Goal: Information Seeking & Learning: Learn about a topic

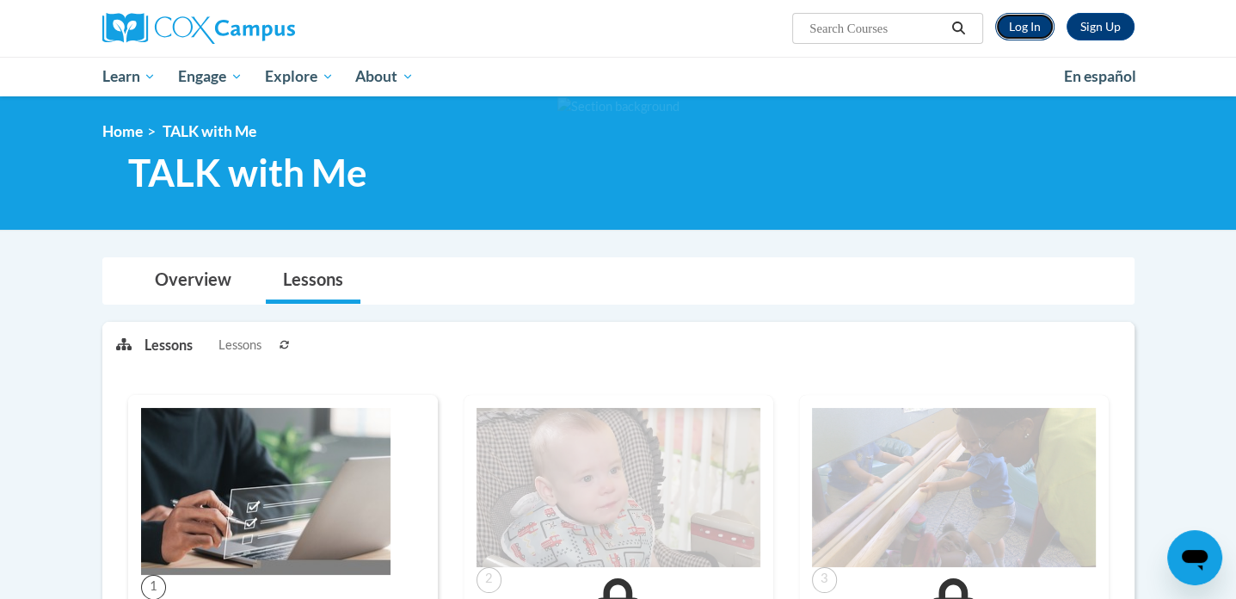
click at [1017, 29] on link "Log In" at bounding box center [1025, 27] width 59 height 28
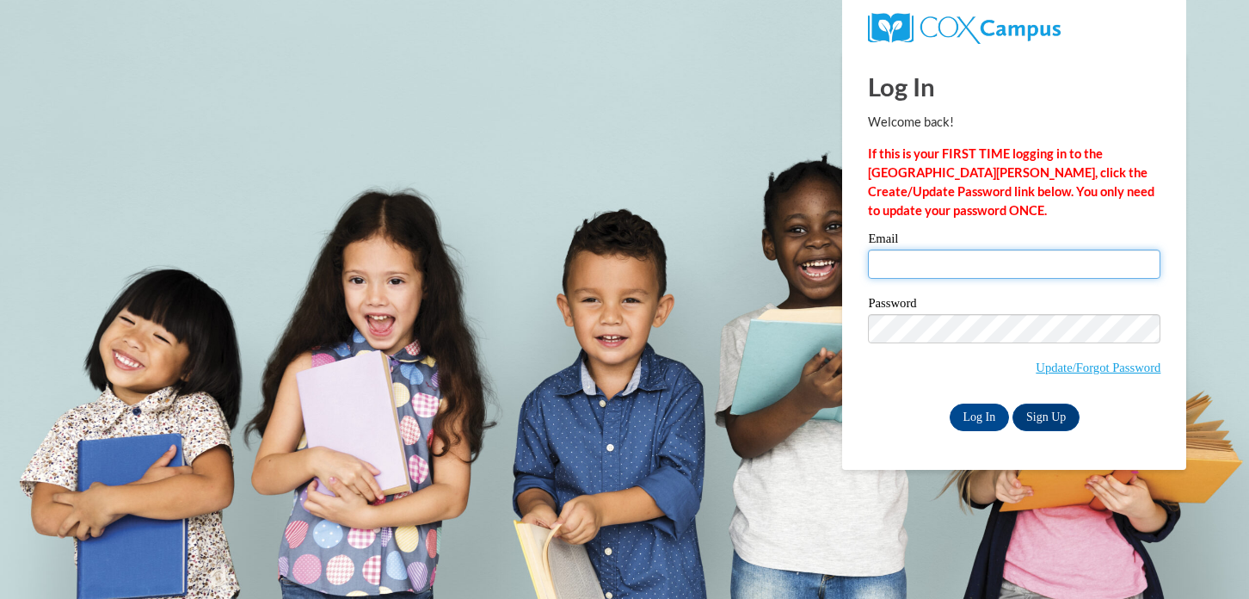
click at [914, 269] on input "Email" at bounding box center [1014, 264] width 293 height 29
click at [918, 267] on input "Email" at bounding box center [1014, 264] width 293 height 29
type input "kelsey.parks@gozeps.org"
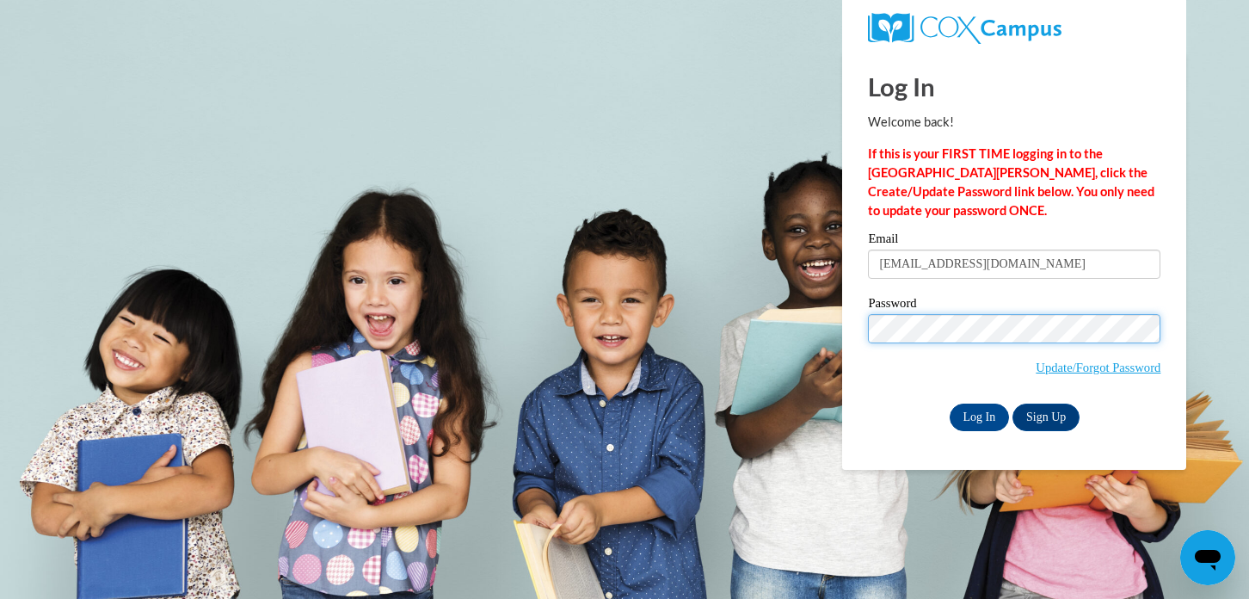
click at [950, 404] on input "Log In" at bounding box center [980, 418] width 60 height 28
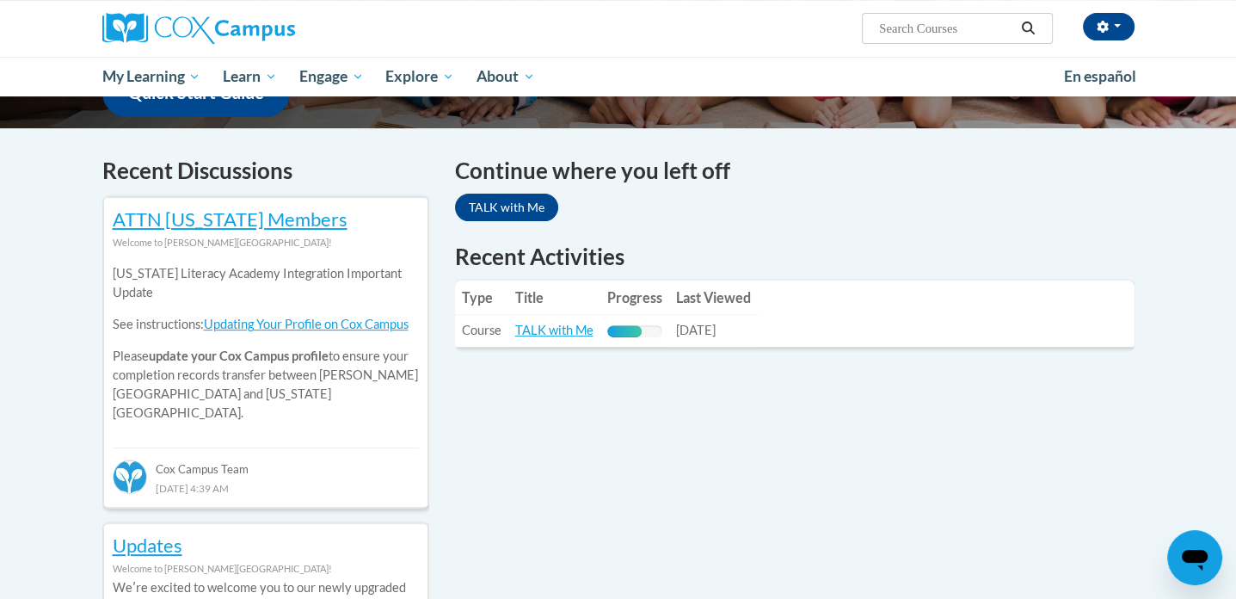
scroll to position [473, 0]
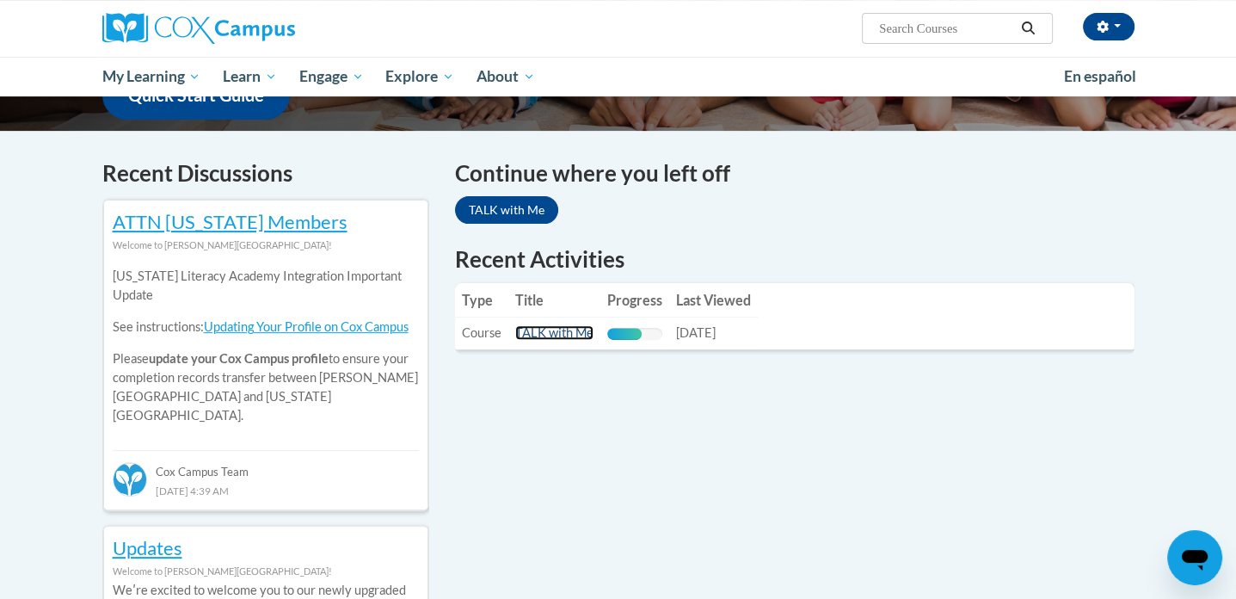
click at [540, 336] on link "TALK with Me" at bounding box center [554, 332] width 78 height 15
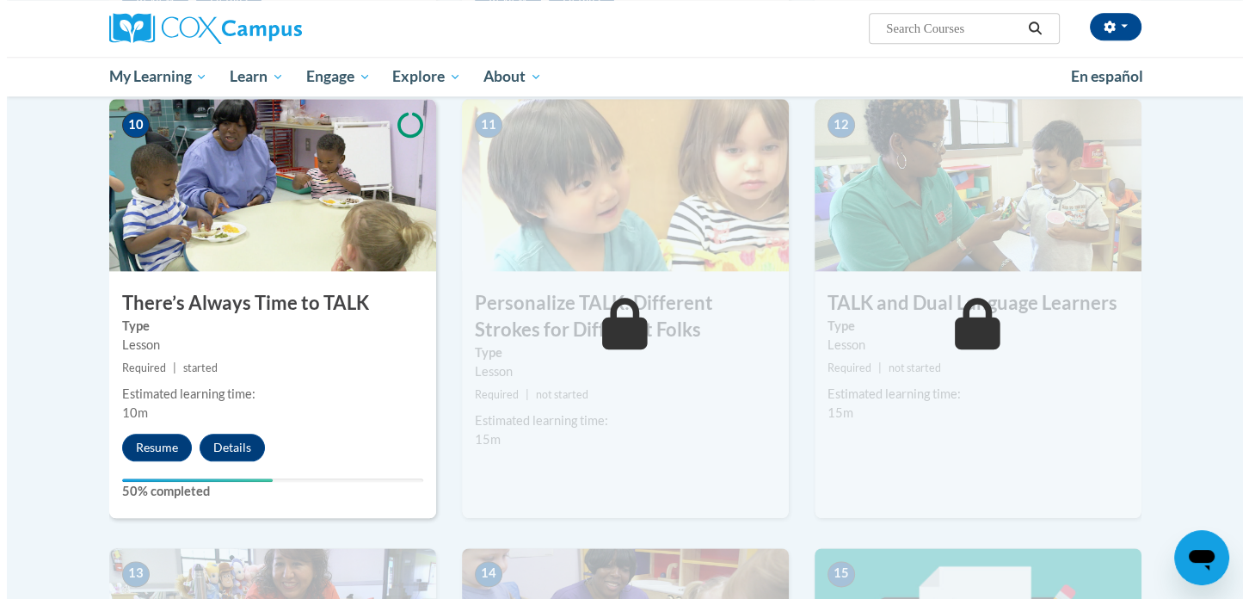
scroll to position [1778, 0]
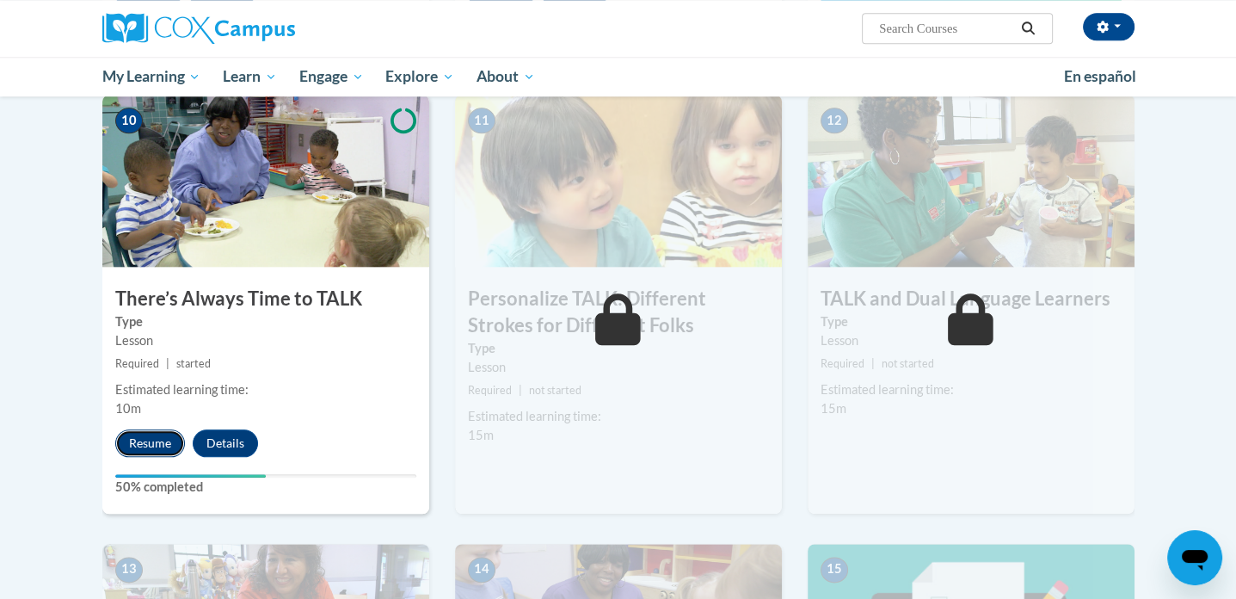
click at [171, 436] on button "Resume" at bounding box center [150, 443] width 70 height 28
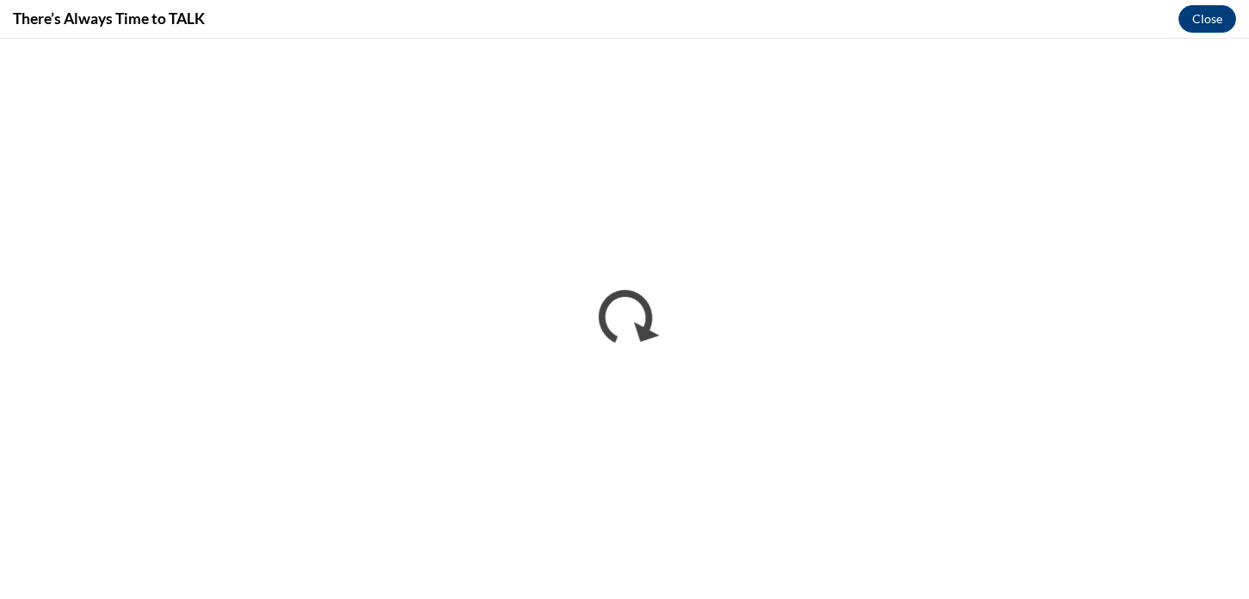
scroll to position [0, 0]
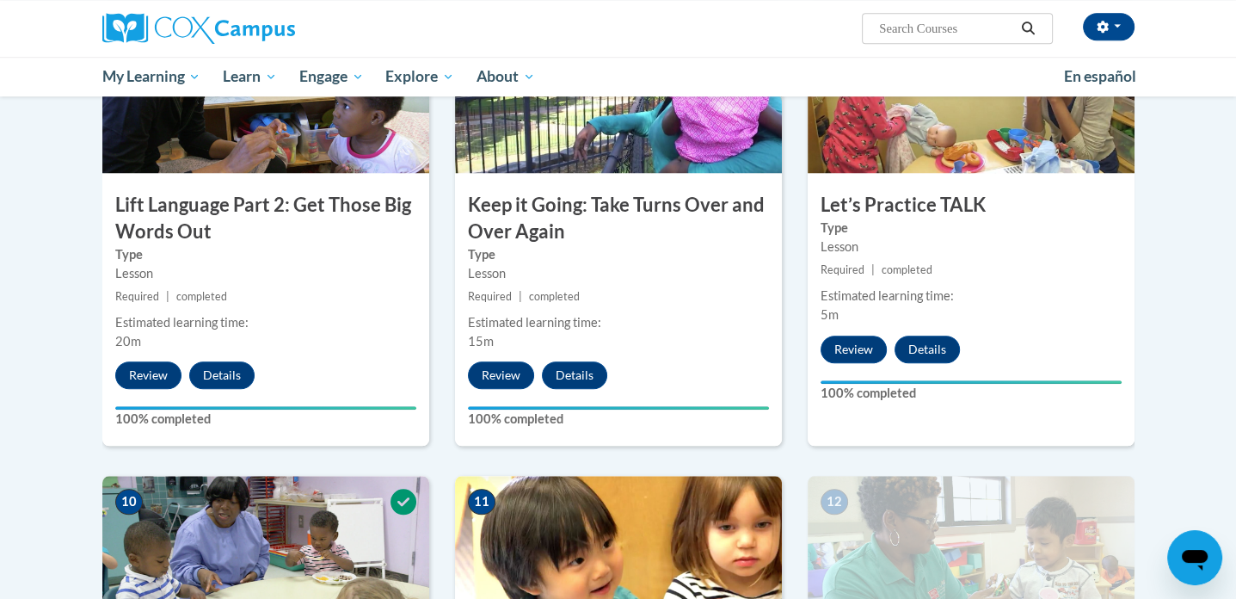
scroll to position [1416, 0]
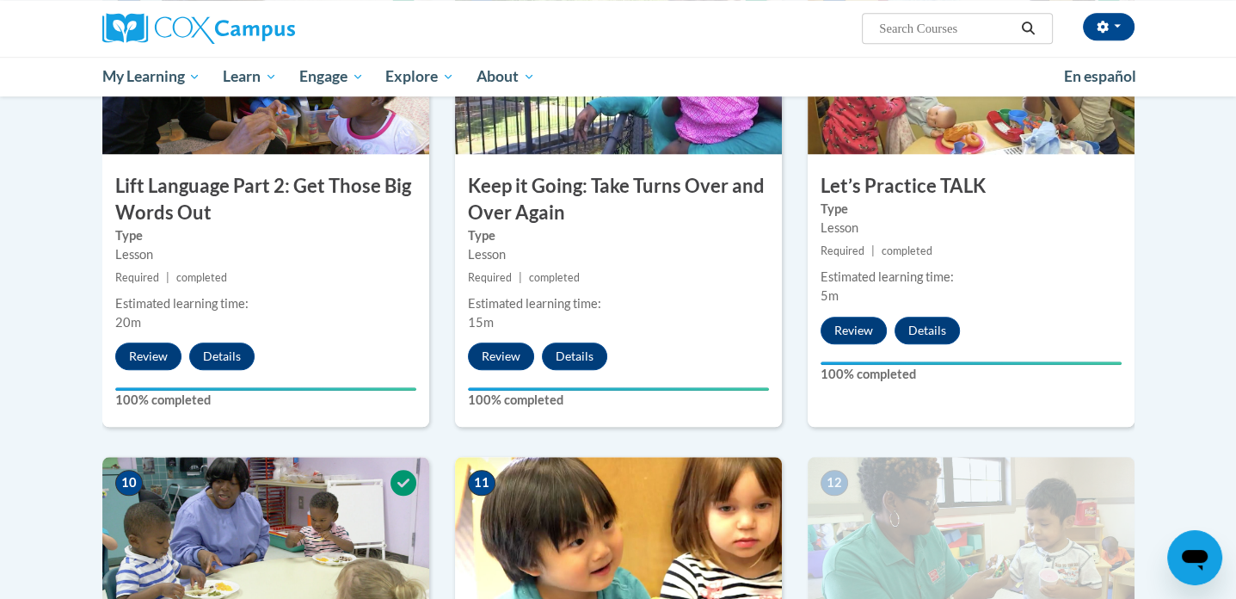
drag, startPoint x: 1222, startPoint y: 324, endPoint x: 1215, endPoint y: 392, distance: 68.3
click at [1215, 392] on body "Kelsey Parks (America/New_York UTC-04:00) My Profile Inbox My Transcripts Log O…" at bounding box center [618, 172] width 1236 height 3177
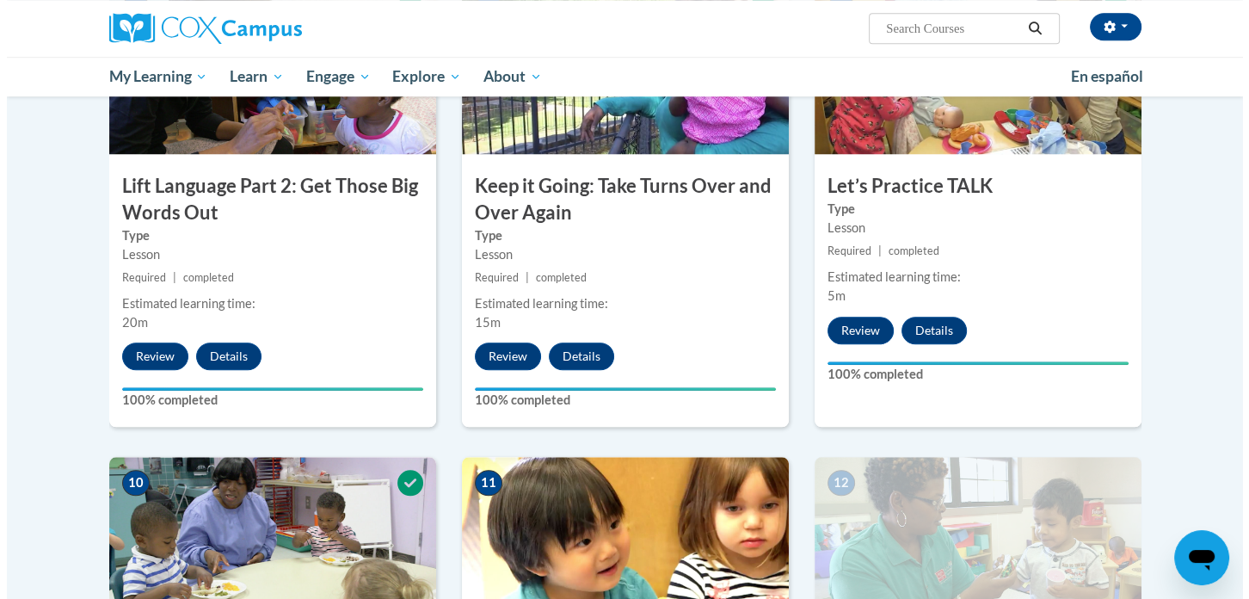
scroll to position [1858, 0]
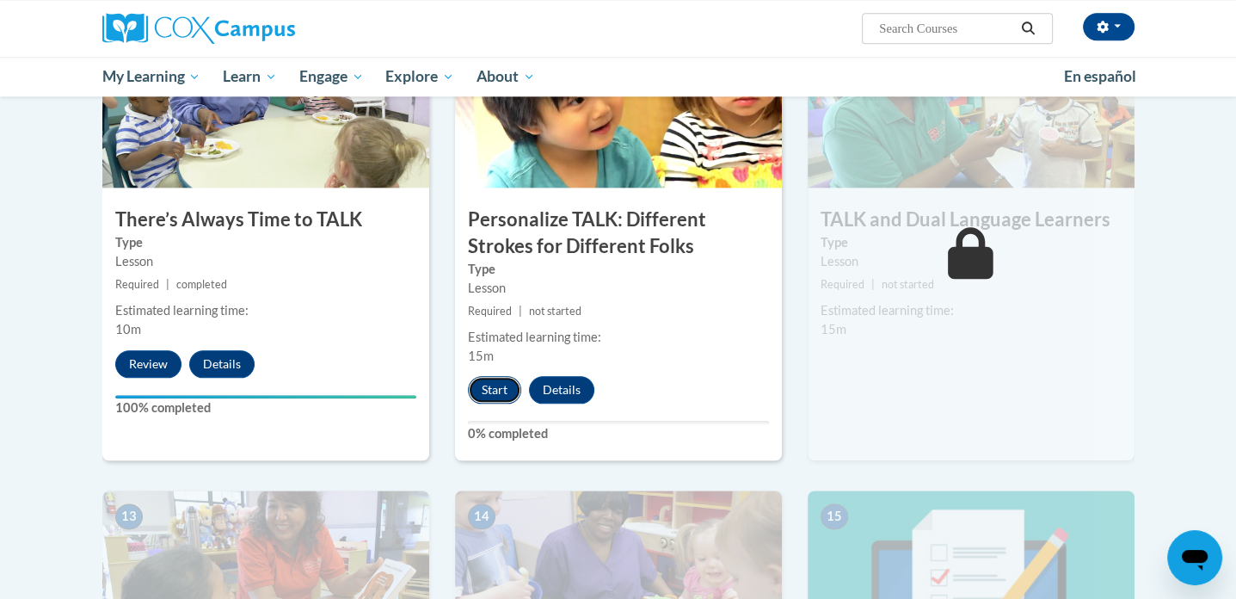
click at [502, 388] on button "Start" at bounding box center [494, 390] width 53 height 28
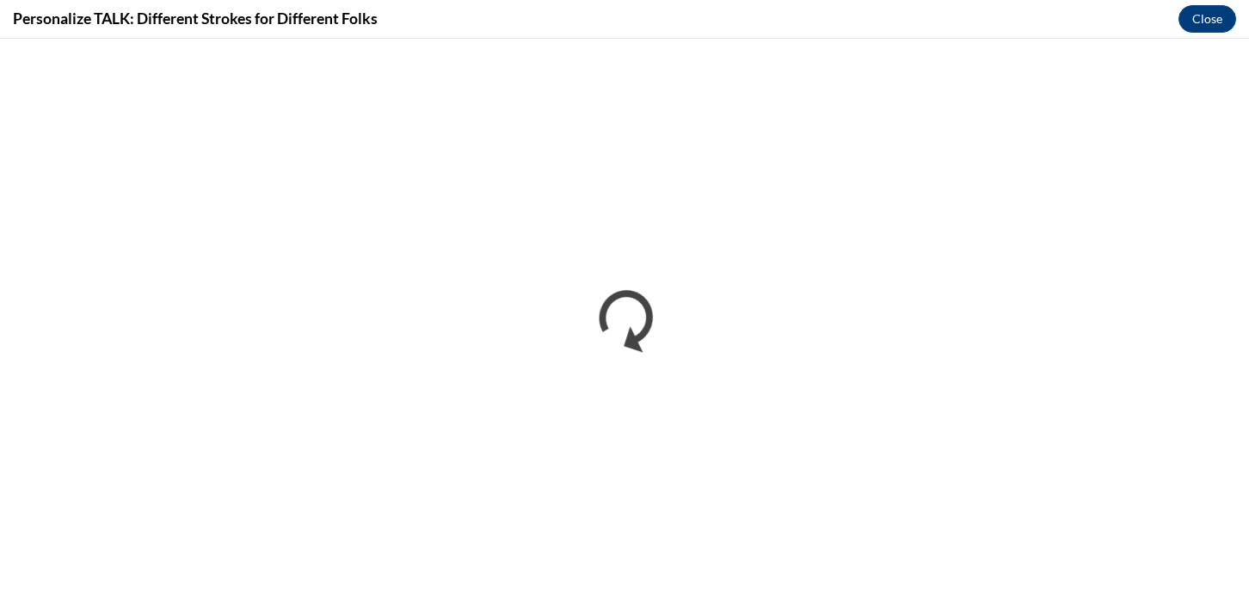
scroll to position [0, 0]
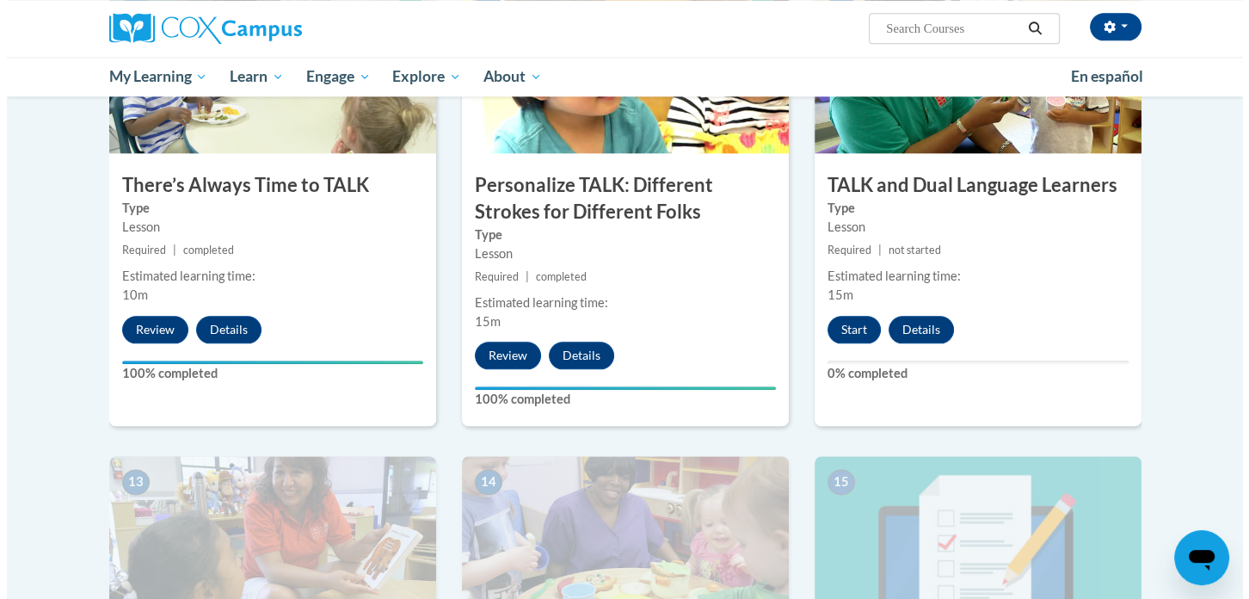
scroll to position [1907, 0]
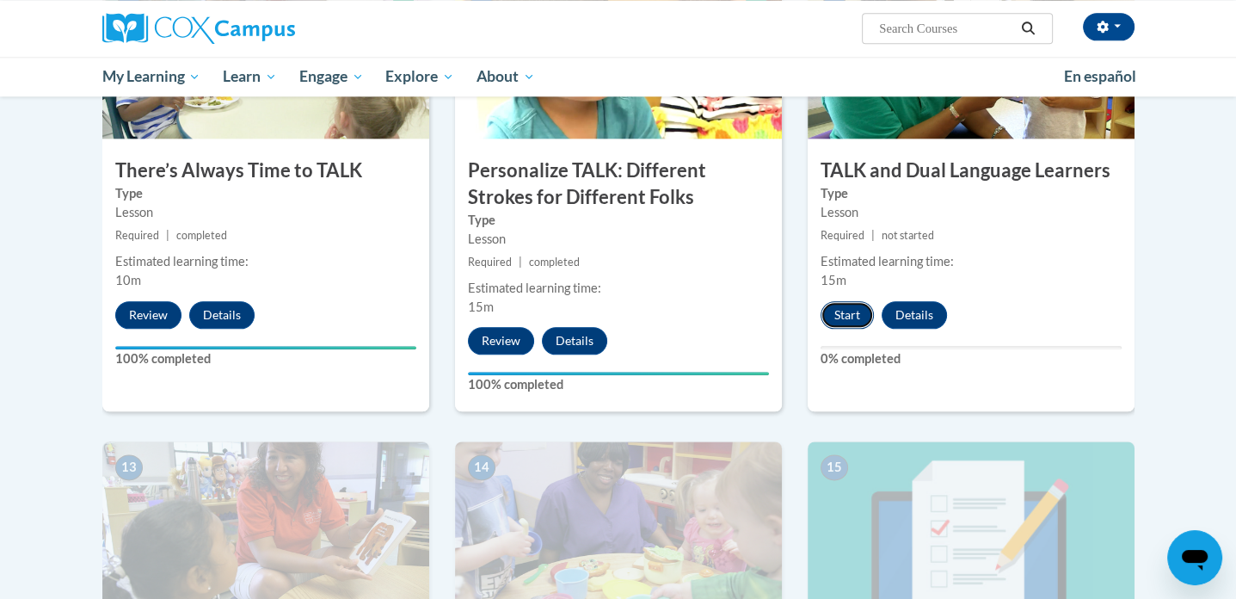
click at [853, 305] on button "Start" at bounding box center [847, 315] width 53 height 28
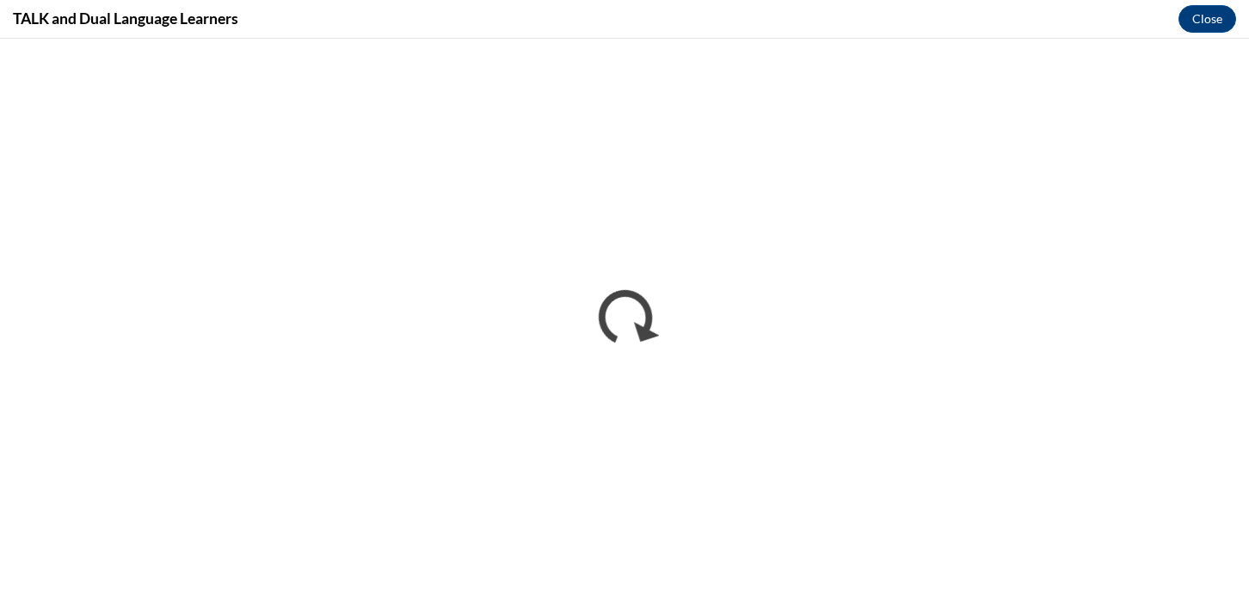
scroll to position [0, 0]
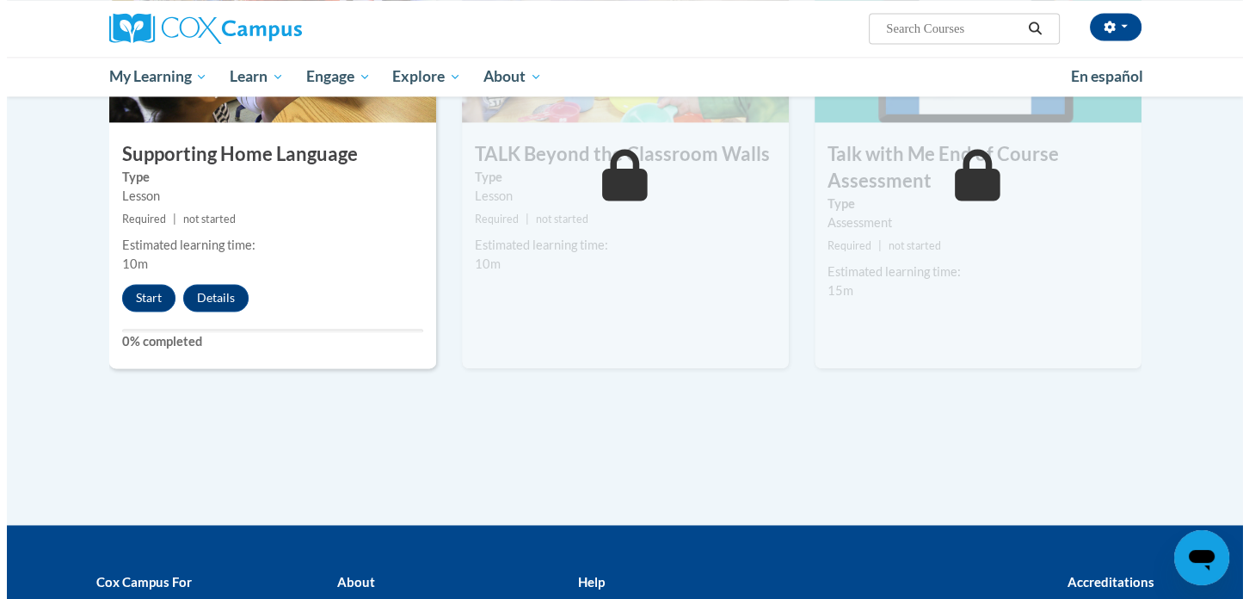
scroll to position [2402, 0]
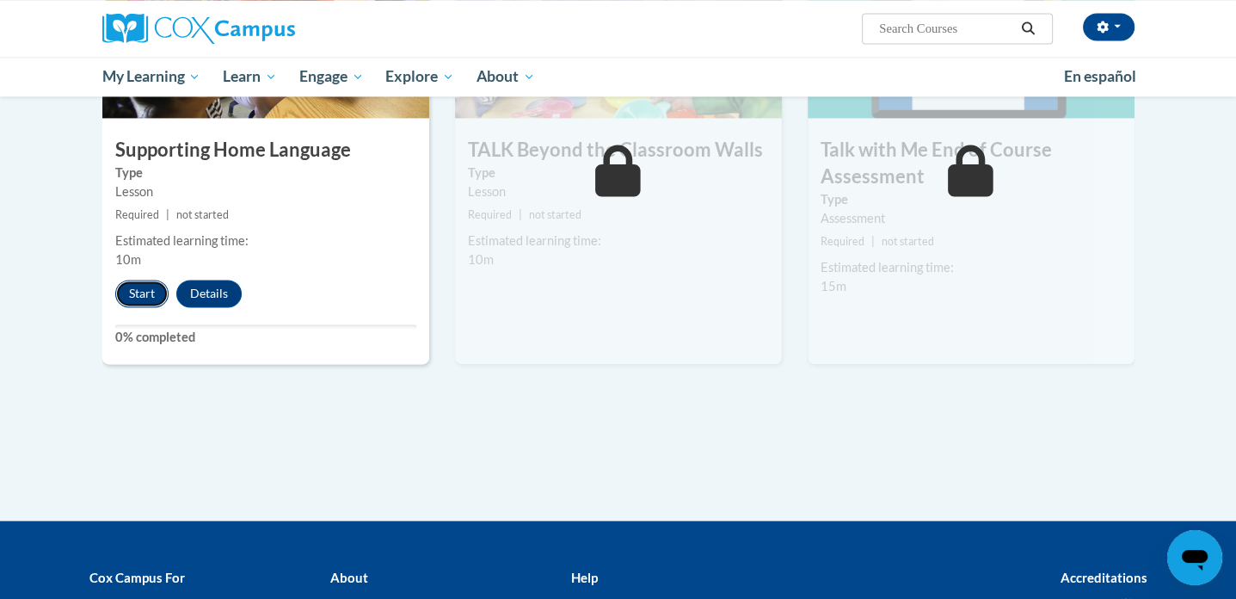
click at [148, 295] on button "Start" at bounding box center [141, 294] width 53 height 28
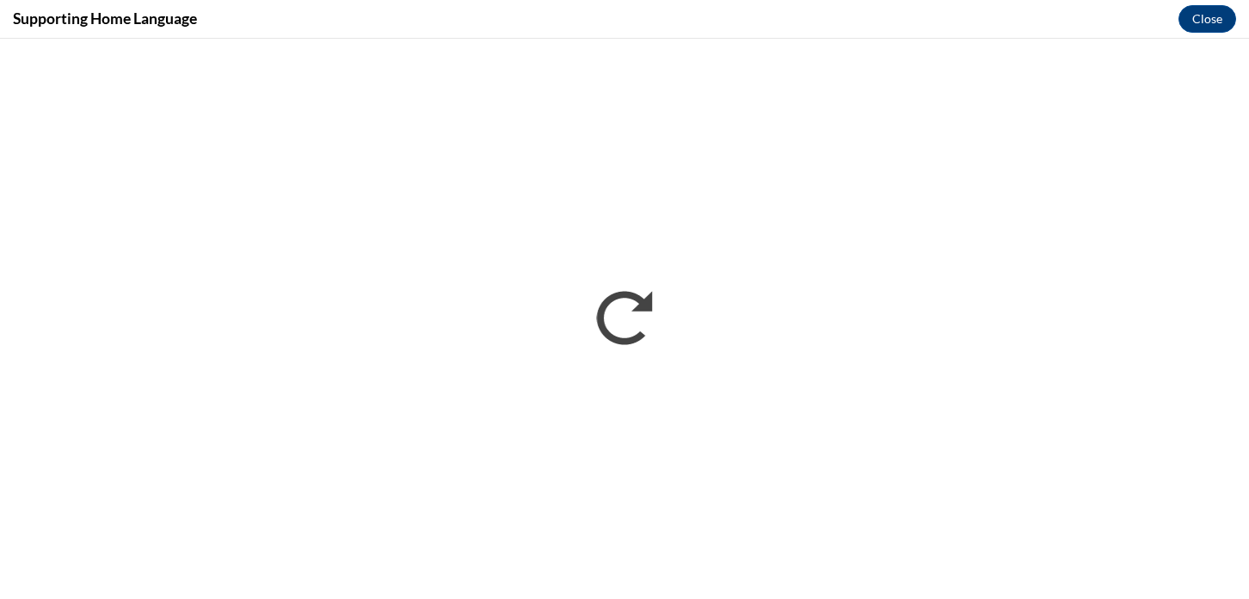
scroll to position [0, 0]
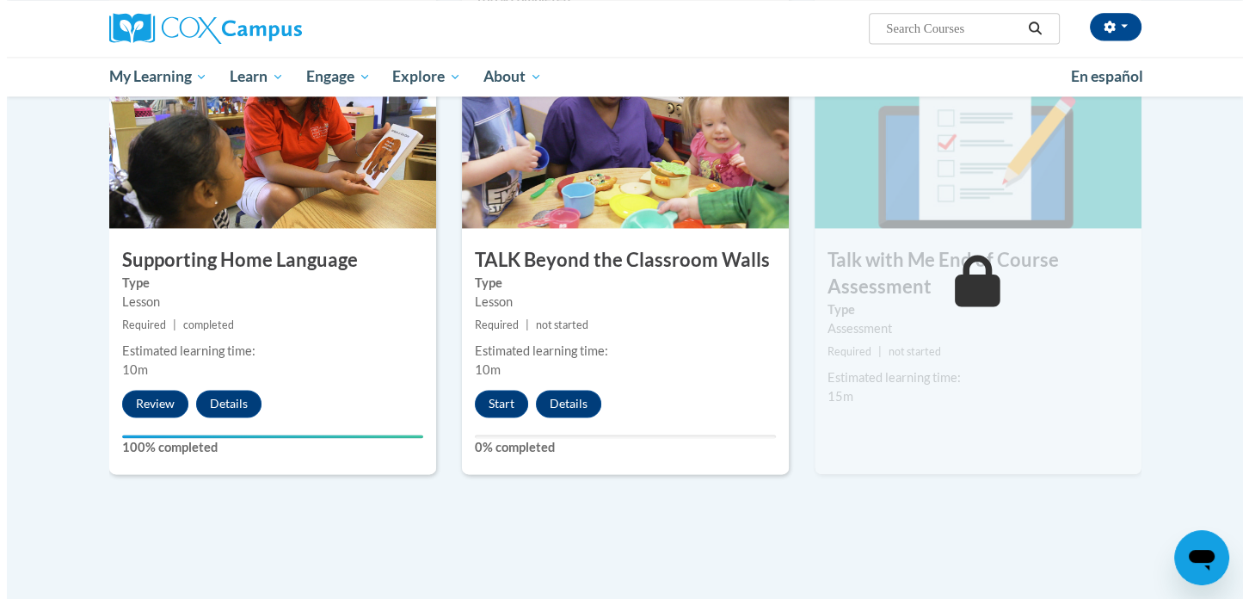
scroll to position [2301, 0]
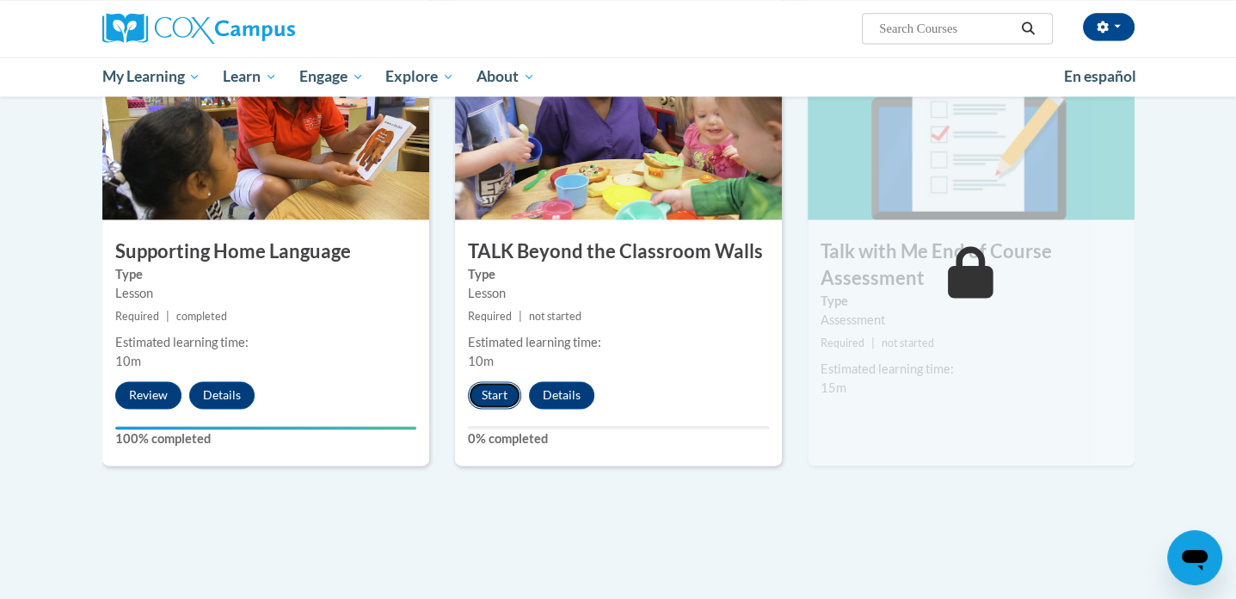
click at [500, 405] on button "Start" at bounding box center [494, 395] width 53 height 28
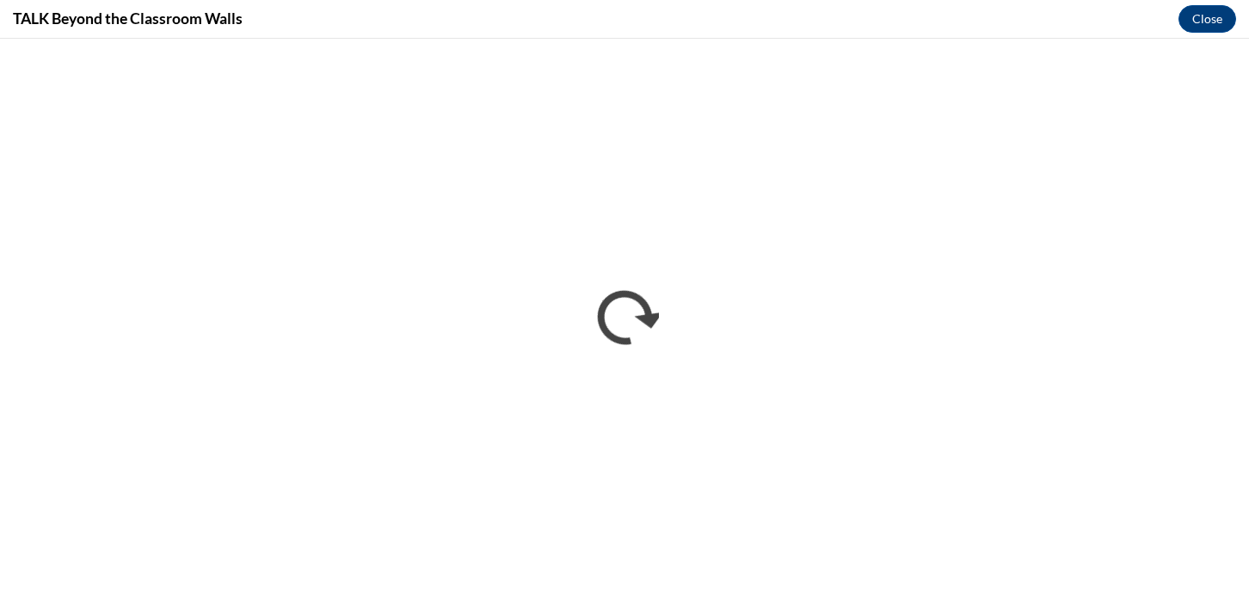
scroll to position [0, 0]
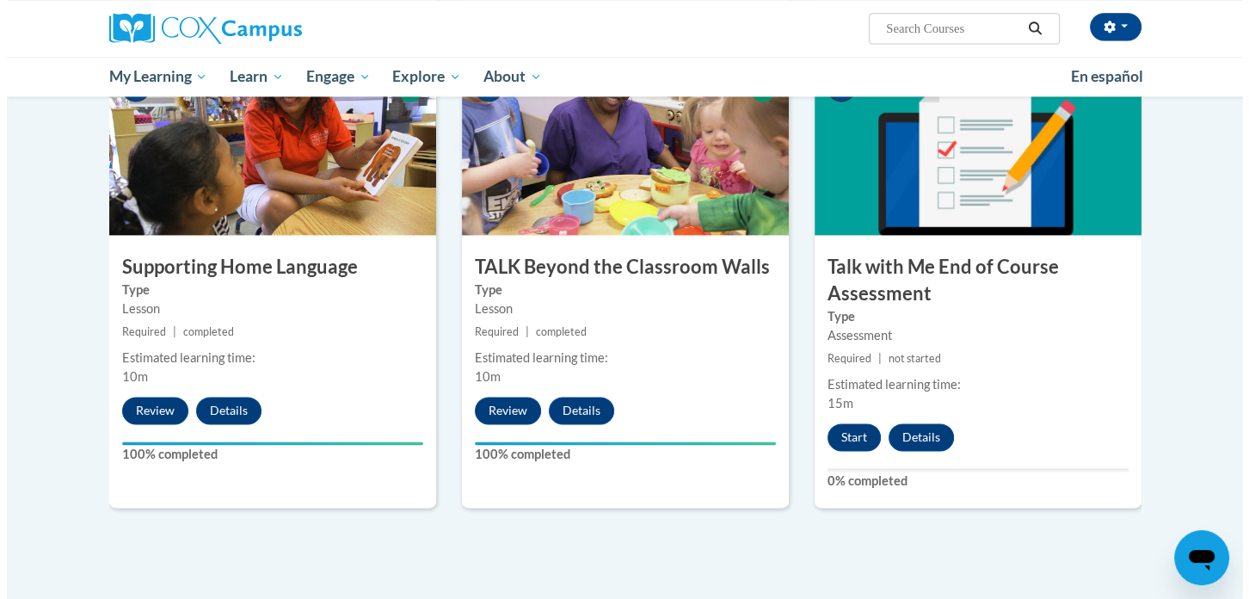
scroll to position [2289, 0]
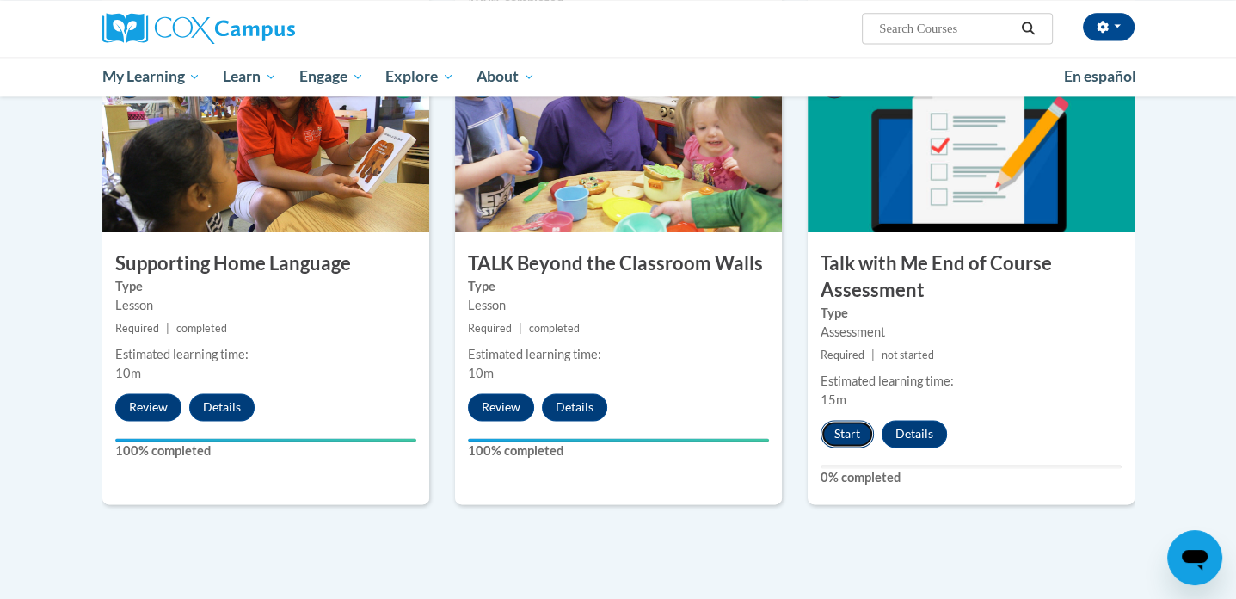
click at [849, 426] on button "Start" at bounding box center [847, 434] width 53 height 28
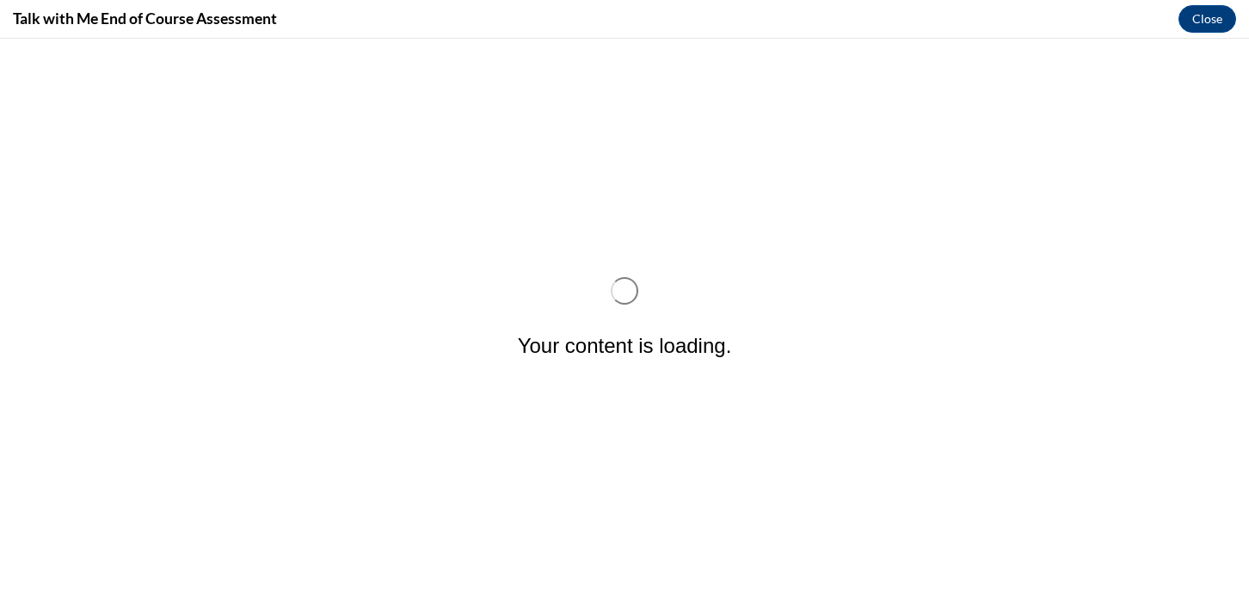
scroll to position [0, 0]
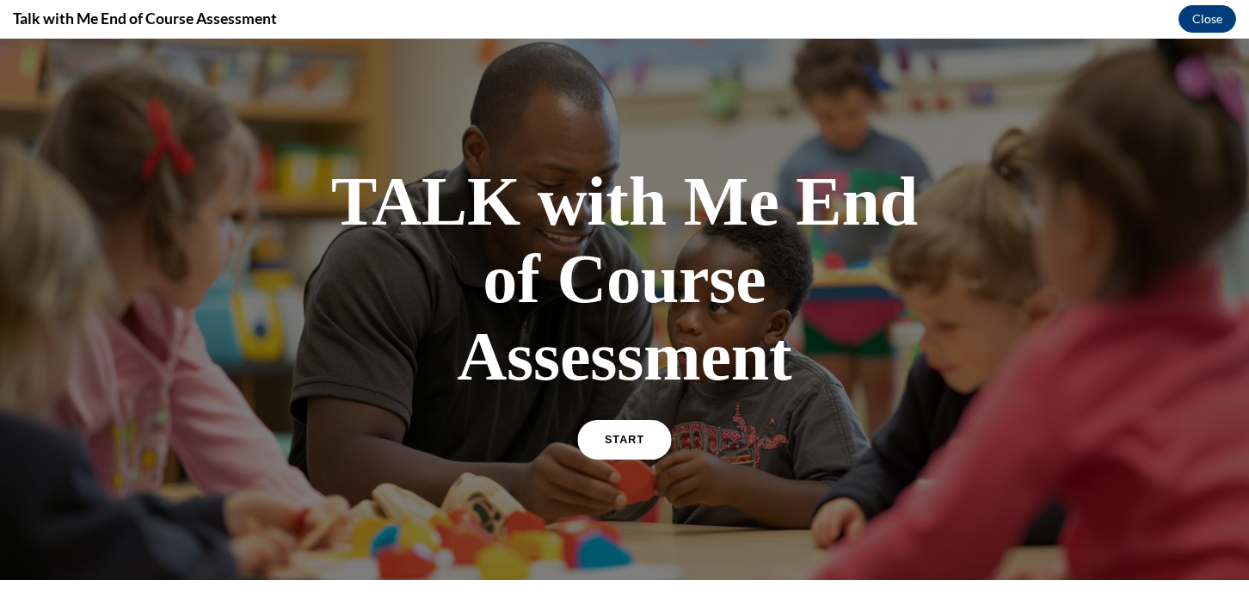
click at [596, 446] on link "START" at bounding box center [624, 440] width 94 height 40
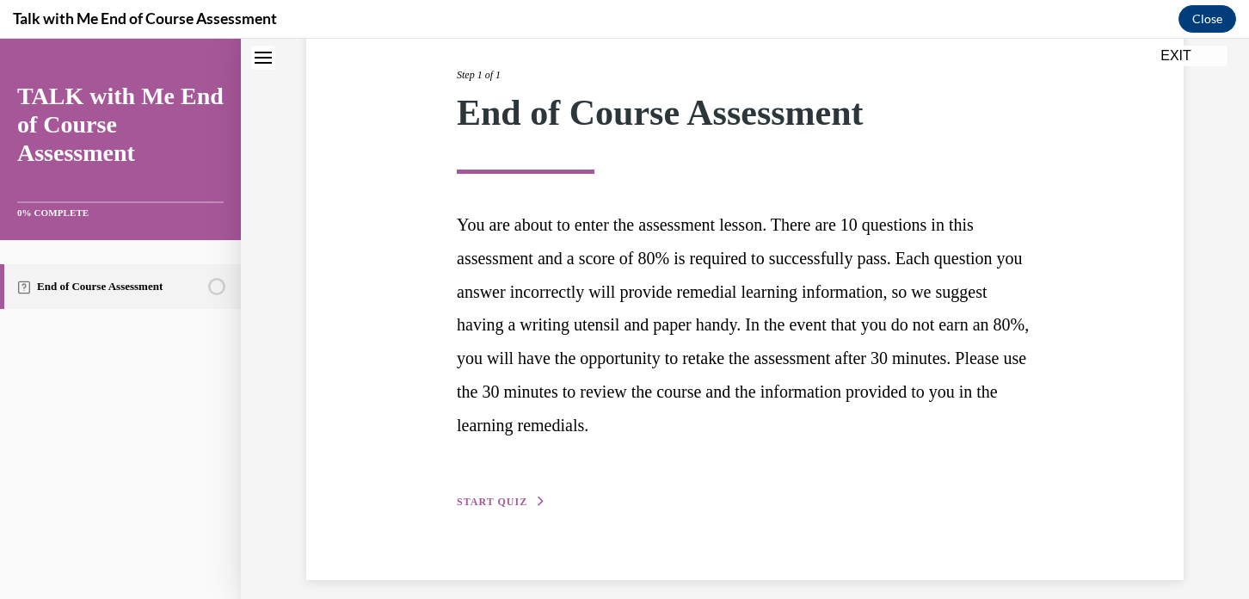
scroll to position [225, 0]
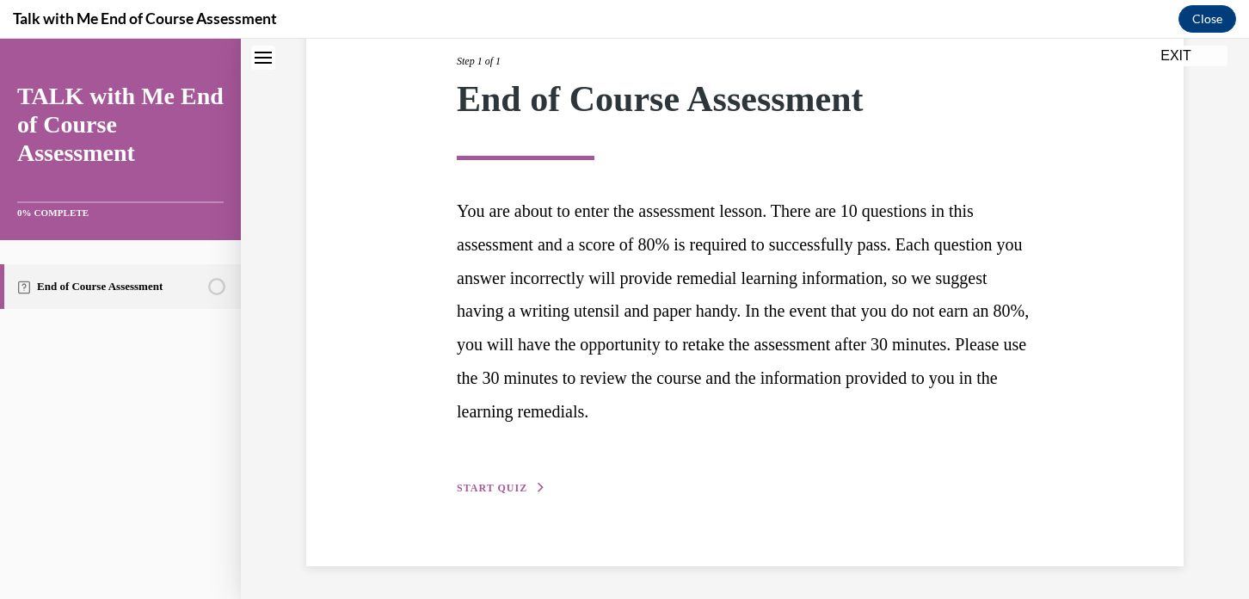
click at [501, 484] on span "START QUIZ" at bounding box center [492, 488] width 71 height 12
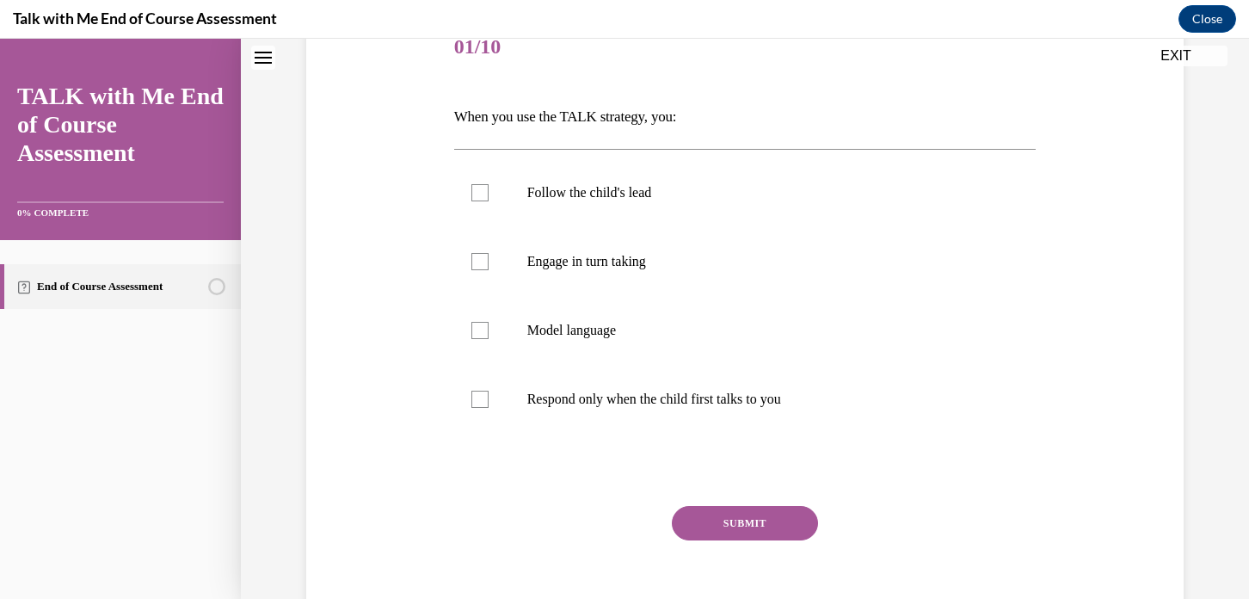
scroll to position [191, 0]
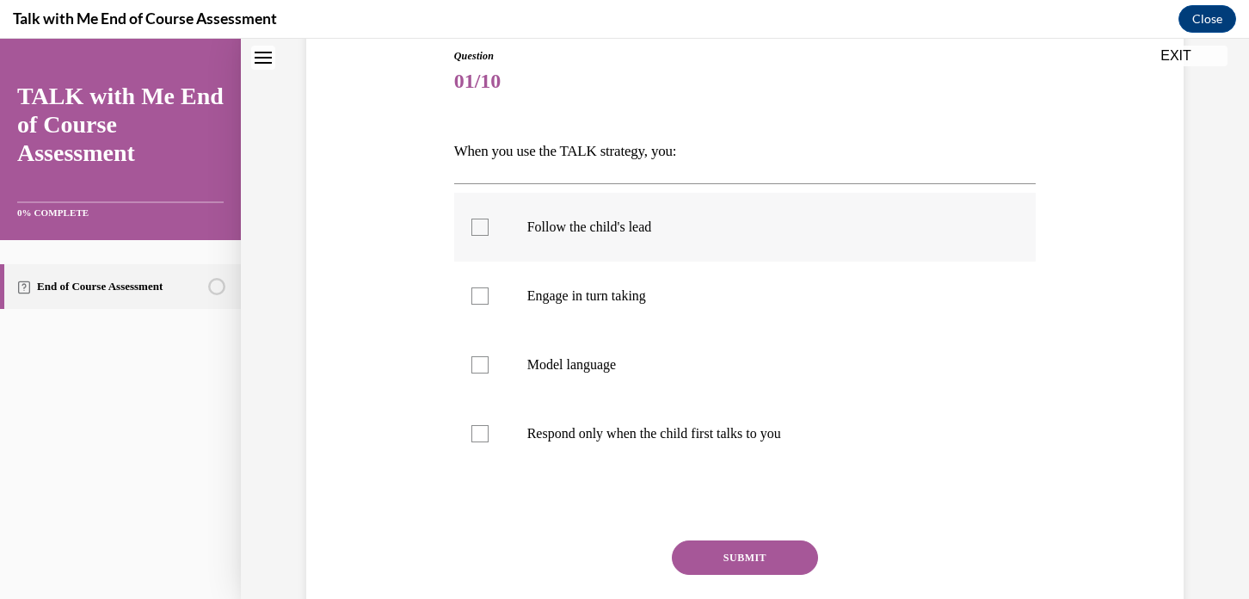
click at [466, 237] on label "Follow the child's lead" at bounding box center [745, 227] width 583 height 69
click at [472, 236] on input "Follow the child's lead" at bounding box center [480, 227] width 17 height 17
checkbox input "true"
click at [481, 292] on div at bounding box center [480, 295] width 17 height 17
click at [481, 292] on input "Engage in turn taking" at bounding box center [480, 295] width 17 height 17
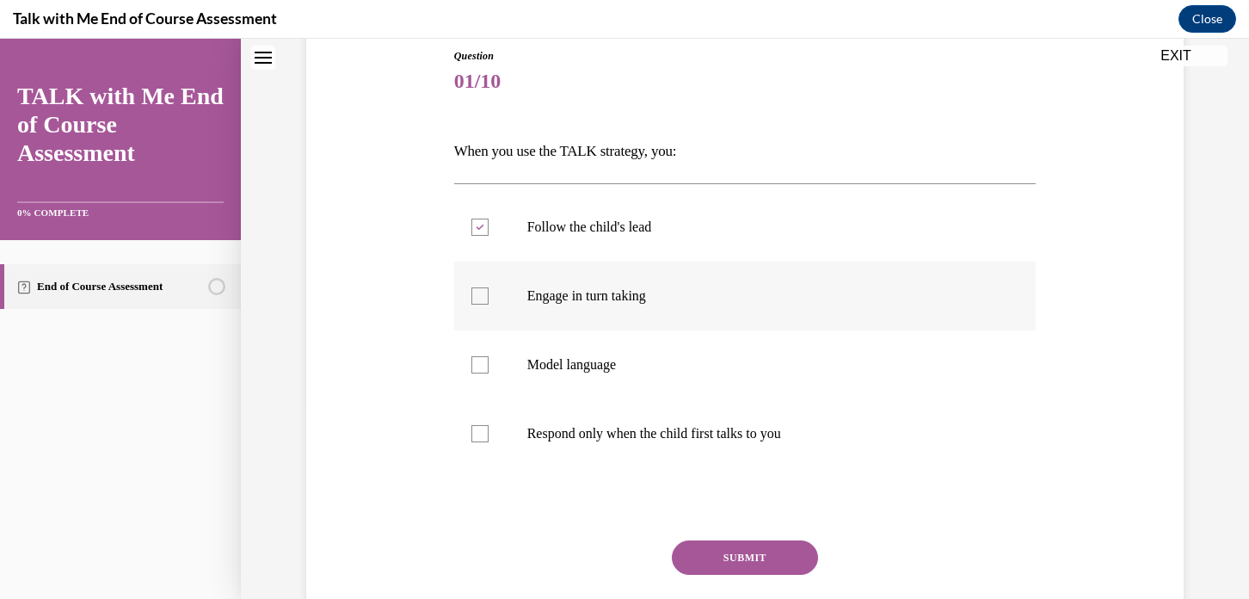
checkbox input "true"
click at [472, 366] on div at bounding box center [480, 364] width 17 height 17
click at [472, 366] on input "Model language" at bounding box center [480, 364] width 17 height 17
checkbox input "true"
click at [723, 549] on button "SUBMIT" at bounding box center [745, 557] width 146 height 34
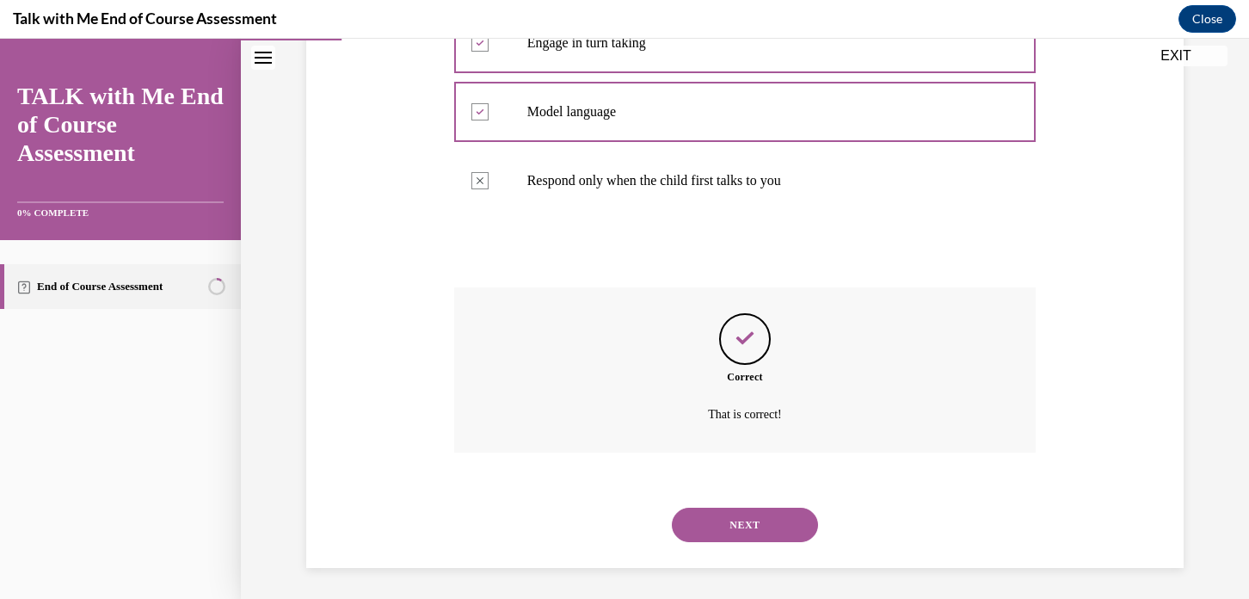
scroll to position [447, 0]
click at [720, 528] on button "NEXT" at bounding box center [745, 522] width 146 height 34
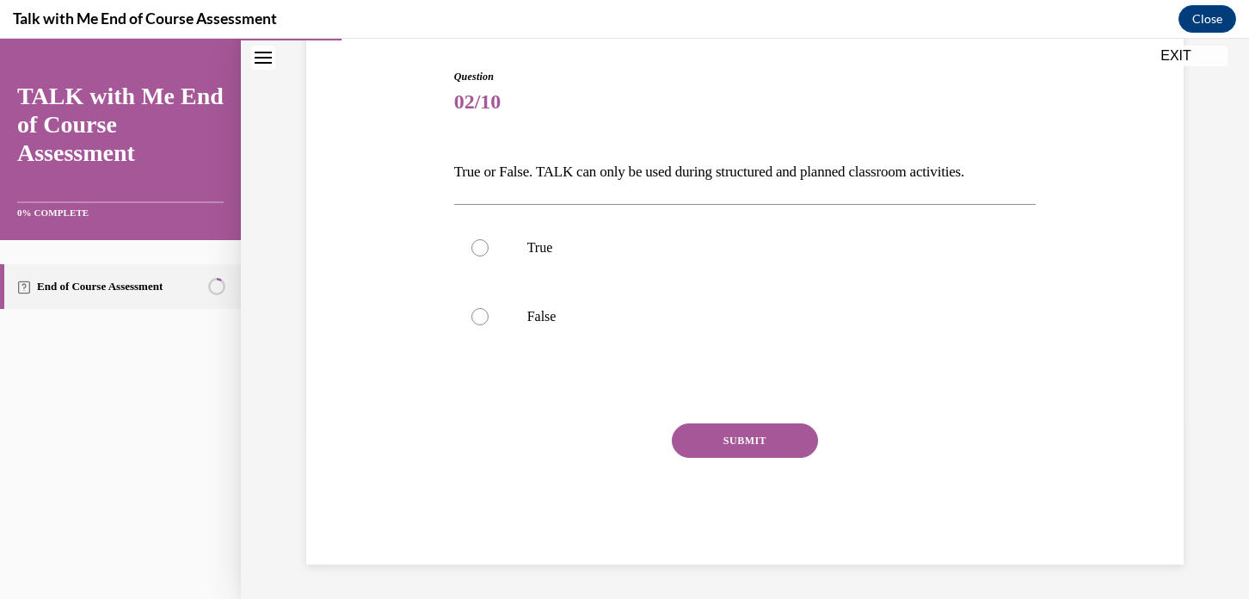
scroll to position [170, 0]
click at [477, 320] on div at bounding box center [480, 317] width 17 height 17
click at [477, 320] on input "False" at bounding box center [480, 317] width 17 height 17
radio input "true"
click at [725, 443] on button "SUBMIT" at bounding box center [745, 441] width 146 height 34
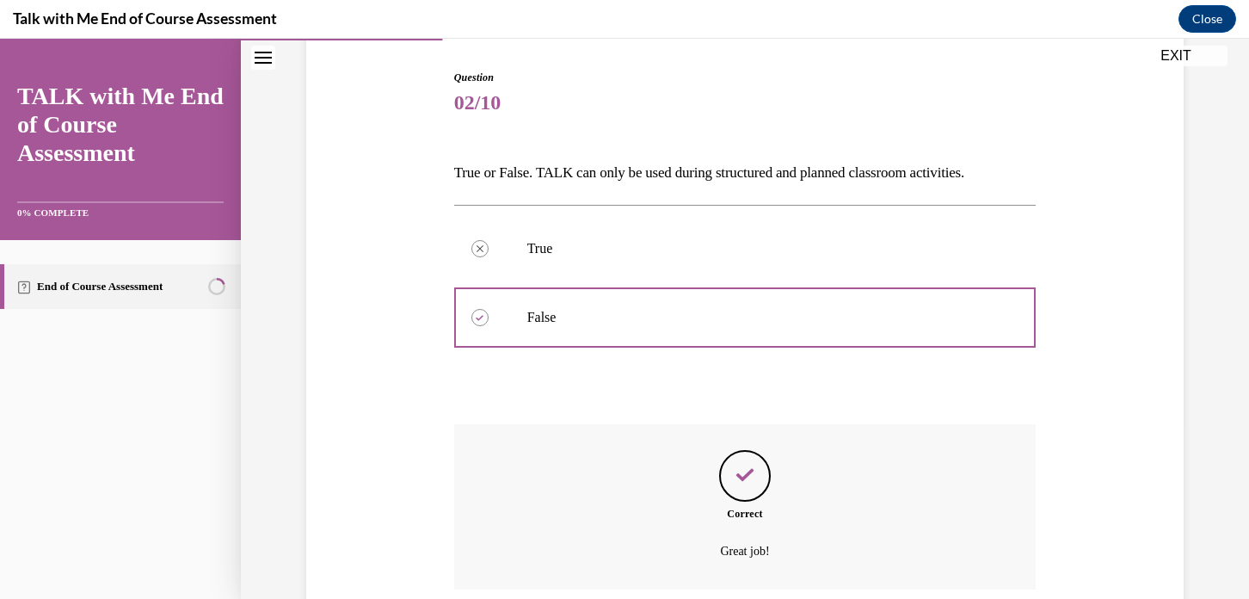
scroll to position [309, 0]
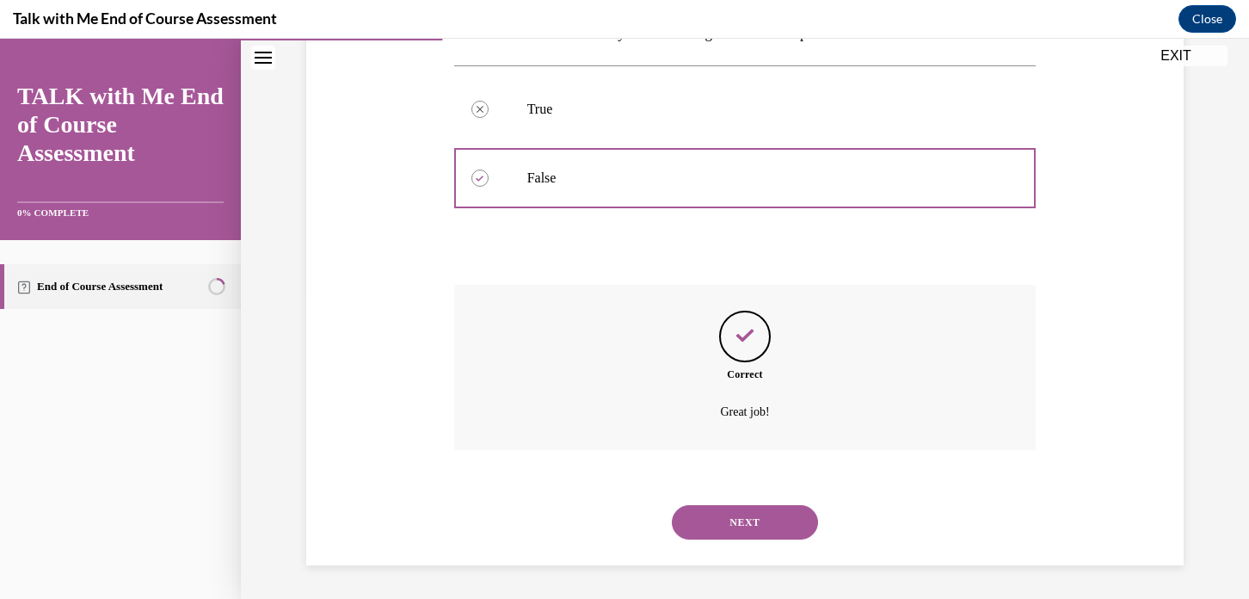
click at [742, 528] on button "NEXT" at bounding box center [745, 522] width 146 height 34
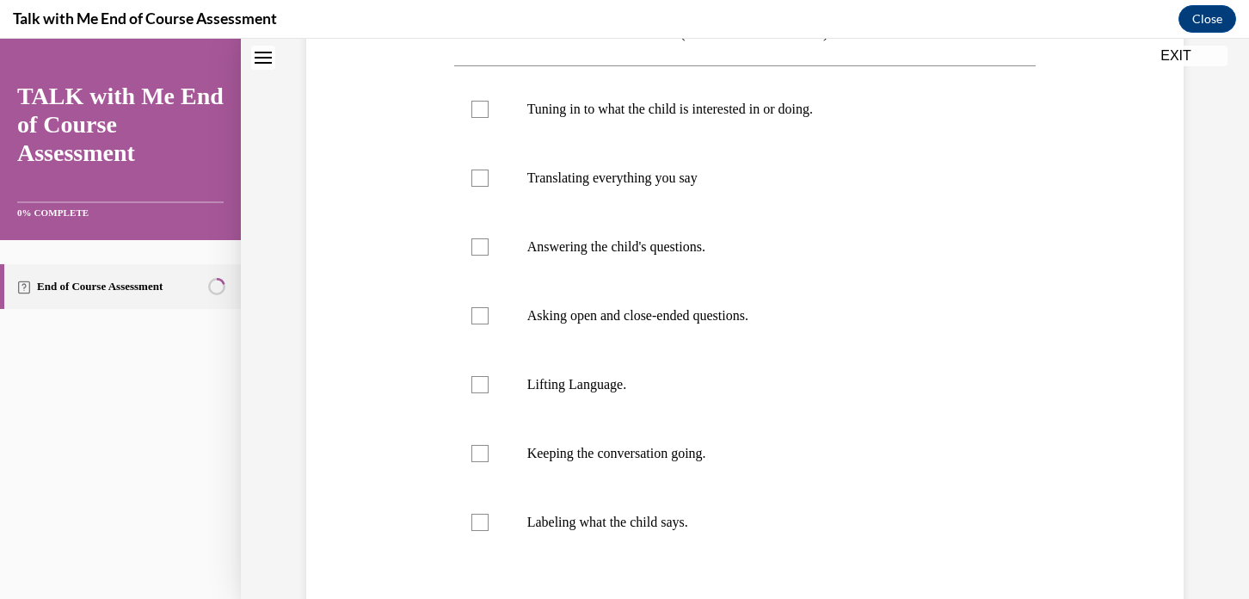
scroll to position [0, 0]
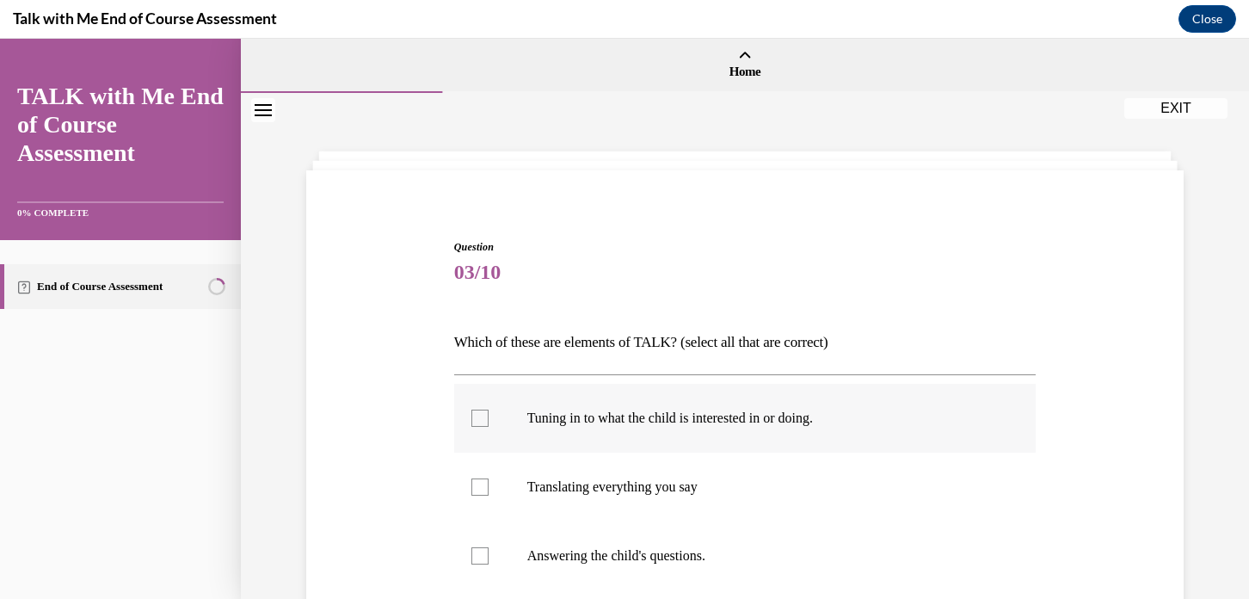
click at [461, 411] on label "Tuning in to what the child is interested in or doing." at bounding box center [745, 418] width 583 height 69
click at [472, 411] on input "Tuning in to what the child is interested in or doing." at bounding box center [480, 418] width 17 height 17
checkbox input "true"
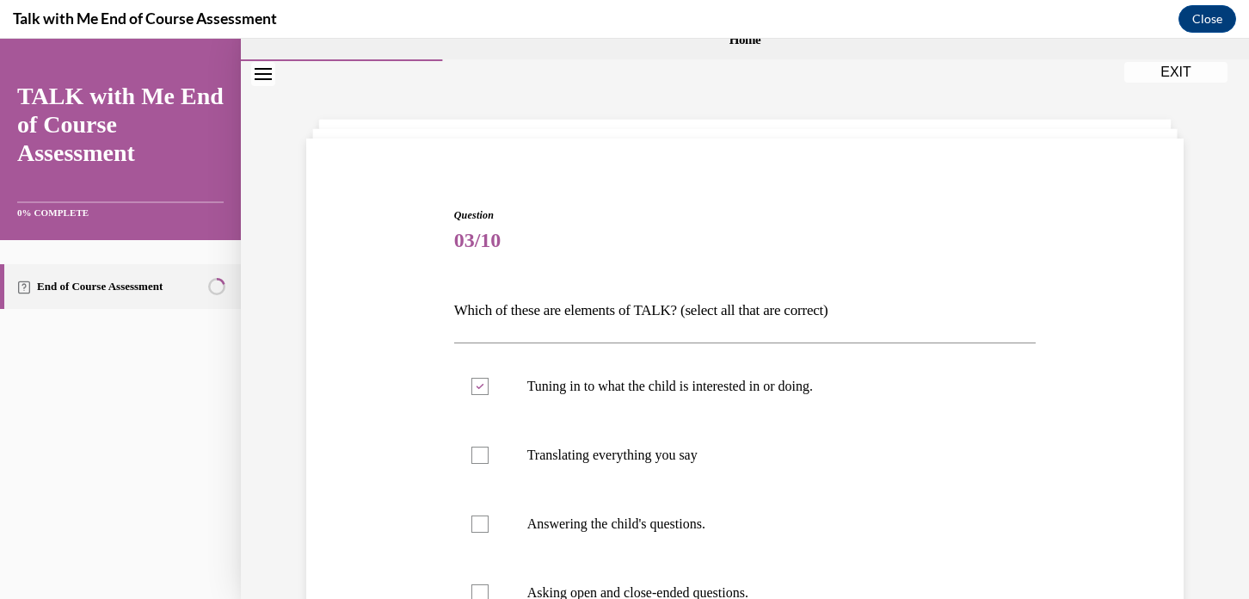
scroll to position [17, 0]
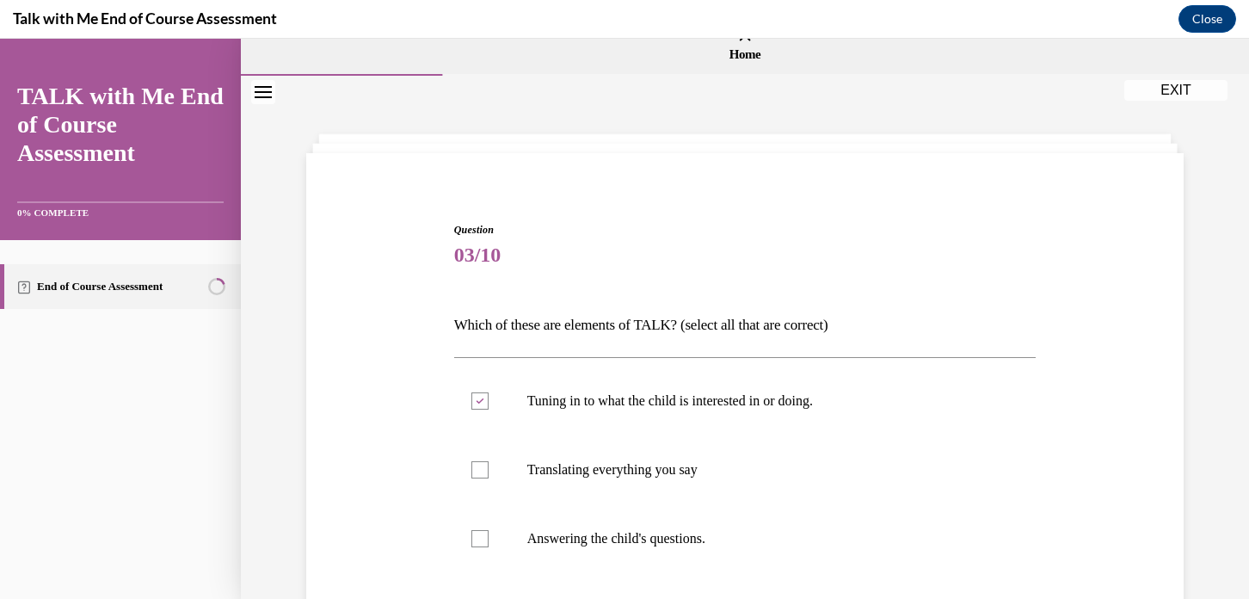
drag, startPoint x: 1023, startPoint y: 57, endPoint x: 929, endPoint y: 243, distance: 208.9
click at [929, 243] on span "03/10" at bounding box center [745, 254] width 583 height 34
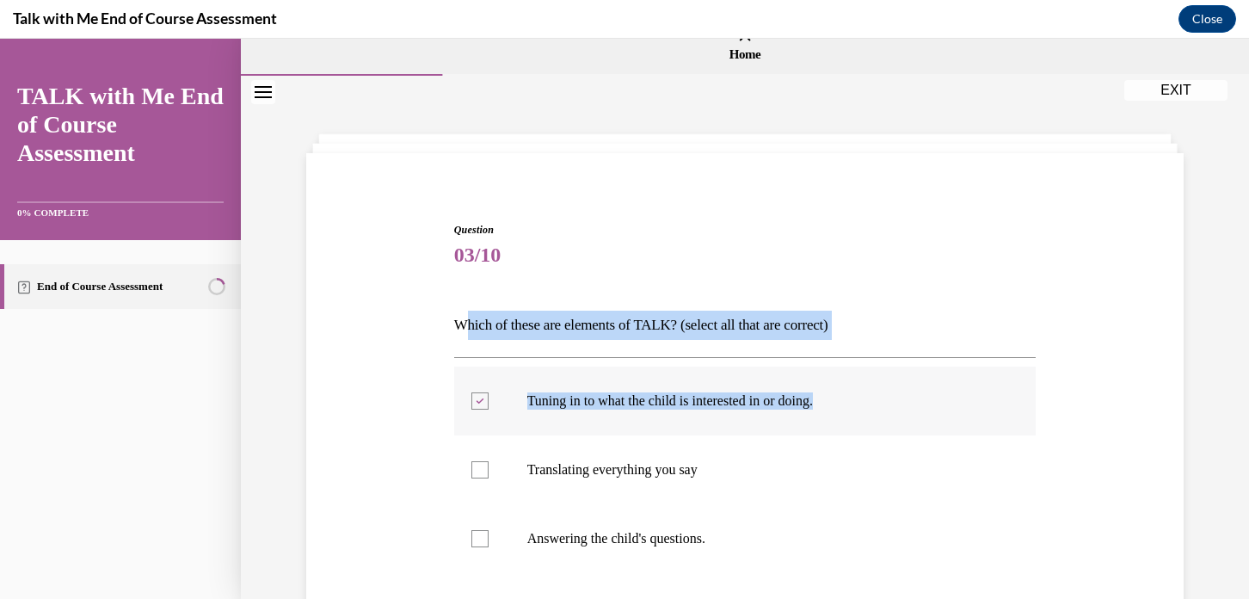
drag, startPoint x: 460, startPoint y: 323, endPoint x: 854, endPoint y: 425, distance: 406.3
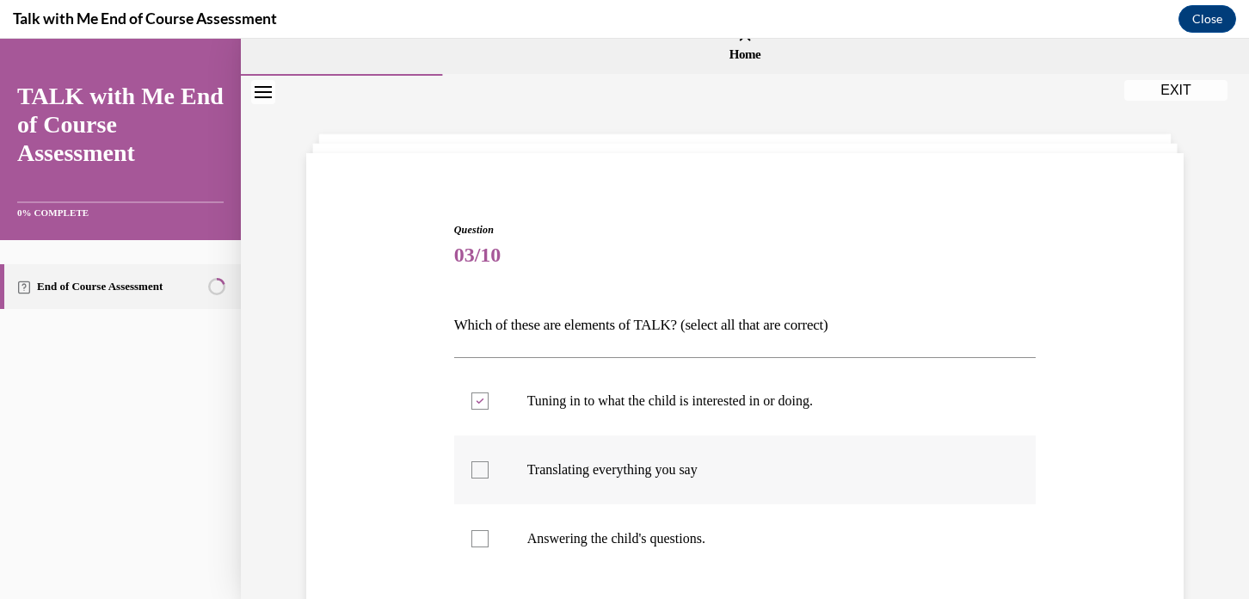
click at [974, 484] on label "Translating everything you say" at bounding box center [745, 469] width 583 height 69
click at [489, 478] on input "Translating everything you say" at bounding box center [480, 469] width 17 height 17
checkbox input "true"
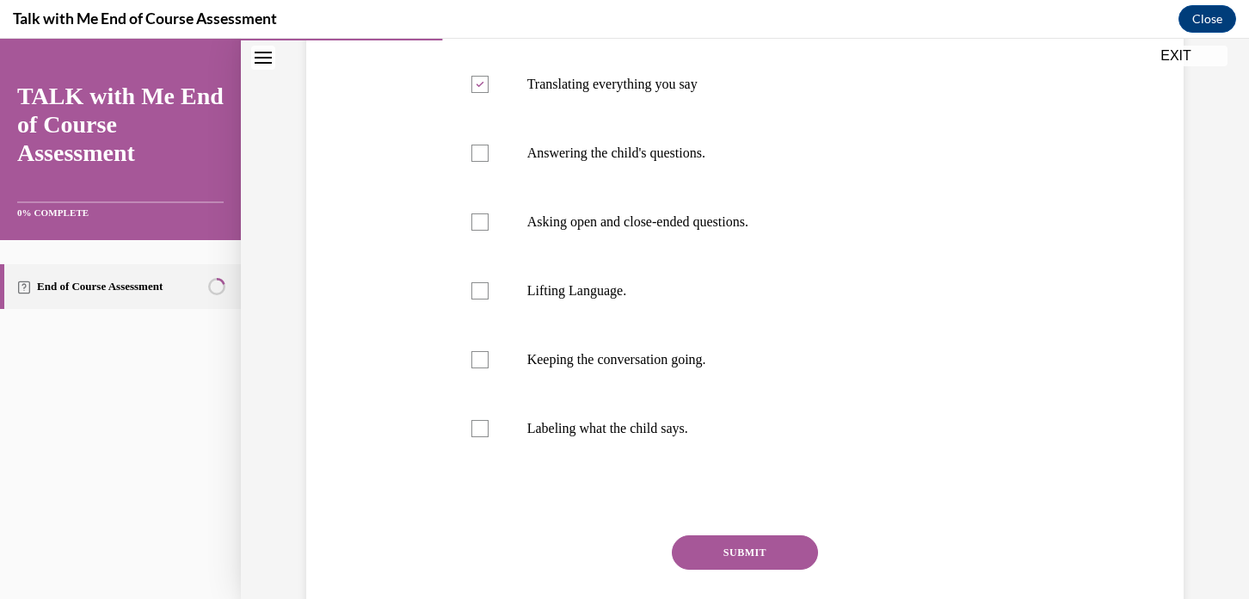
scroll to position [409, 0]
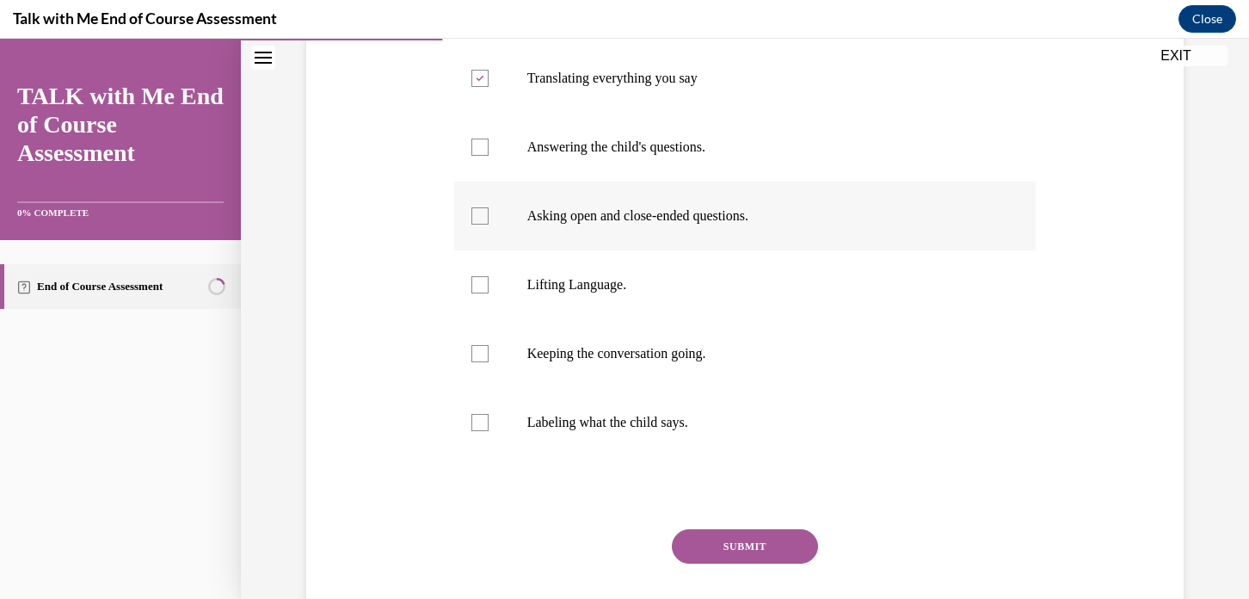
click at [478, 212] on div at bounding box center [480, 215] width 17 height 17
click at [478, 212] on input "Asking open and close-ended questions." at bounding box center [480, 215] width 17 height 17
checkbox input "true"
click at [478, 151] on div at bounding box center [480, 147] width 17 height 17
click at [478, 151] on input "Answering the child's questions." at bounding box center [480, 147] width 17 height 17
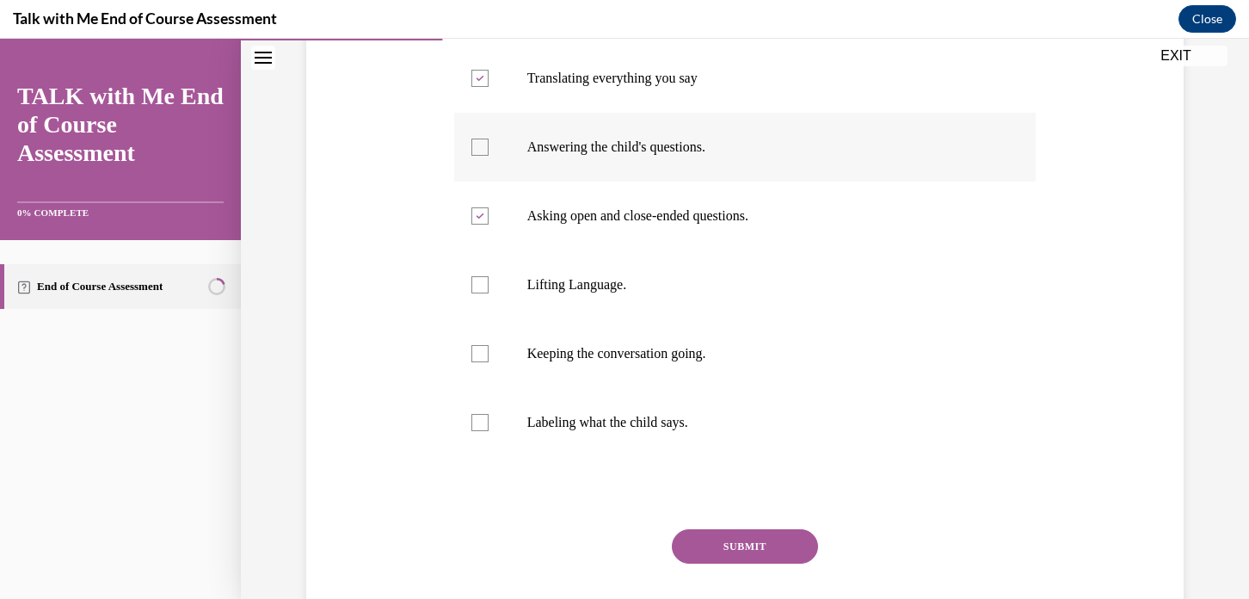
checkbox input "true"
click at [486, 289] on label "Lifting Language." at bounding box center [745, 284] width 583 height 69
click at [486, 289] on input "Lifting Language." at bounding box center [480, 284] width 17 height 17
checkbox input "true"
click at [489, 346] on label "Keeping the conversation going." at bounding box center [745, 353] width 583 height 69
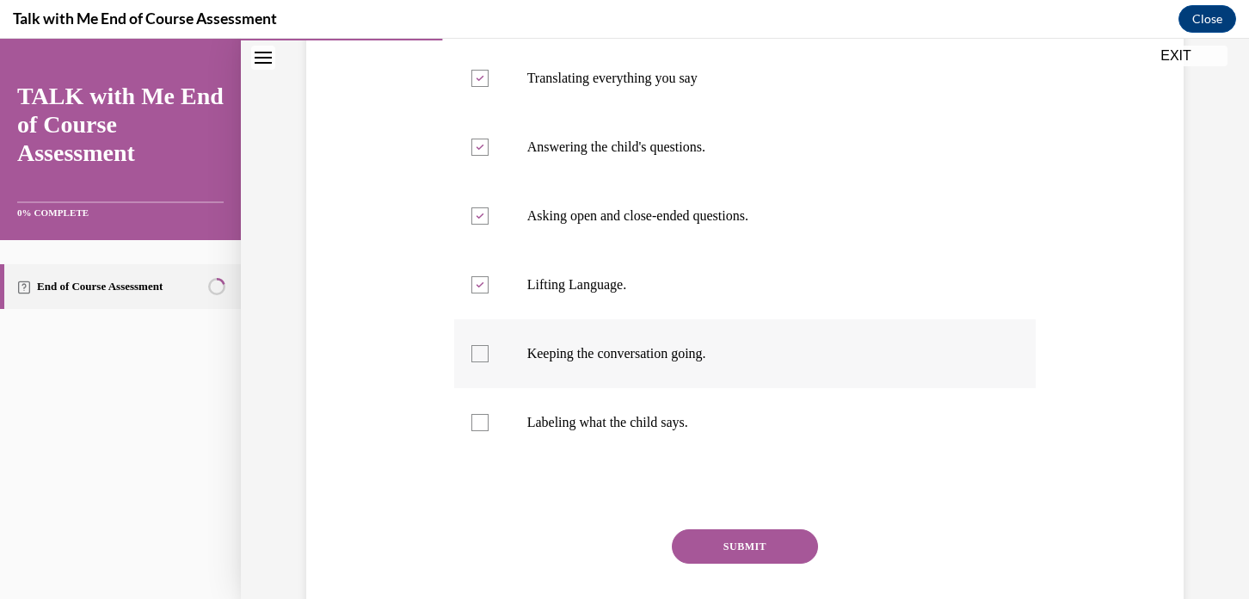
click at [489, 346] on input "Keeping the conversation going." at bounding box center [480, 353] width 17 height 17
checkbox input "true"
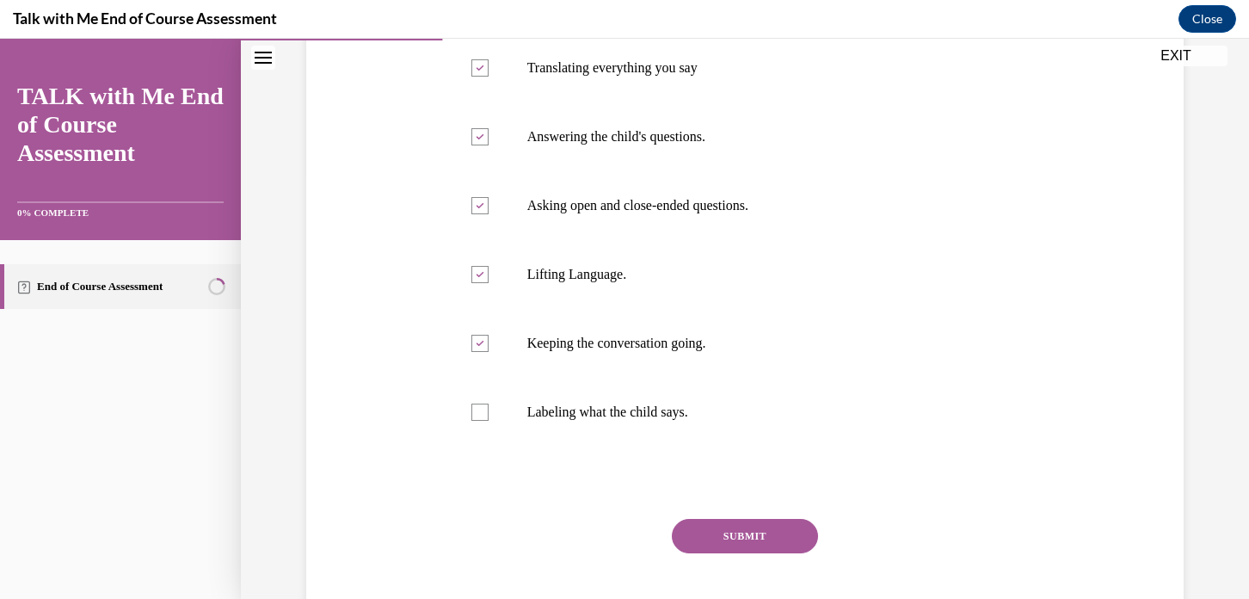
scroll to position [461, 0]
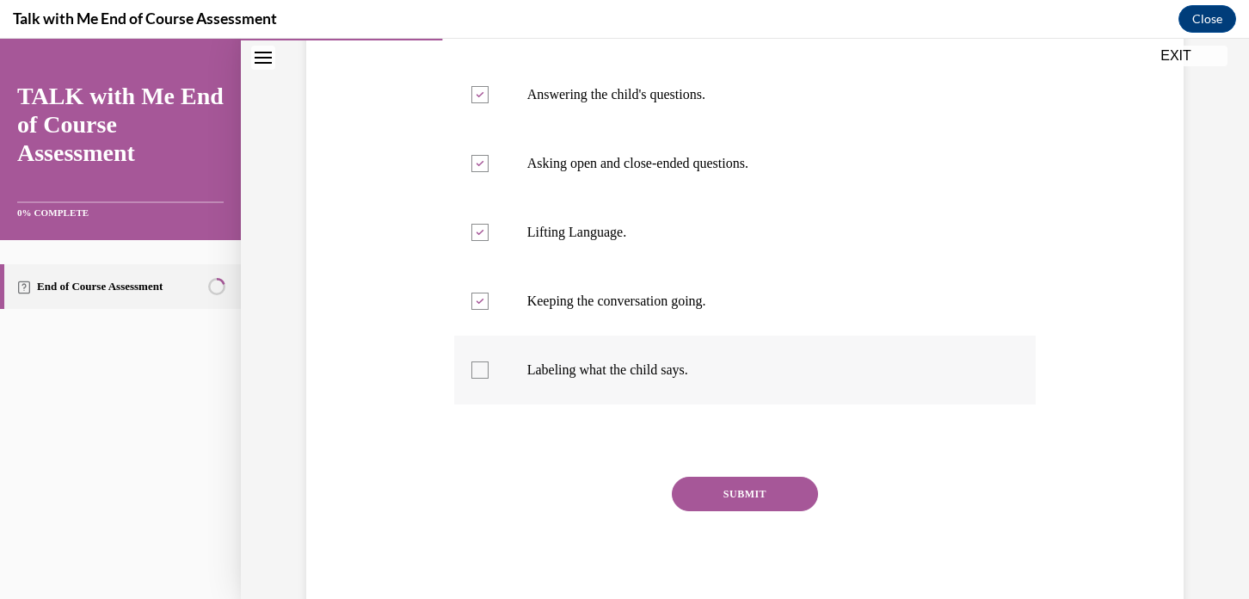
click at [478, 373] on div at bounding box center [480, 369] width 17 height 17
click at [478, 373] on input "Labeling what the child says." at bounding box center [480, 369] width 17 height 17
checkbox input "true"
click at [725, 492] on button "SUBMIT" at bounding box center [745, 494] width 146 height 34
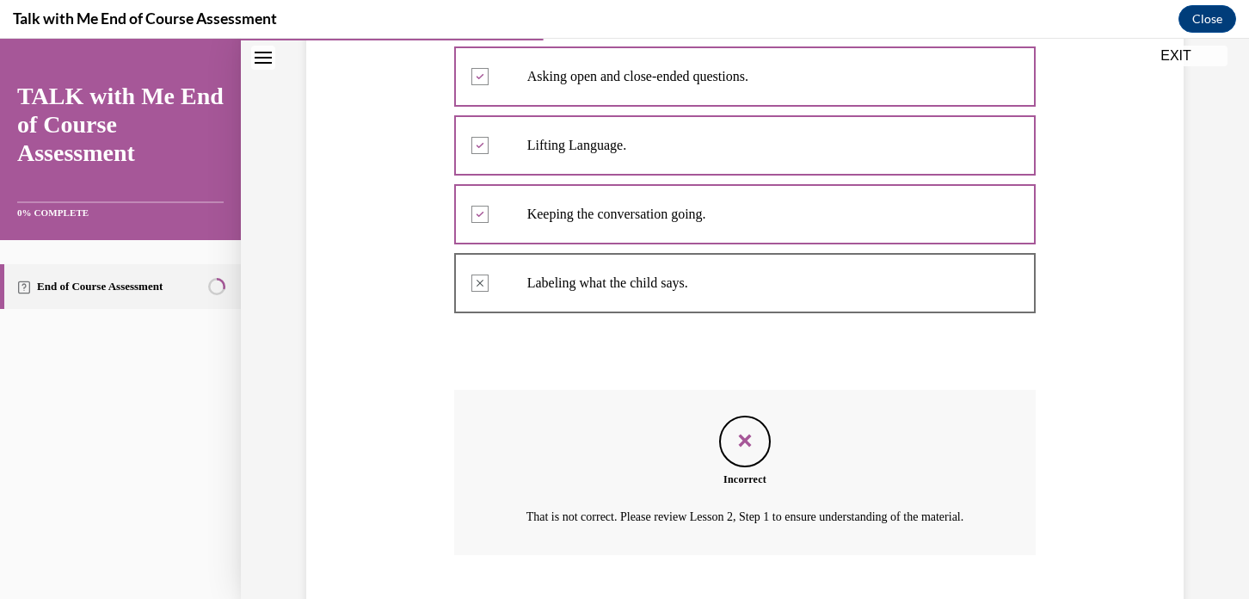
scroll to position [674, 0]
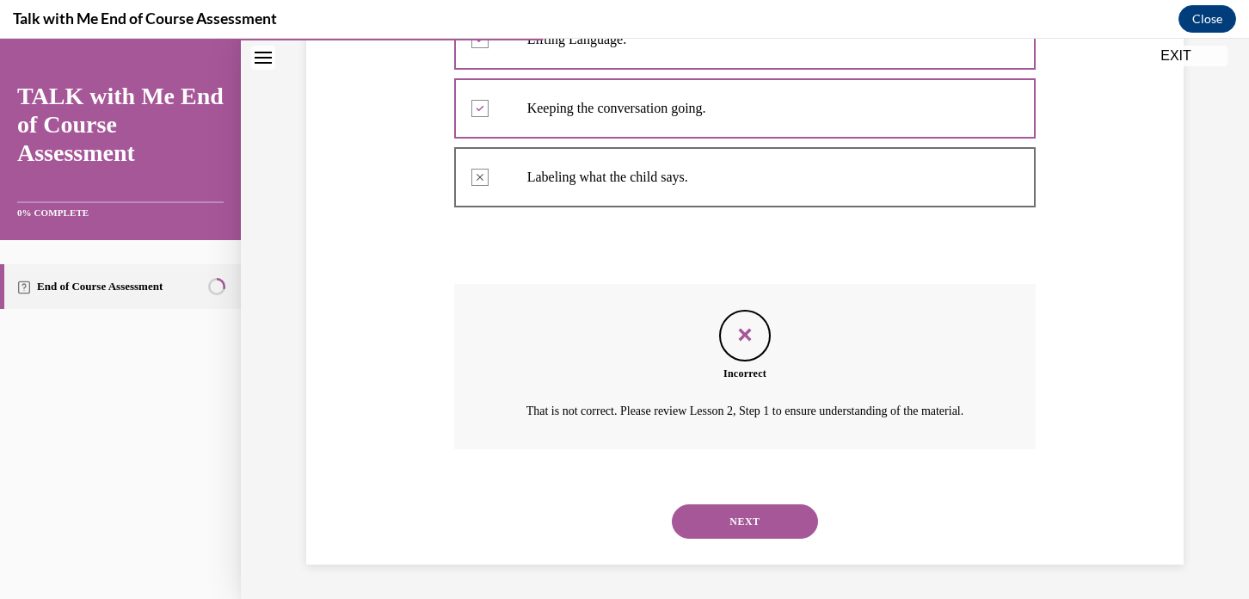
click at [785, 515] on button "NEXT" at bounding box center [745, 521] width 146 height 34
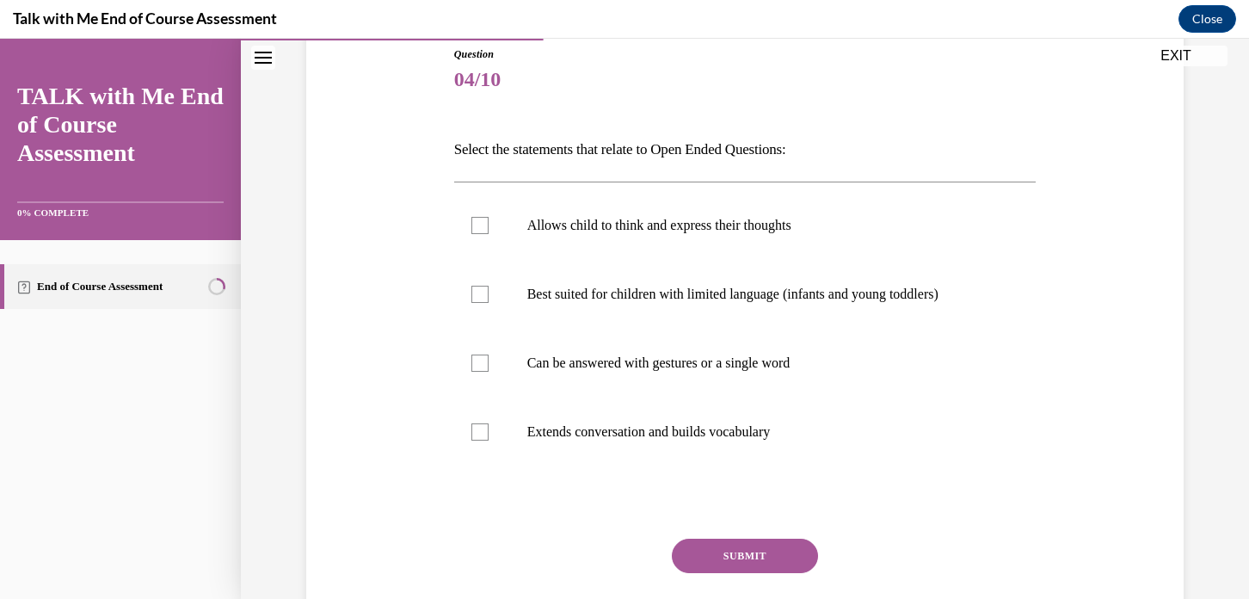
scroll to position [193, 0]
click at [472, 444] on label "Extends conversation and builds vocabulary" at bounding box center [745, 432] width 583 height 69
click at [472, 441] on input "Extends conversation and builds vocabulary" at bounding box center [480, 431] width 17 height 17
checkbox input "true"
click at [473, 220] on div at bounding box center [480, 225] width 17 height 17
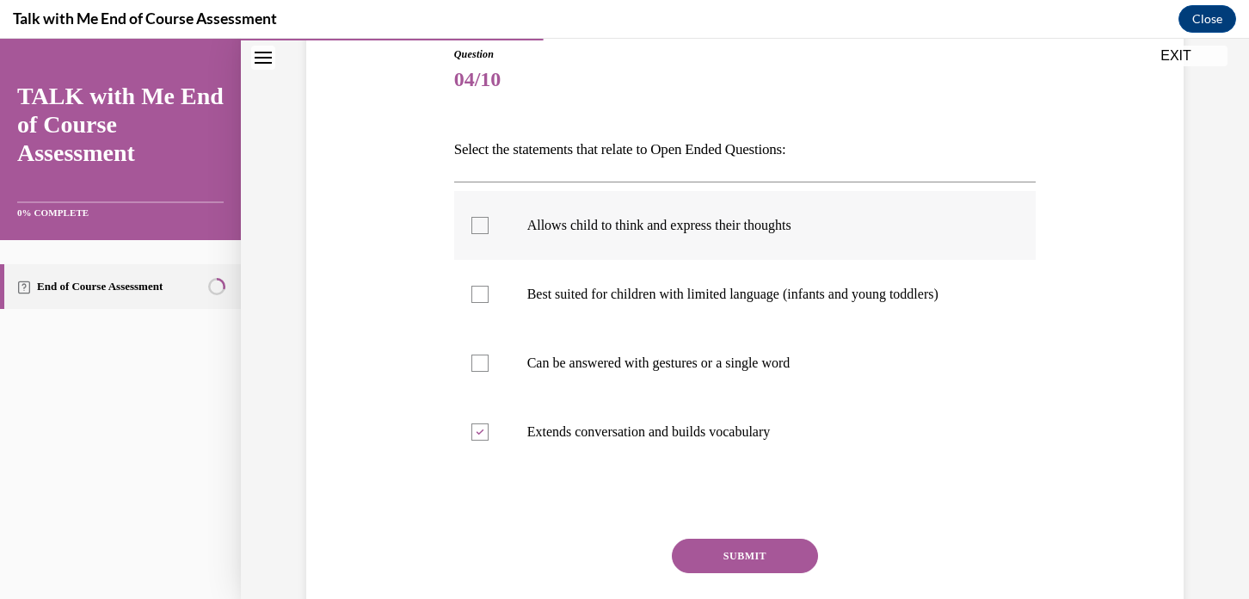
click at [473, 220] on input "Allows child to think and express their thoughts" at bounding box center [480, 225] width 17 height 17
checkbox input "true"
click at [754, 557] on button "SUBMIT" at bounding box center [745, 556] width 146 height 34
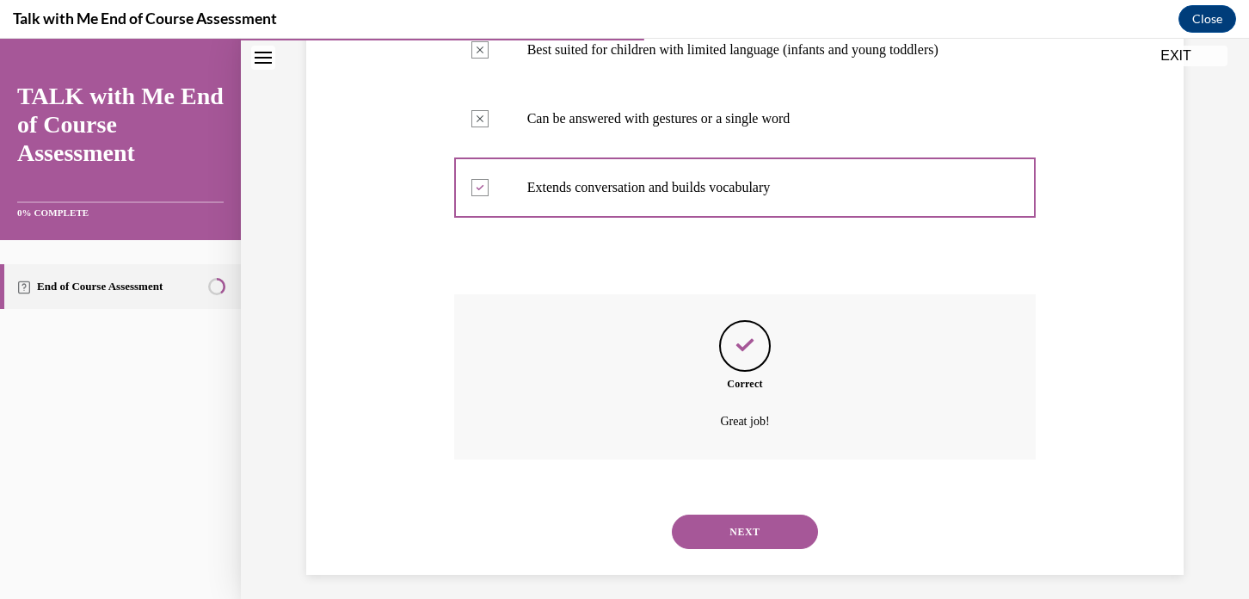
scroll to position [447, 0]
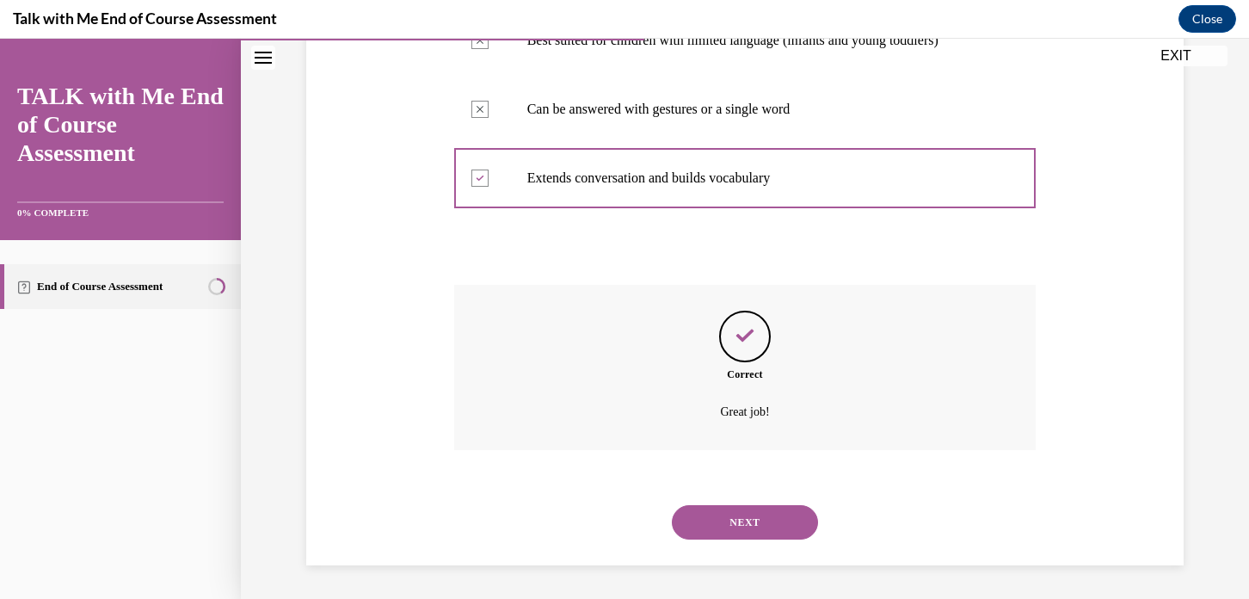
click at [724, 526] on button "NEXT" at bounding box center [745, 522] width 146 height 34
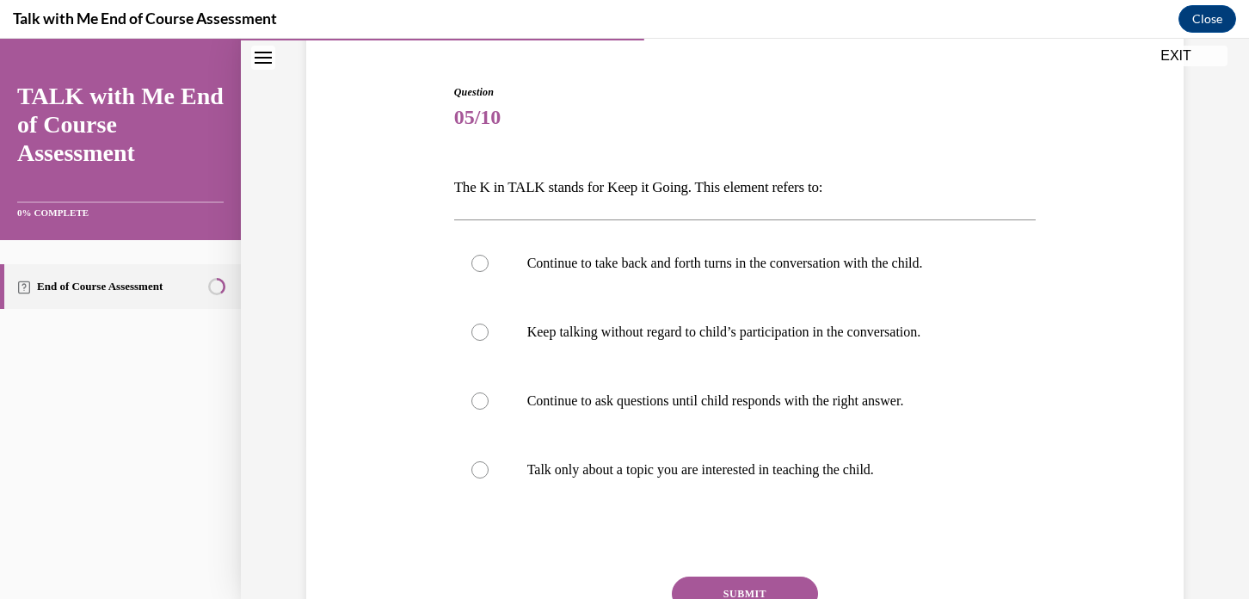
scroll to position [172, 0]
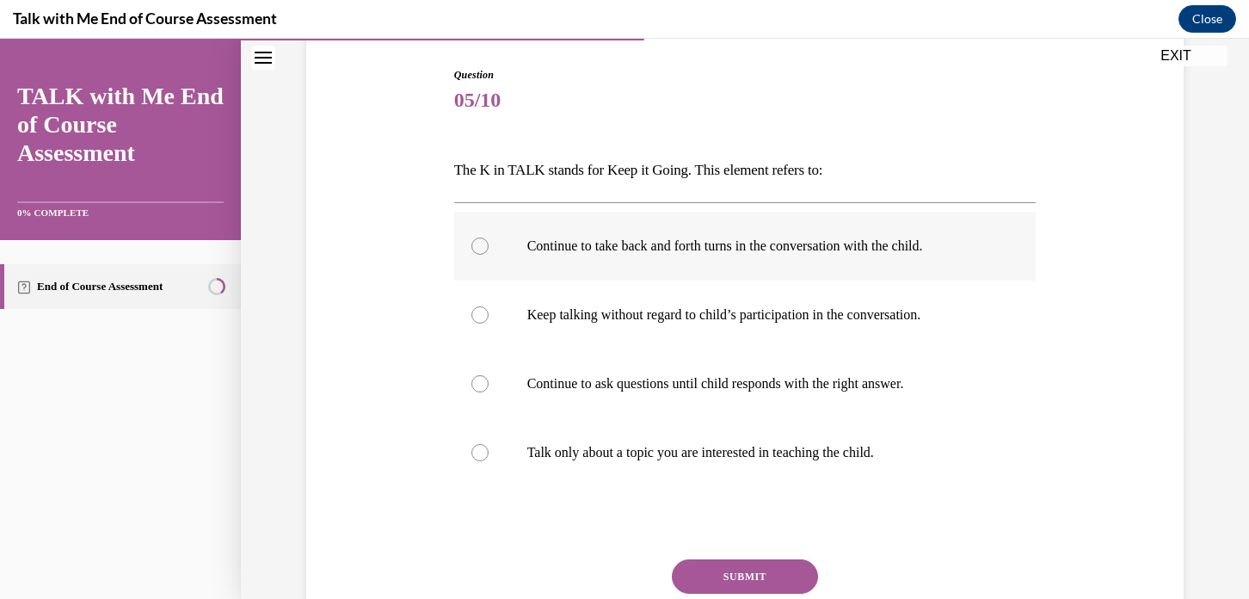
click at [483, 245] on label "Continue to take back and forth turns in the conversation with the child." at bounding box center [745, 246] width 583 height 69
click at [483, 245] on input "Continue to take back and forth turns in the conversation with the child." at bounding box center [480, 245] width 17 height 17
radio input "true"
click at [710, 577] on button "SUBMIT" at bounding box center [745, 576] width 146 height 34
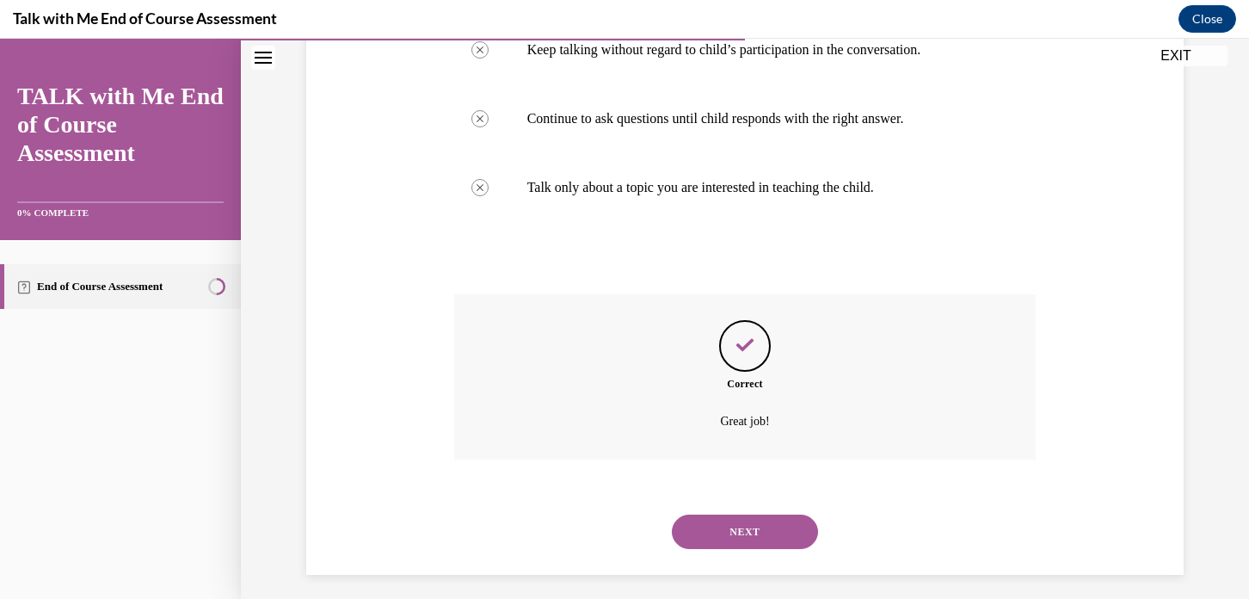
scroll to position [447, 0]
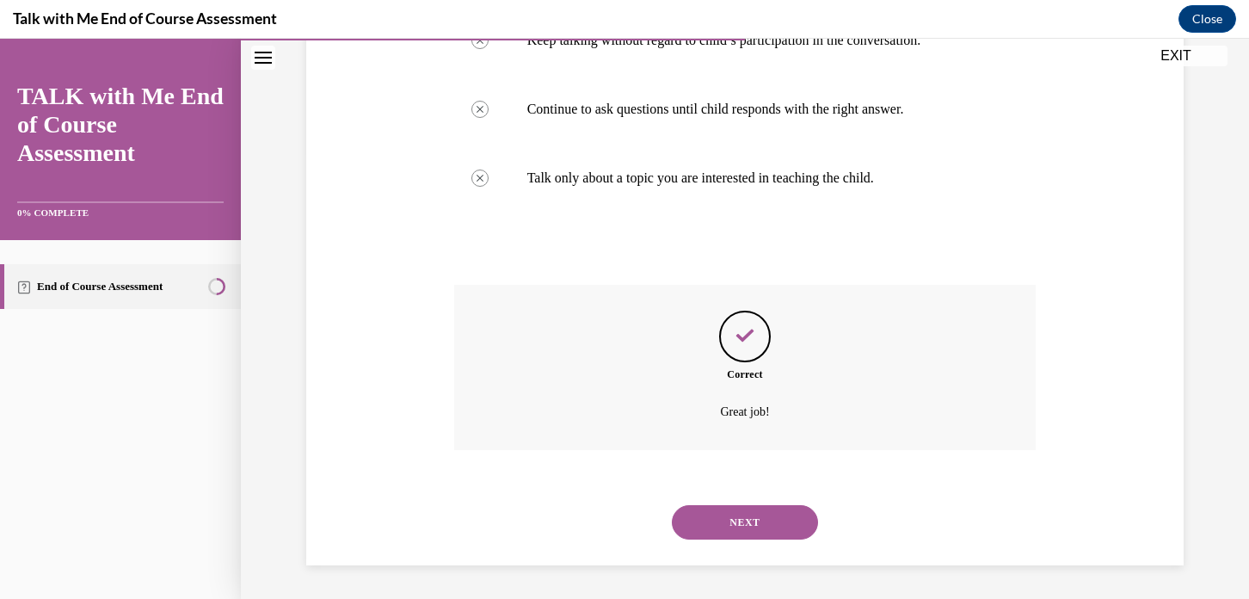
click at [734, 528] on button "NEXT" at bounding box center [745, 522] width 146 height 34
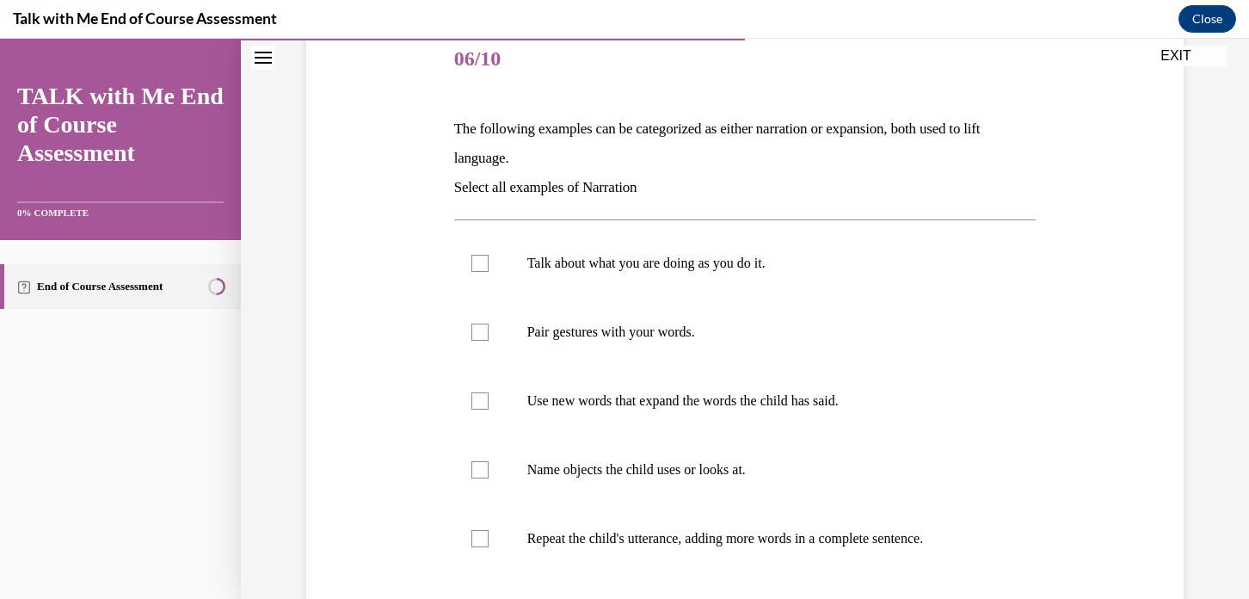
scroll to position [216, 0]
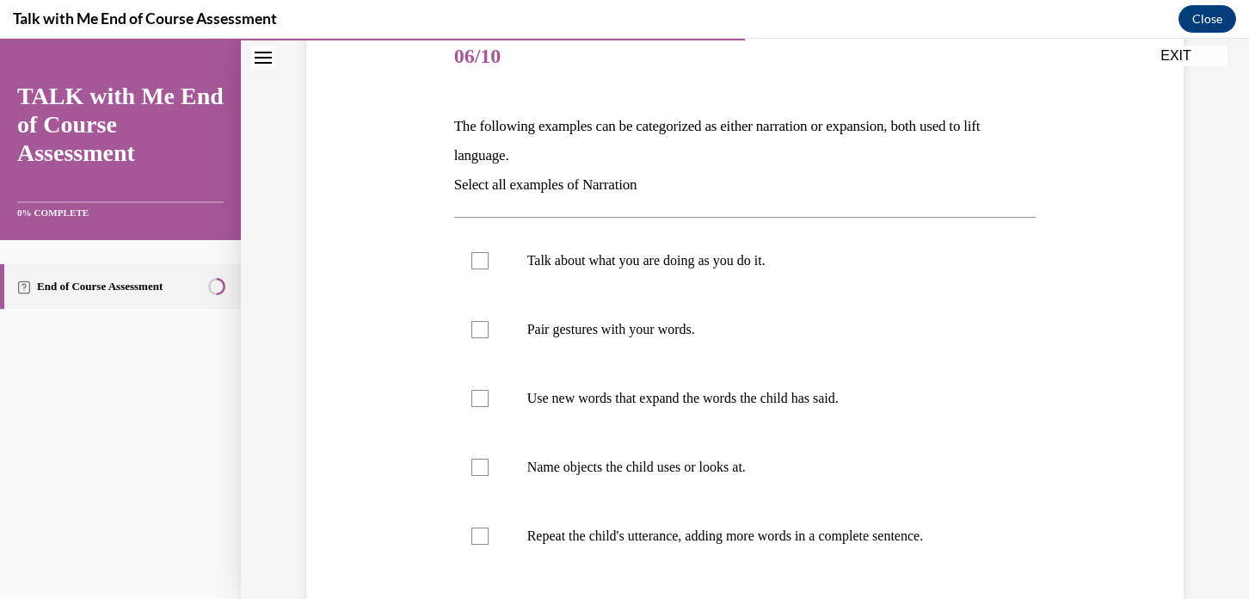
click at [1235, 201] on div "Question 06/10 The following examples can be categorized as either narration or…" at bounding box center [745, 347] width 1008 height 941
click at [1232, 237] on div "Question 06/10 The following examples can be categorized as either narration or…" at bounding box center [745, 347] width 1008 height 941
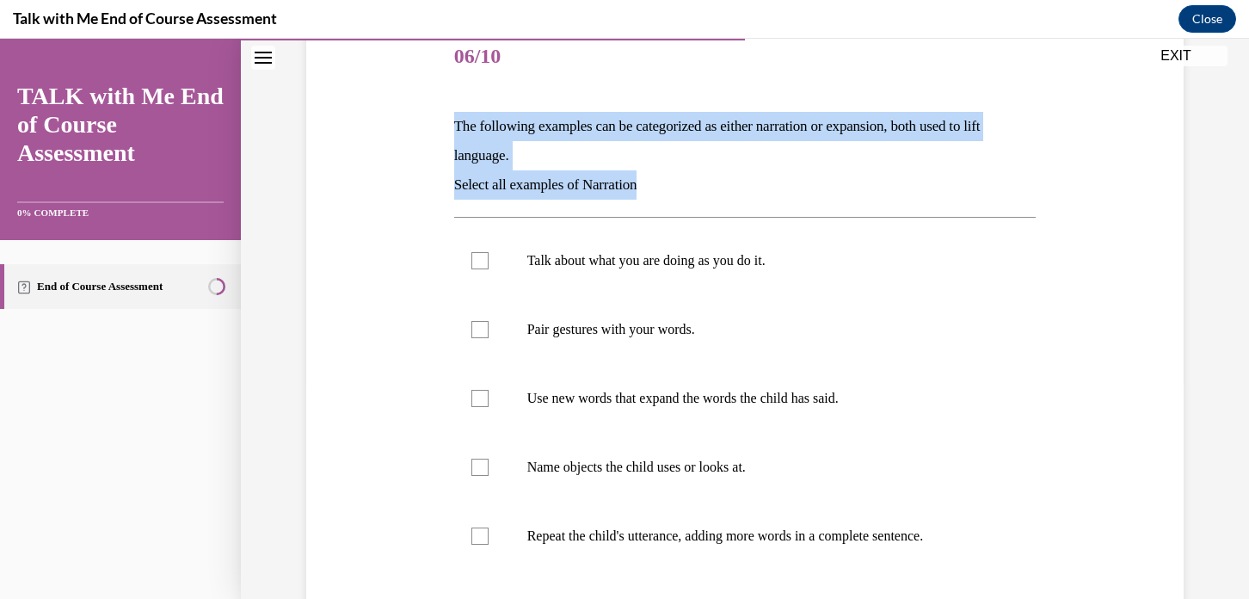
drag, startPoint x: 688, startPoint y: 180, endPoint x: 443, endPoint y: 120, distance: 252.3
click at [450, 120] on div "Question 06/10 The following examples can be categorized as either narration or…" at bounding box center [745, 390] width 591 height 786
copy div "The following examples can be categorized as either narration or expansion, bot…"
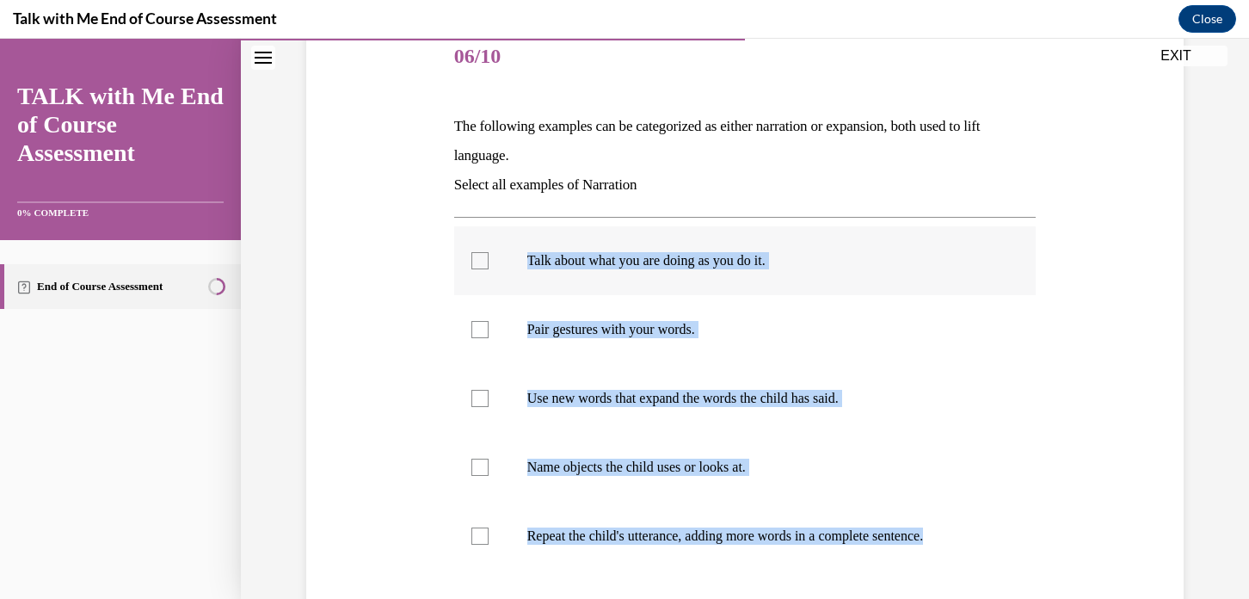
drag, startPoint x: 964, startPoint y: 535, endPoint x: 506, endPoint y: 264, distance: 532.0
click at [506, 264] on ul "Talk about what you are doing as you do it. Pair gestures with your words. Use …" at bounding box center [745, 398] width 583 height 344
copy ul "Talk about what you are doing as you do it. Pair gestures with your words. Use …"
click at [477, 270] on label "Talk about what you are doing as you do it." at bounding box center [745, 260] width 583 height 69
click at [477, 269] on input "Talk about what you are doing as you do it." at bounding box center [480, 260] width 17 height 17
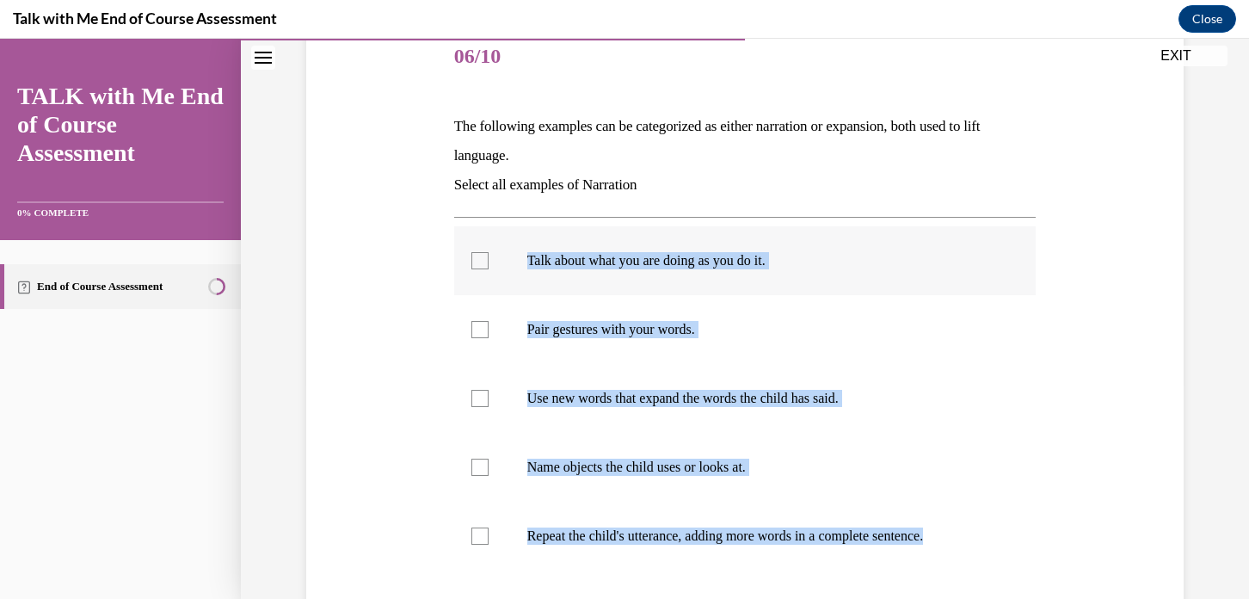
checkbox input "true"
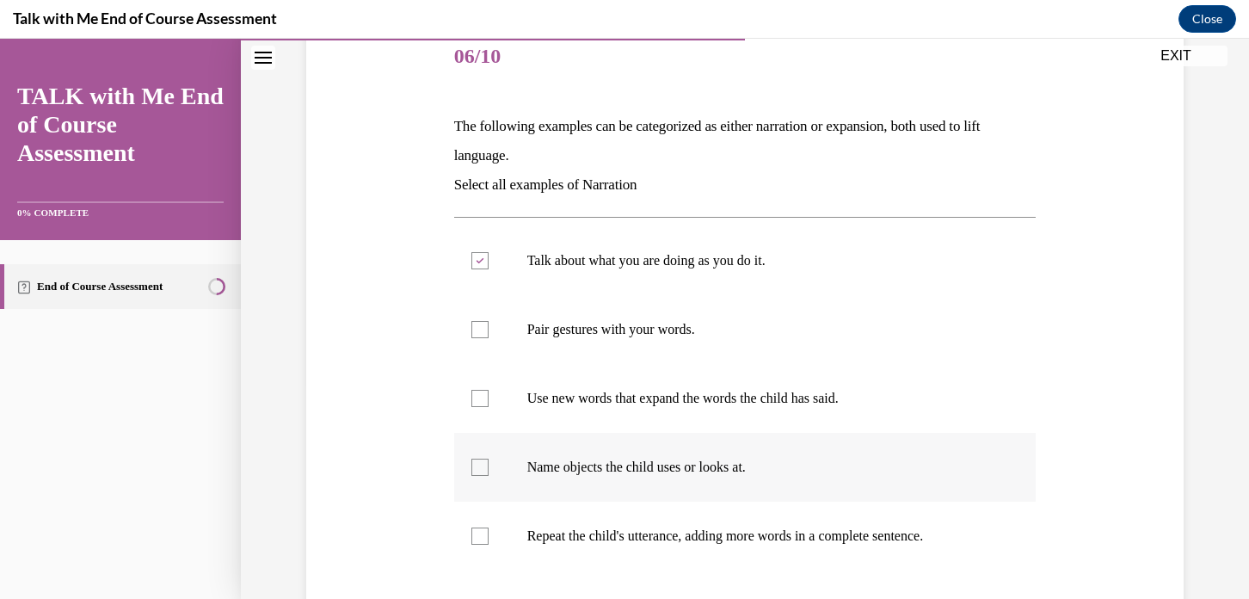
click at [478, 462] on div at bounding box center [480, 467] width 17 height 17
click at [478, 462] on input "Name objects the child uses or looks at." at bounding box center [480, 467] width 17 height 17
checkbox input "true"
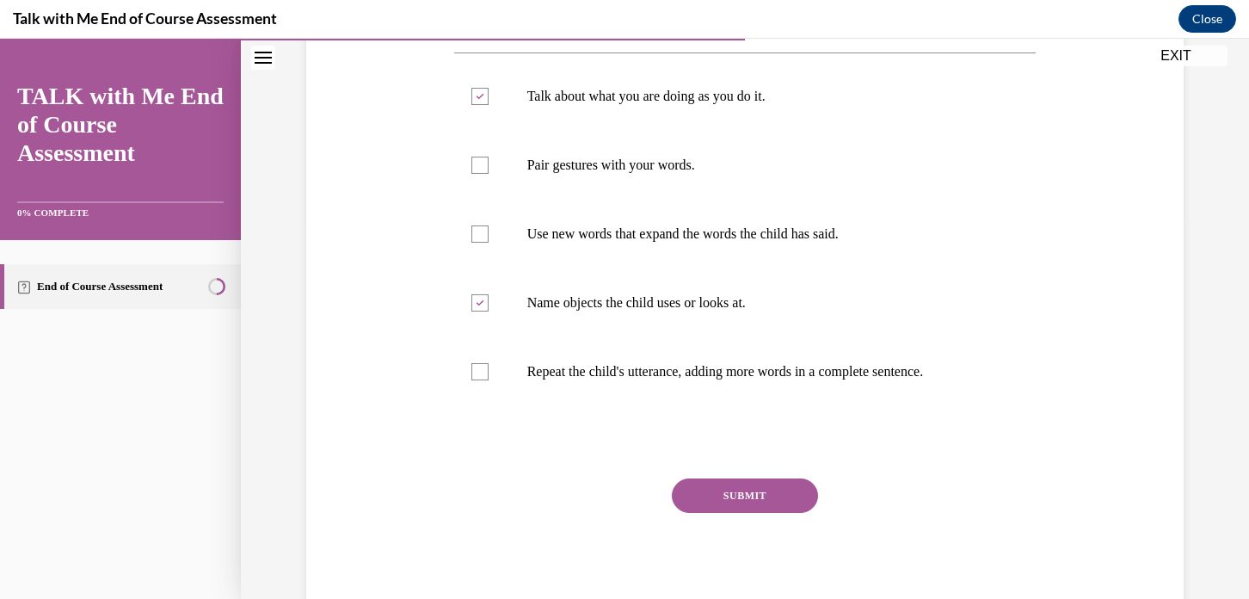
scroll to position [378, 0]
click at [740, 496] on button "SUBMIT" at bounding box center [745, 498] width 146 height 34
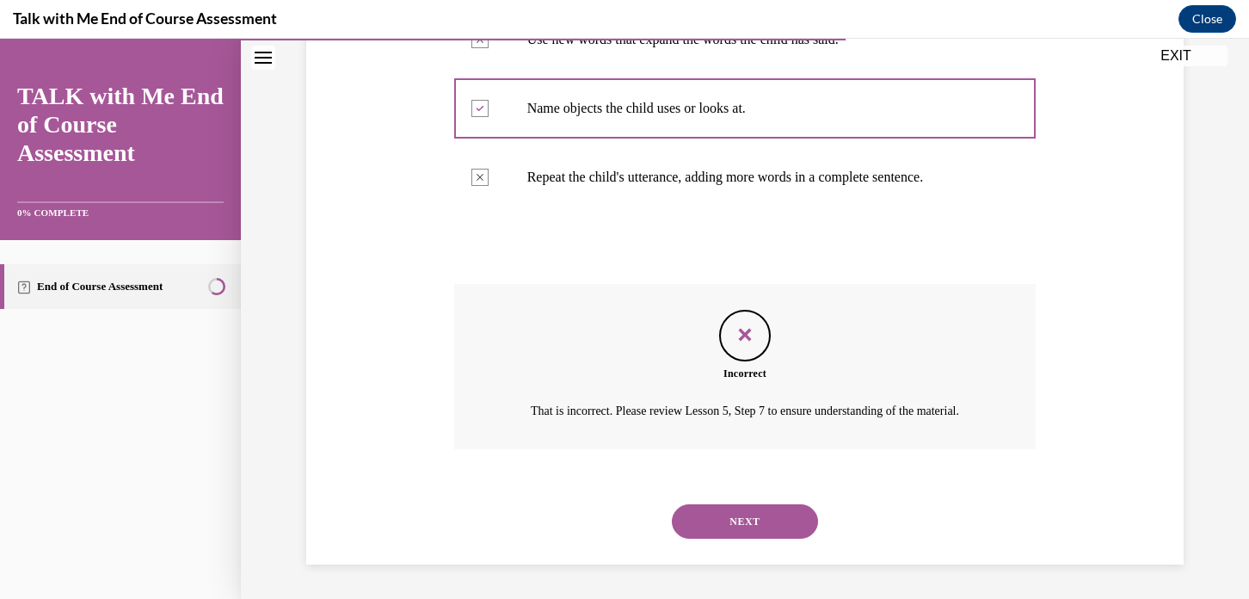
scroll to position [595, 0]
click at [738, 526] on button "NEXT" at bounding box center [745, 521] width 146 height 34
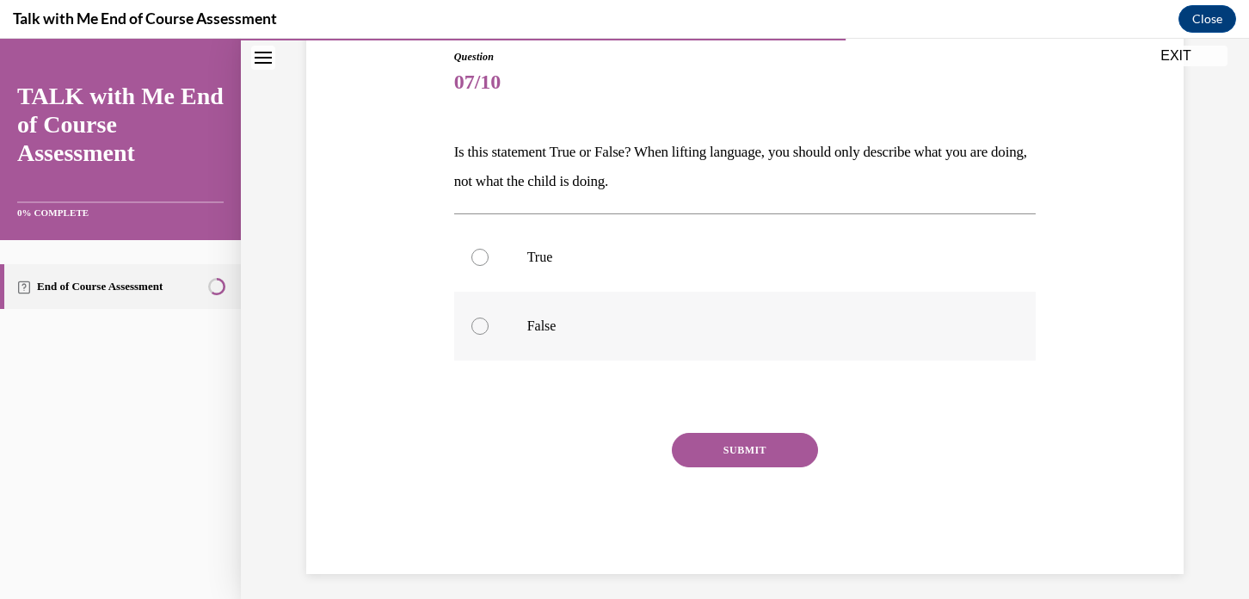
click at [477, 309] on label "False" at bounding box center [745, 326] width 583 height 69
click at [477, 317] on input "False" at bounding box center [480, 325] width 17 height 17
radio input "true"
click at [733, 453] on button "SUBMIT" at bounding box center [745, 450] width 146 height 34
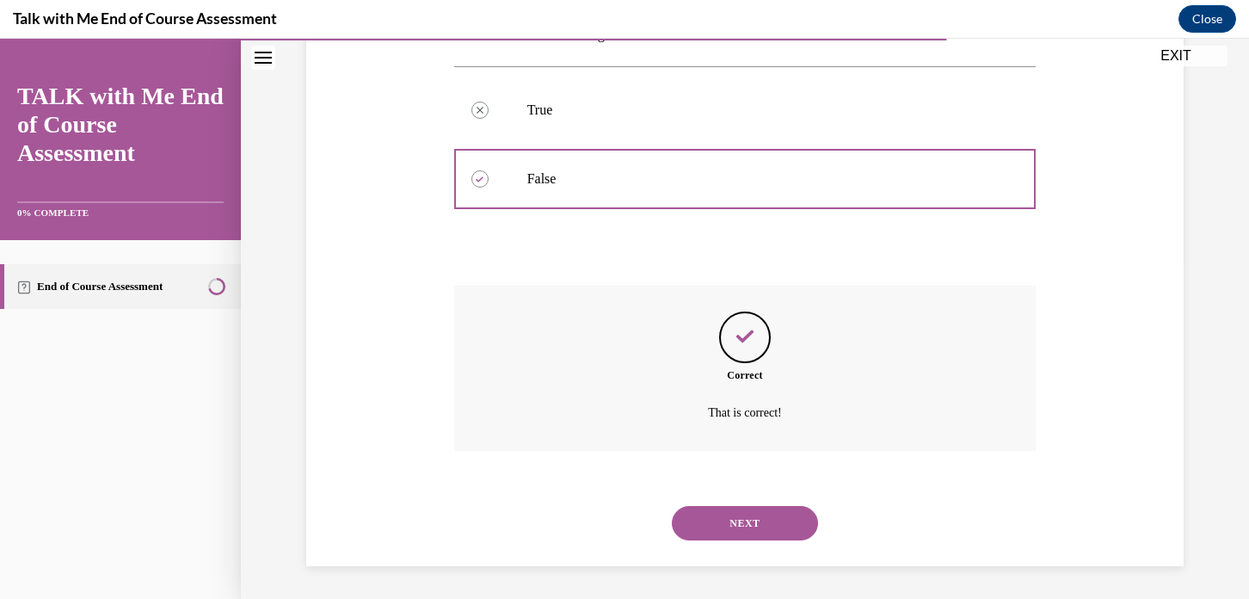
scroll to position [338, 0]
click at [723, 519] on button "NEXT" at bounding box center [745, 522] width 146 height 34
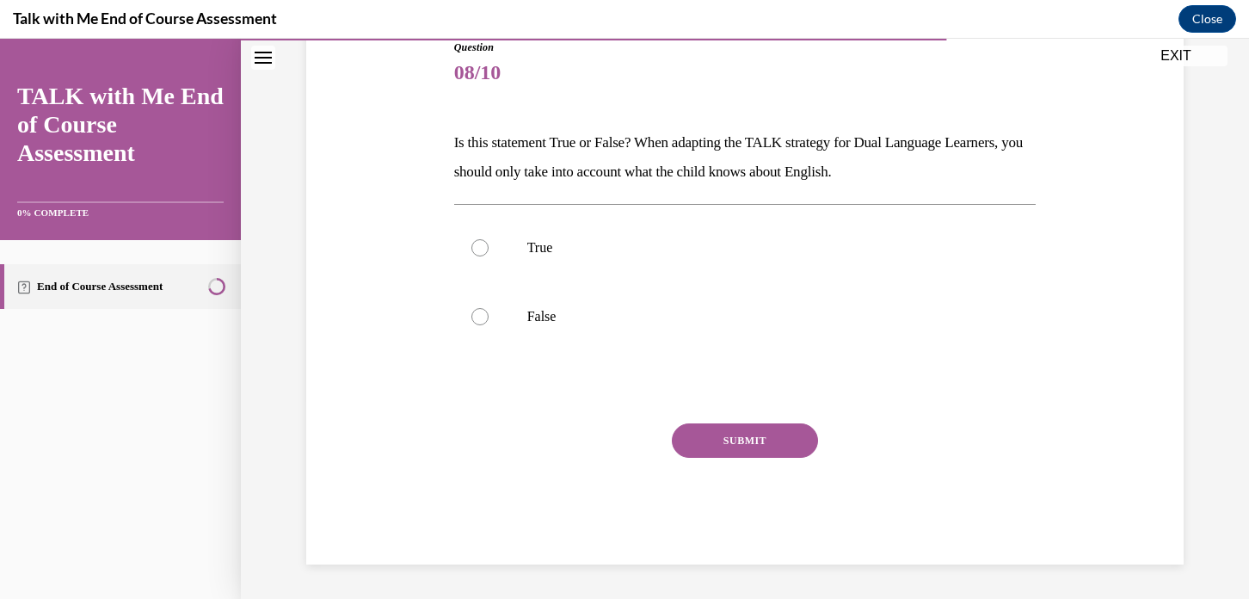
scroll to position [190, 0]
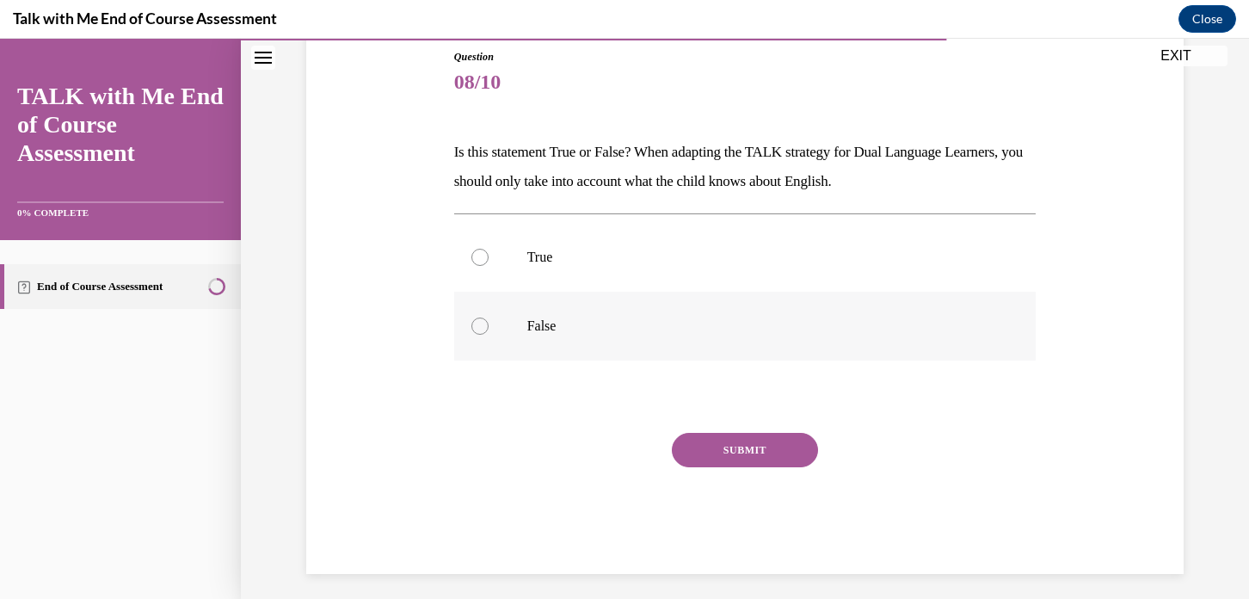
click at [475, 328] on div at bounding box center [480, 325] width 17 height 17
click at [475, 328] on input "False" at bounding box center [480, 325] width 17 height 17
radio input "true"
click at [730, 450] on button "SUBMIT" at bounding box center [745, 450] width 146 height 34
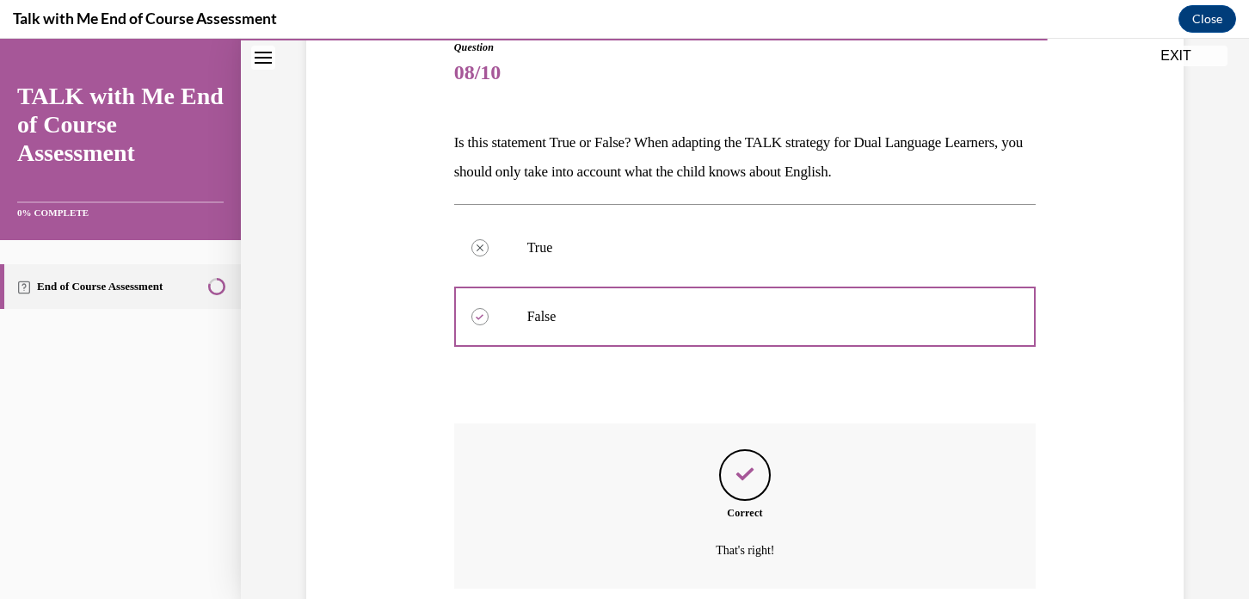
scroll to position [338, 0]
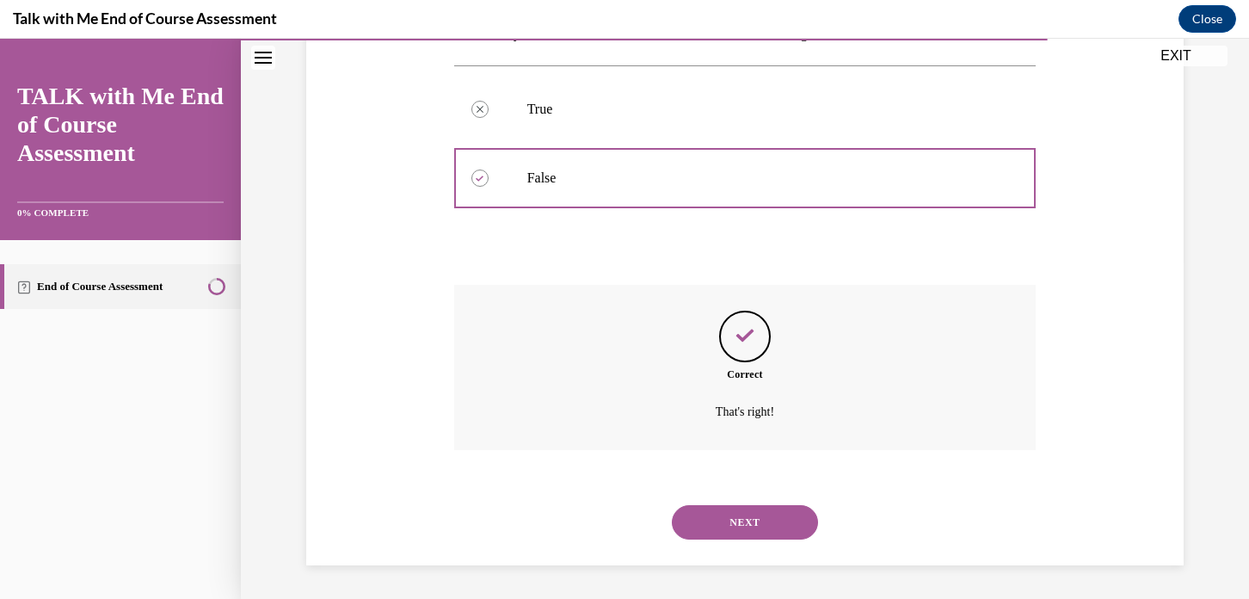
click at [727, 520] on button "NEXT" at bounding box center [745, 522] width 146 height 34
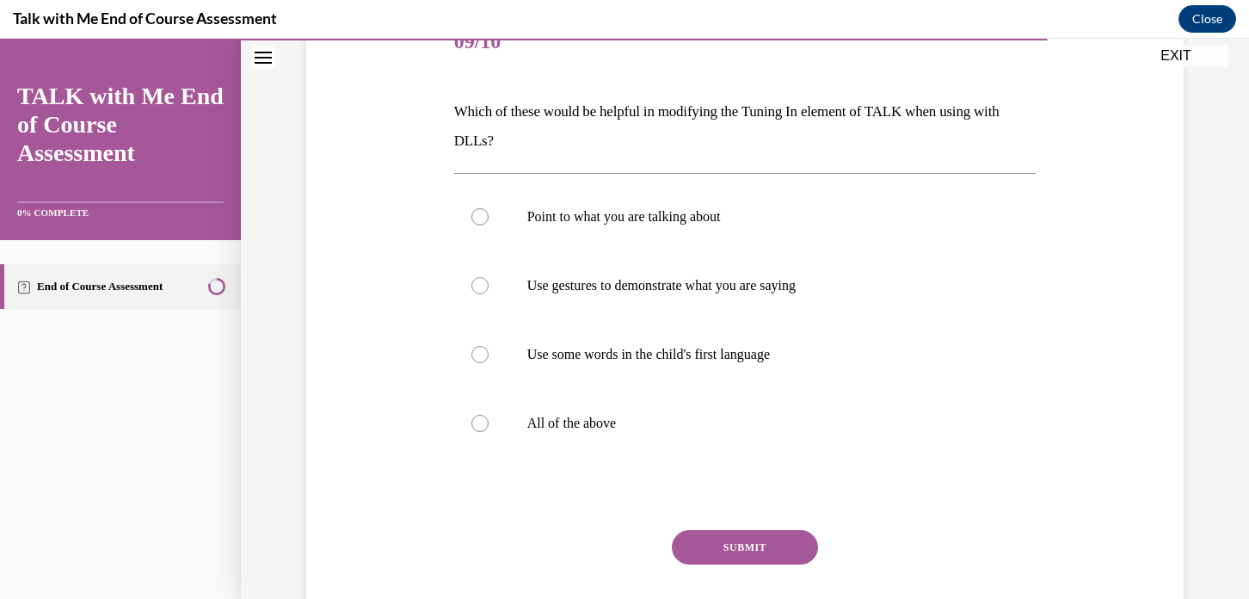
scroll to position [262, 0]
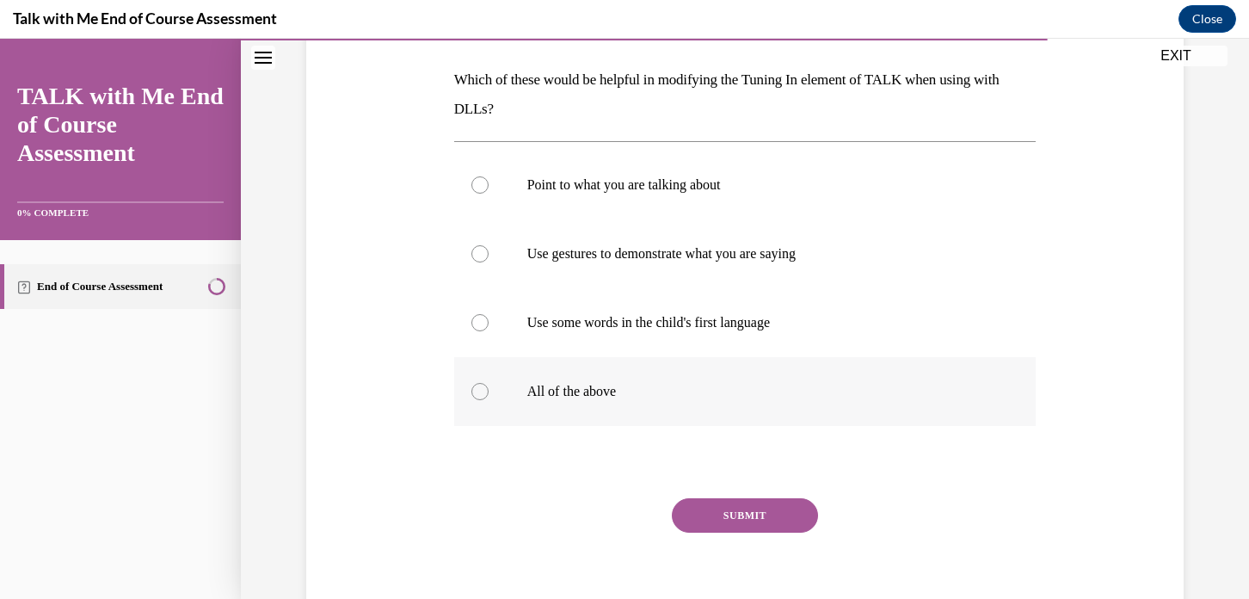
click at [468, 401] on label "All of the above" at bounding box center [745, 391] width 583 height 69
click at [472, 400] on input "All of the above" at bounding box center [480, 391] width 17 height 17
radio input "true"
click at [708, 512] on button "SUBMIT" at bounding box center [745, 515] width 146 height 34
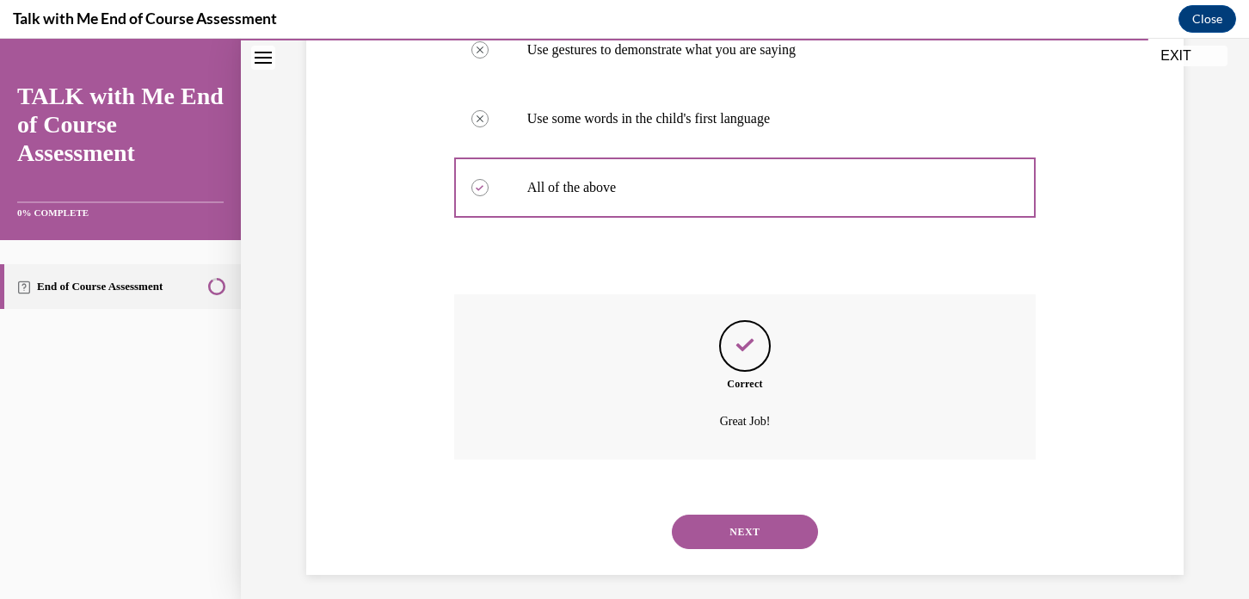
scroll to position [476, 0]
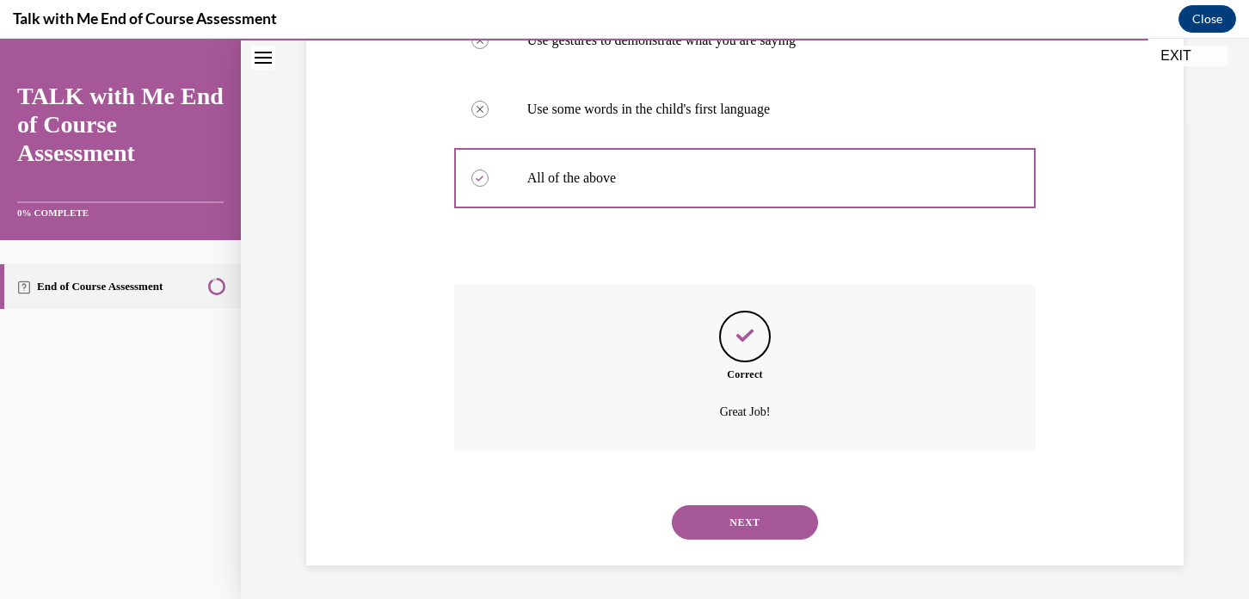
click at [737, 525] on button "NEXT" at bounding box center [745, 522] width 146 height 34
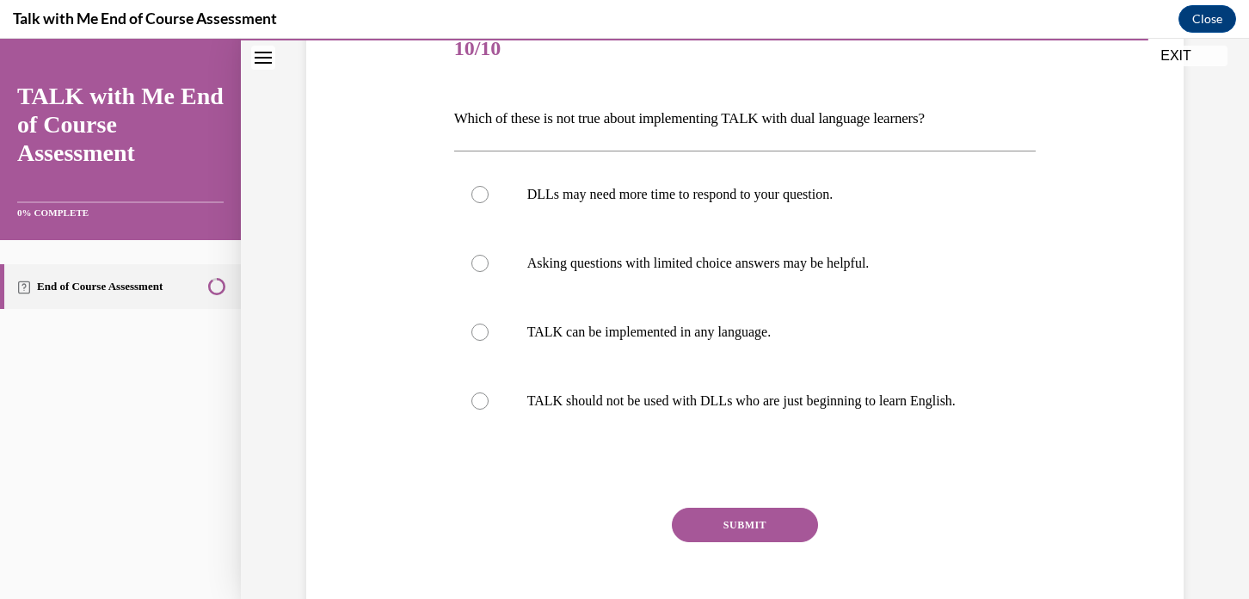
scroll to position [265, 0]
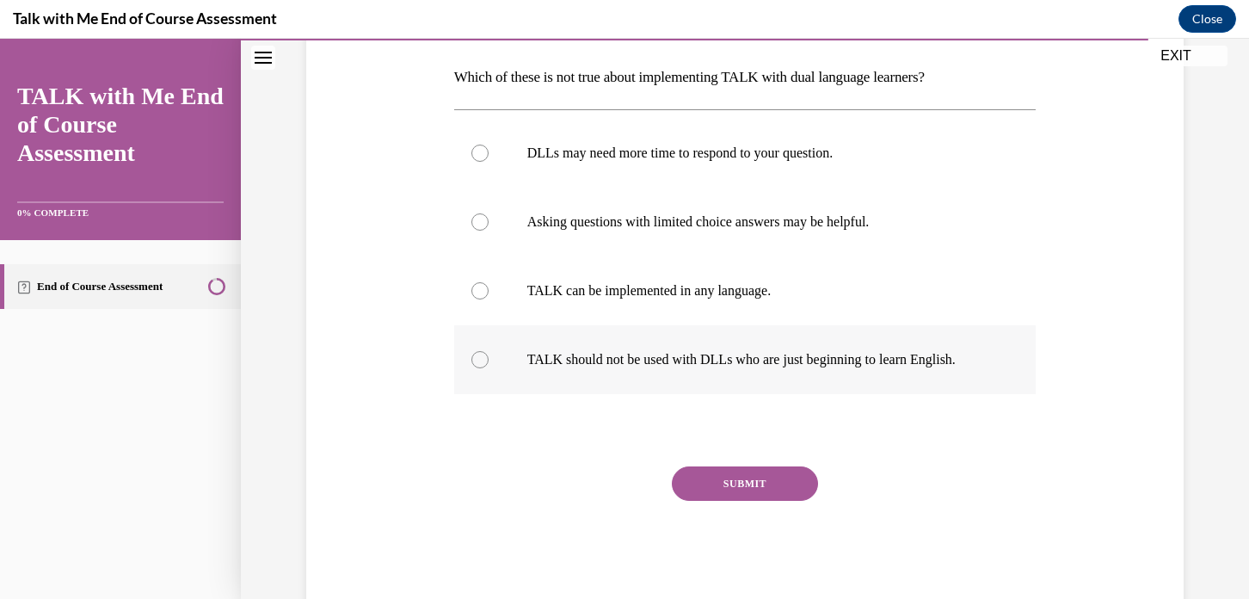
click at [481, 370] on label "TALK should not be used with DLLs who are just beginning to learn English." at bounding box center [745, 359] width 583 height 69
click at [481, 368] on input "TALK should not be used with DLLs who are just beginning to learn English." at bounding box center [480, 359] width 17 height 17
radio input "true"
click at [726, 481] on button "SUBMIT" at bounding box center [745, 483] width 146 height 34
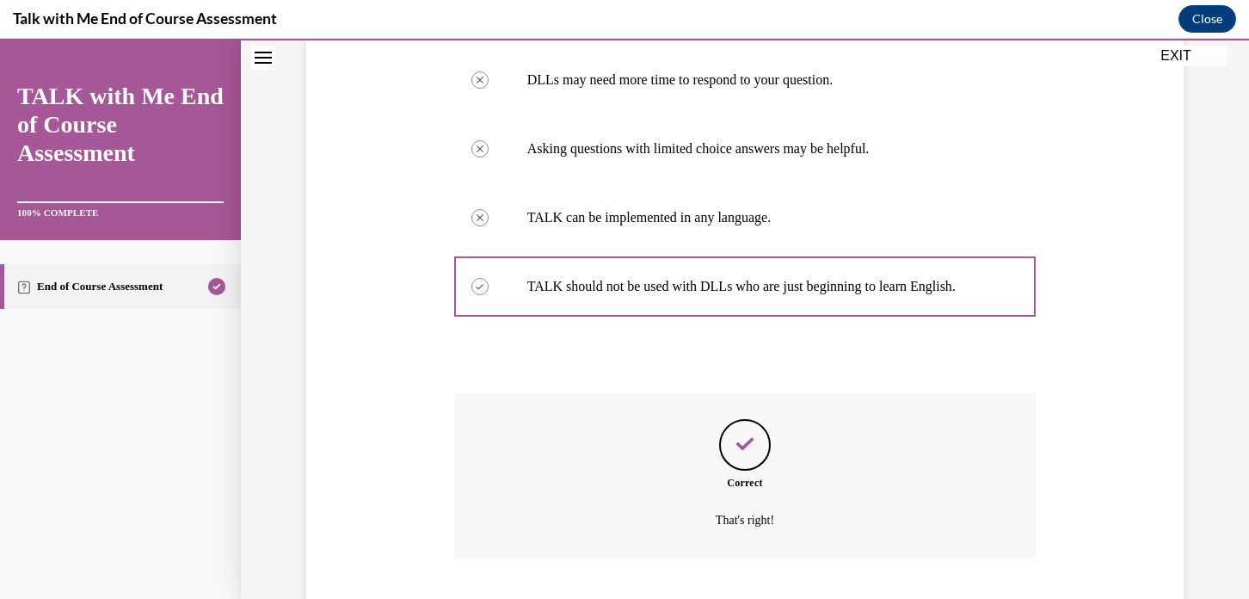
scroll to position [447, 0]
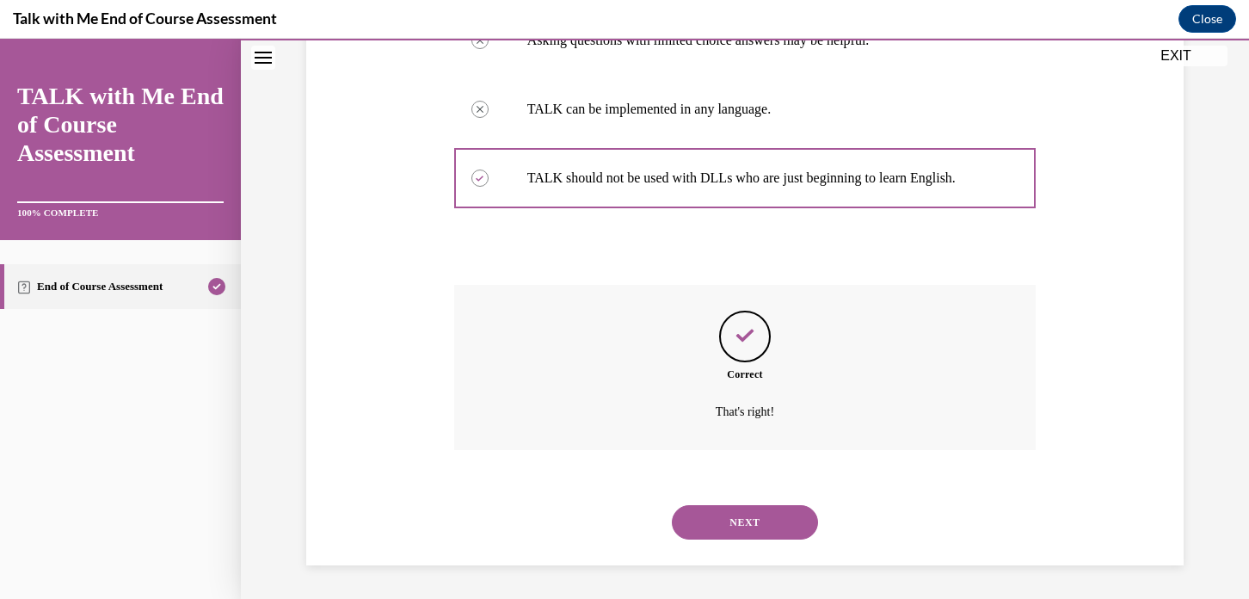
click at [737, 528] on button "NEXT" at bounding box center [745, 522] width 146 height 34
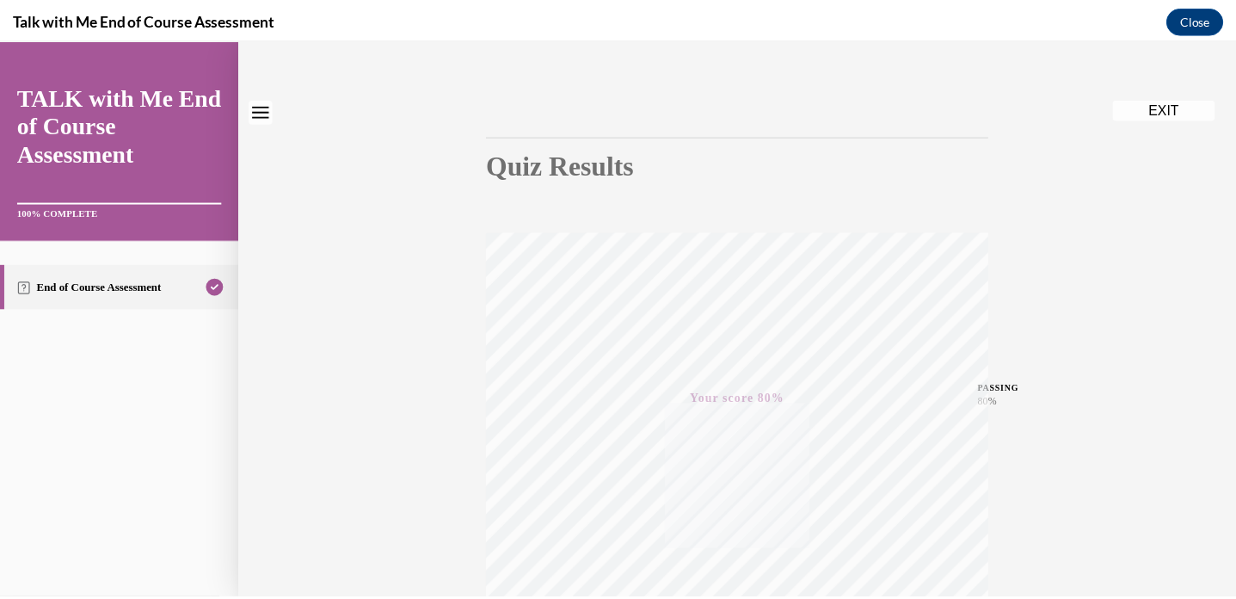
scroll to position [0, 0]
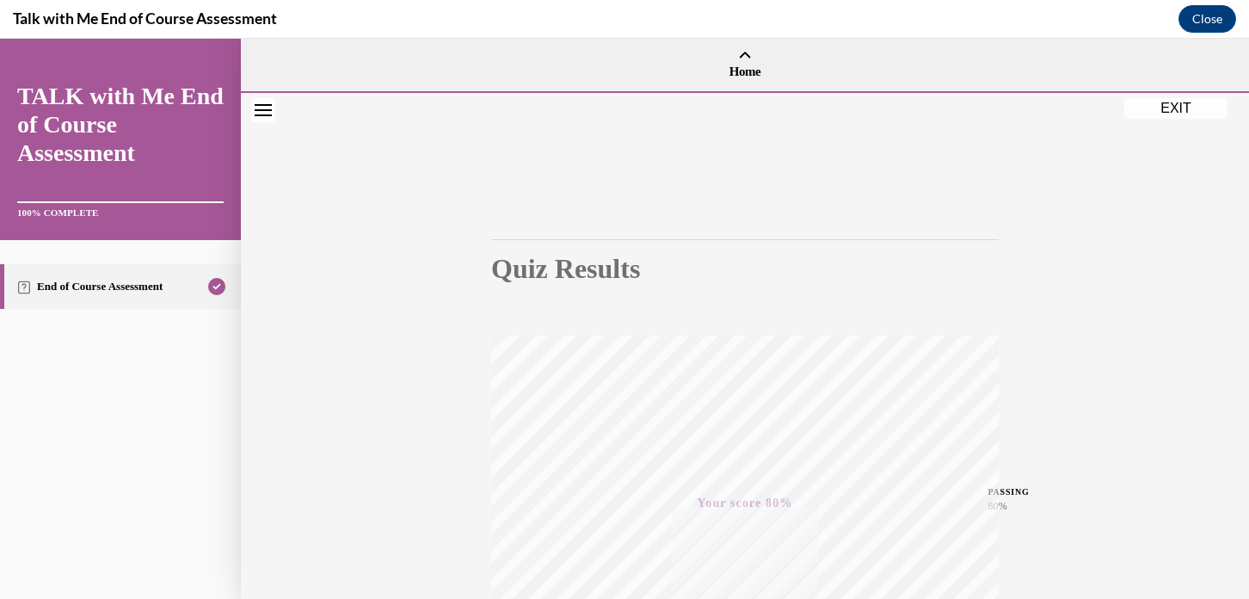
click at [1174, 111] on button "EXIT" at bounding box center [1176, 108] width 103 height 21
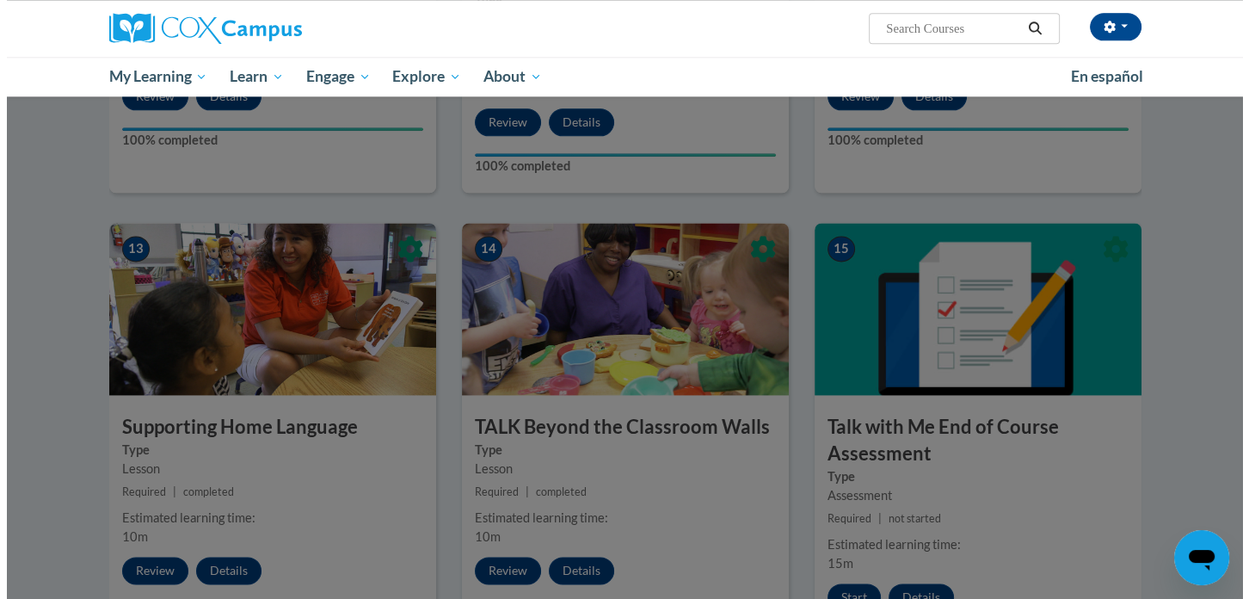
scroll to position [2086, 0]
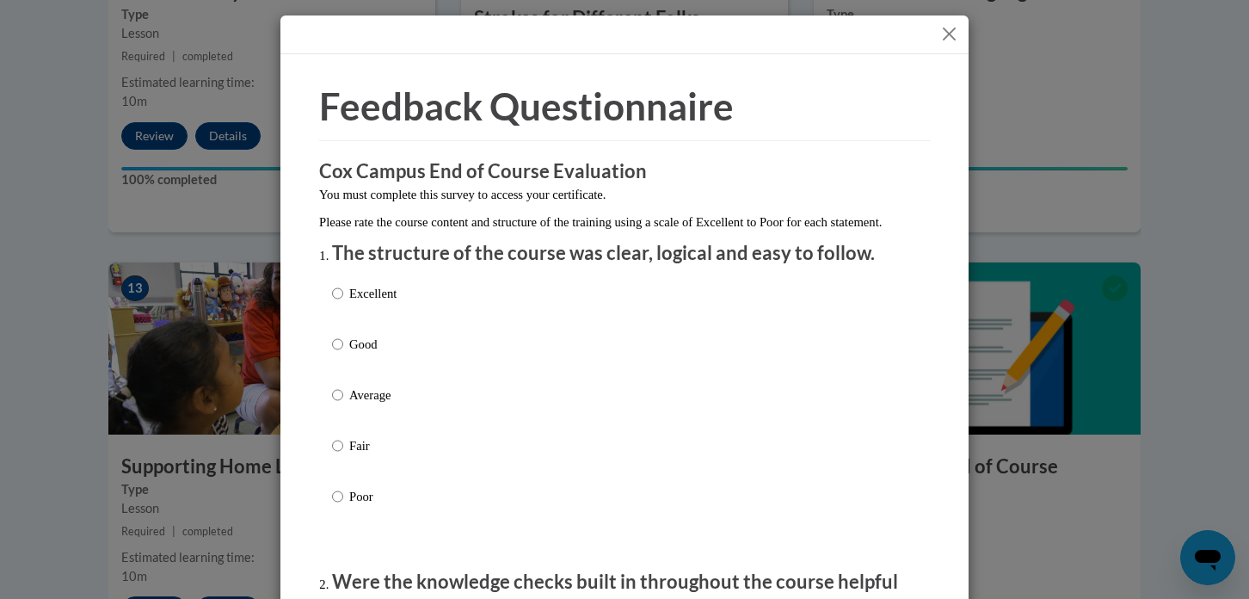
drag, startPoint x: 1242, startPoint y: 450, endPoint x: 1247, endPoint y: 439, distance: 12.0
click at [332, 354] on input "Good" at bounding box center [337, 344] width 11 height 19
radio input "true"
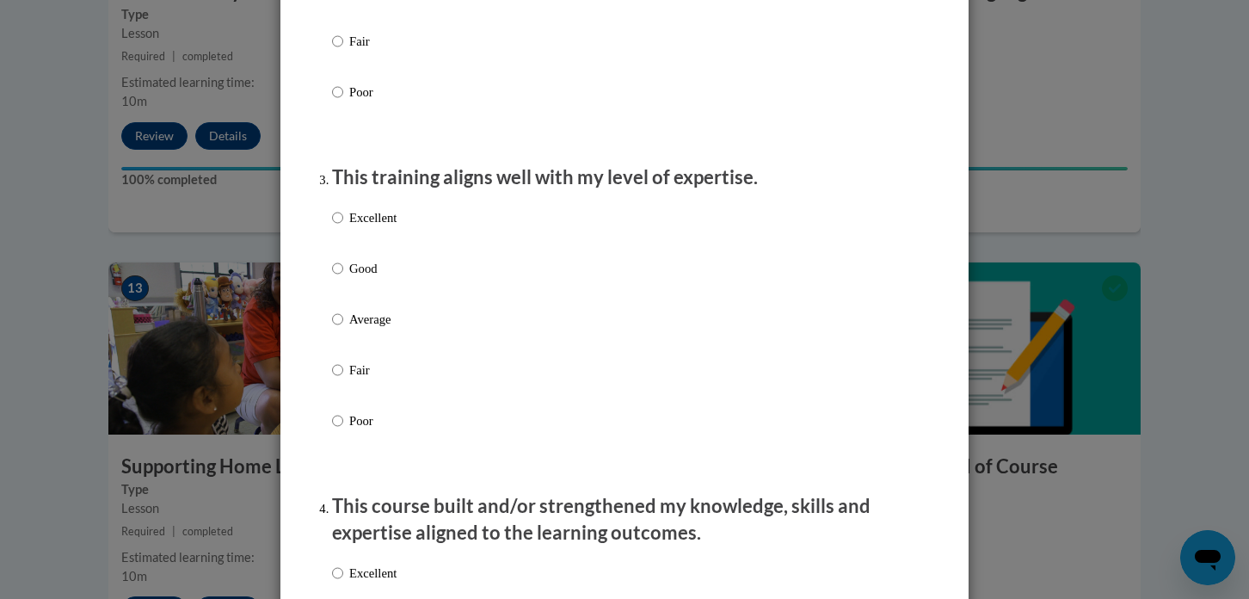
scroll to position [772, 0]
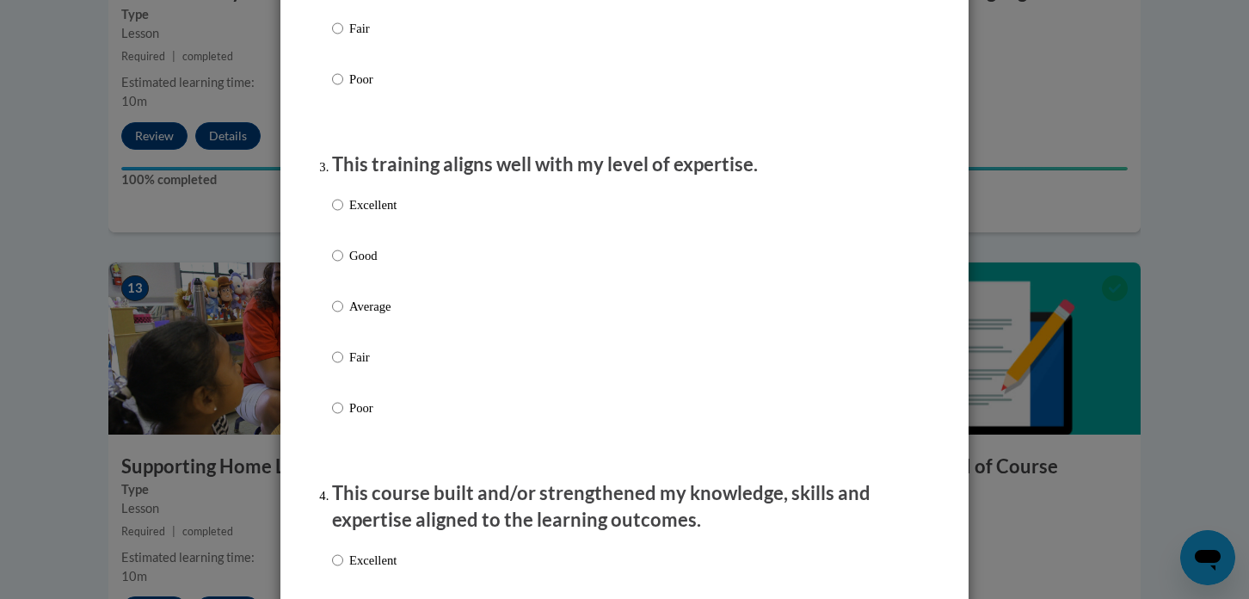
click at [352, 214] on p "Excellent" at bounding box center [372, 204] width 47 height 19
click at [343, 214] on input "Excellent" at bounding box center [337, 204] width 11 height 19
radio input "true"
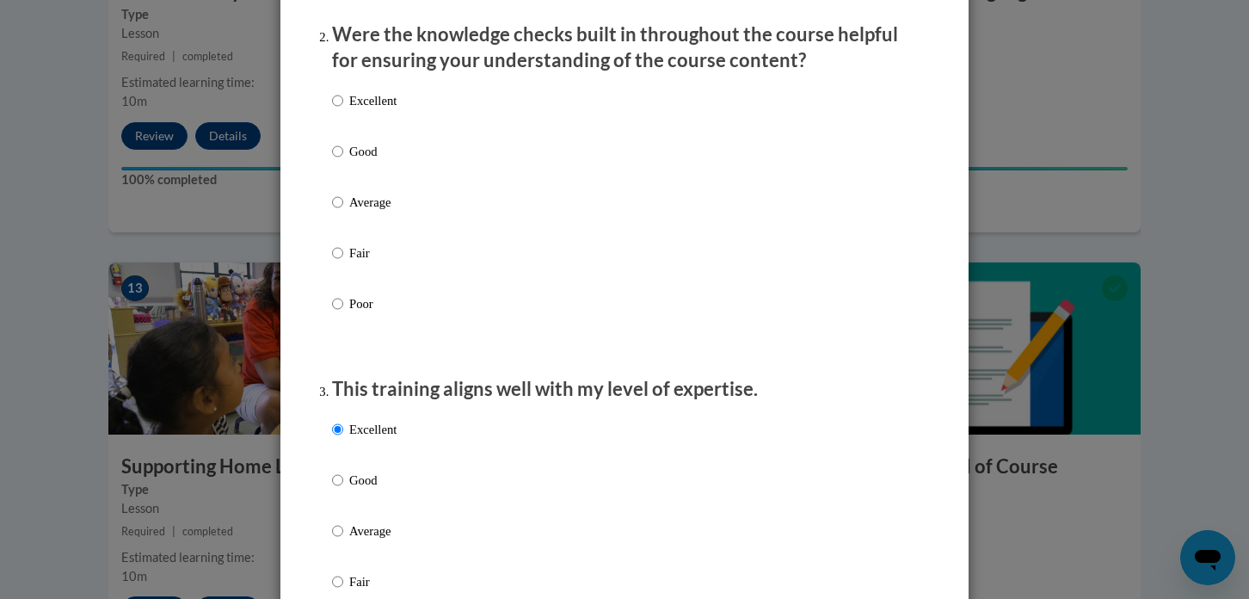
scroll to position [485, 0]
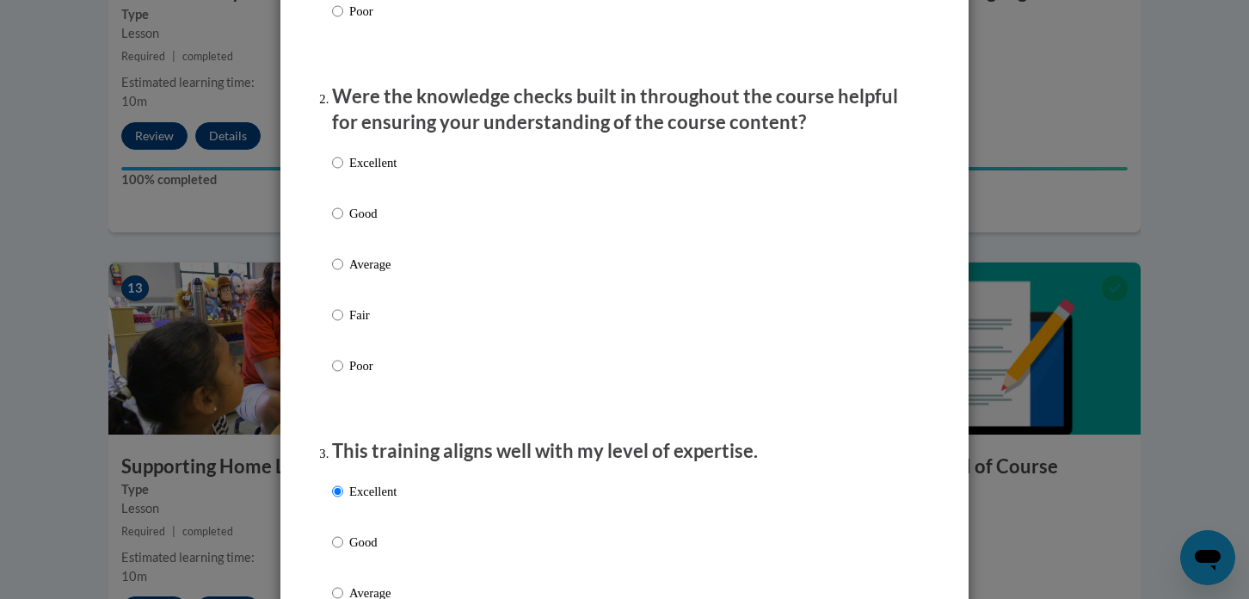
click at [332, 223] on input "Good" at bounding box center [337, 213] width 11 height 19
radio input "true"
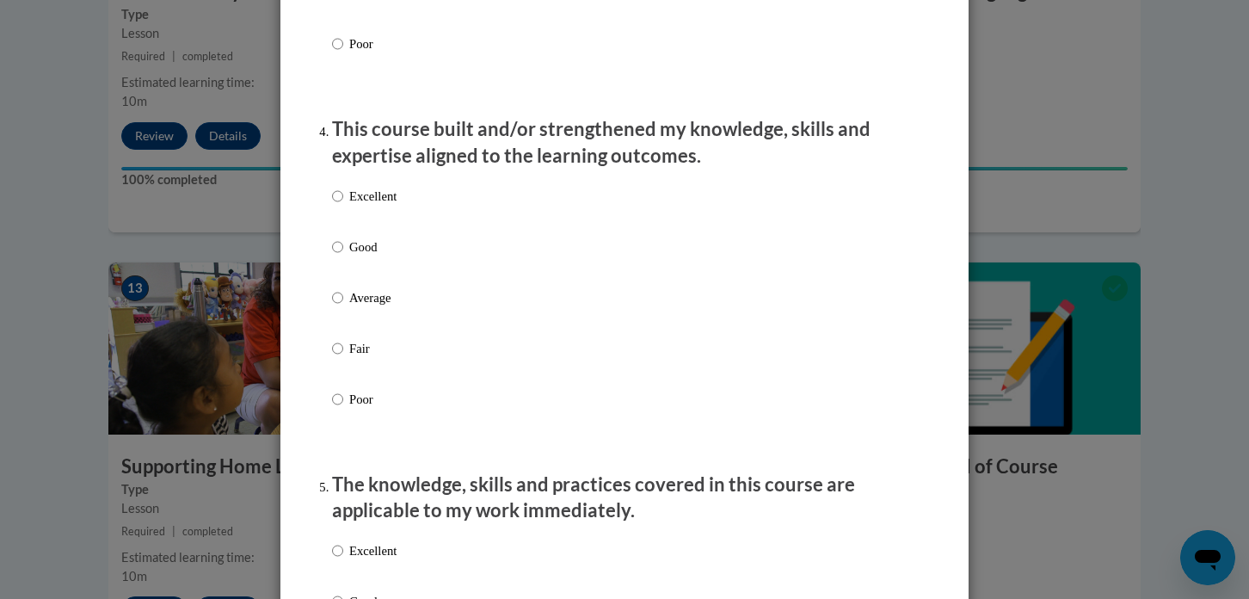
scroll to position [1162, 0]
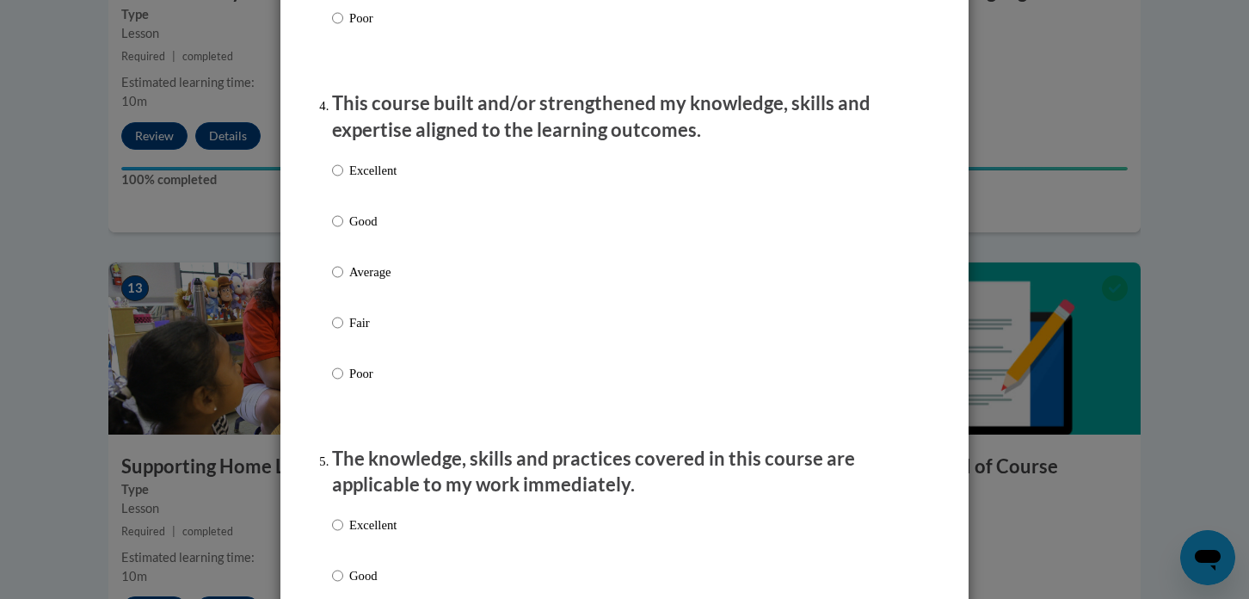
click at [350, 231] on p "Good" at bounding box center [372, 221] width 47 height 19
click at [343, 231] on input "Good" at bounding box center [337, 221] width 11 height 19
radio input "true"
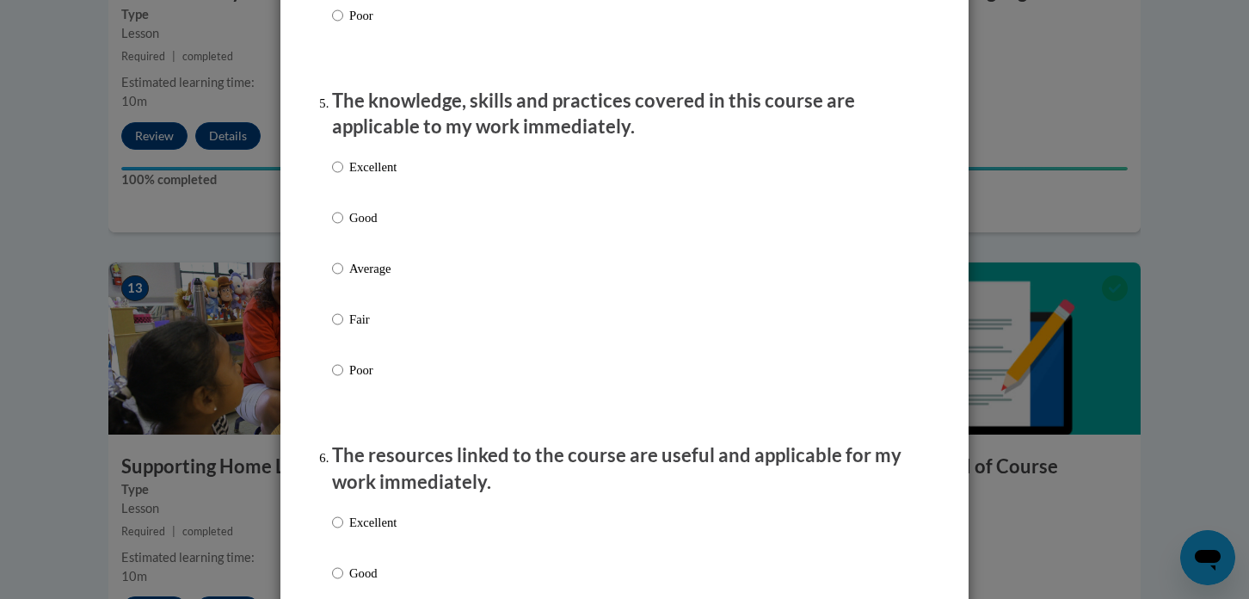
scroll to position [1641, 0]
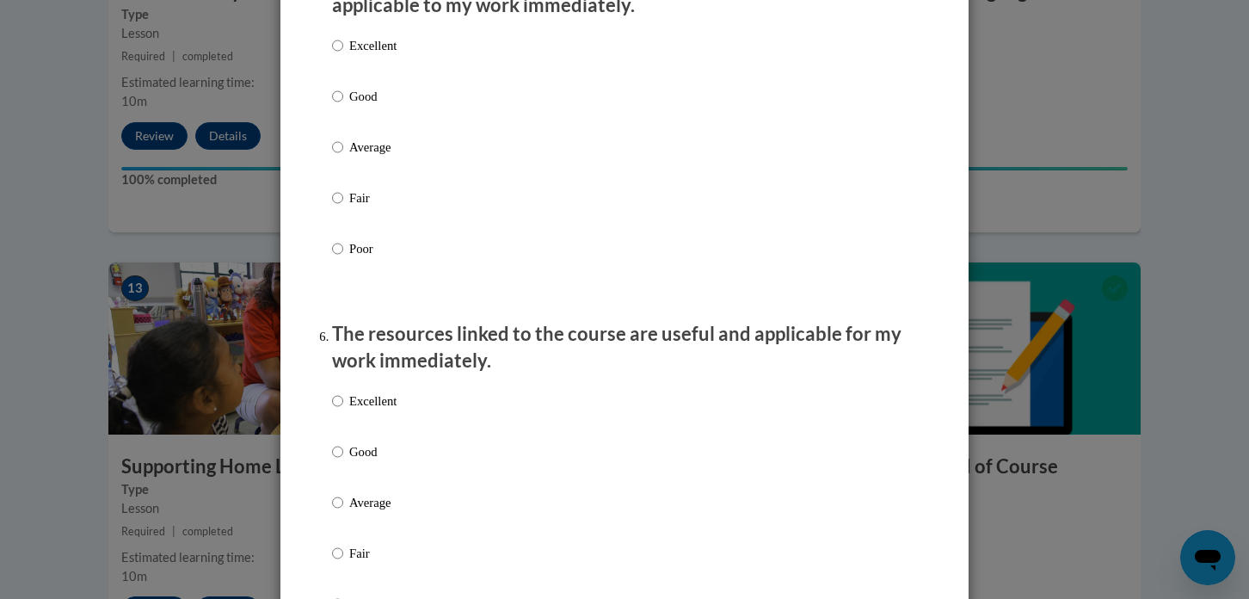
click at [337, 69] on label "Excellent" at bounding box center [364, 59] width 65 height 46
click at [337, 55] on input "Excellent" at bounding box center [337, 45] width 11 height 19
radio input "true"
click at [340, 426] on label "Excellent" at bounding box center [364, 414] width 65 height 46
click at [340, 410] on input "Excellent" at bounding box center [337, 400] width 11 height 19
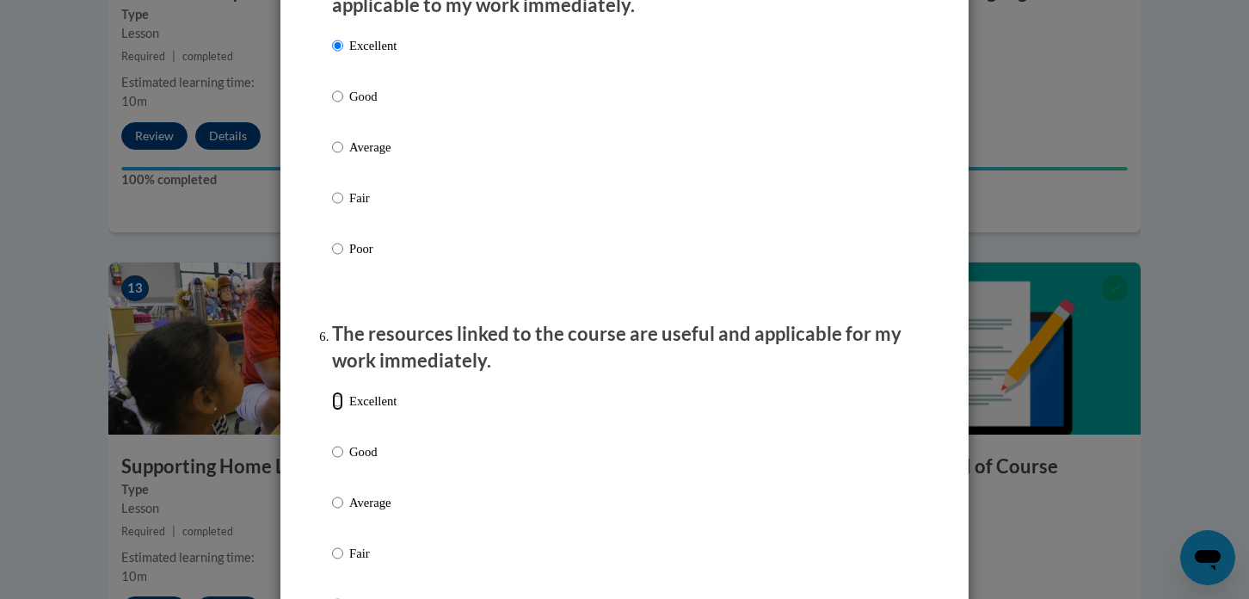
radio input "true"
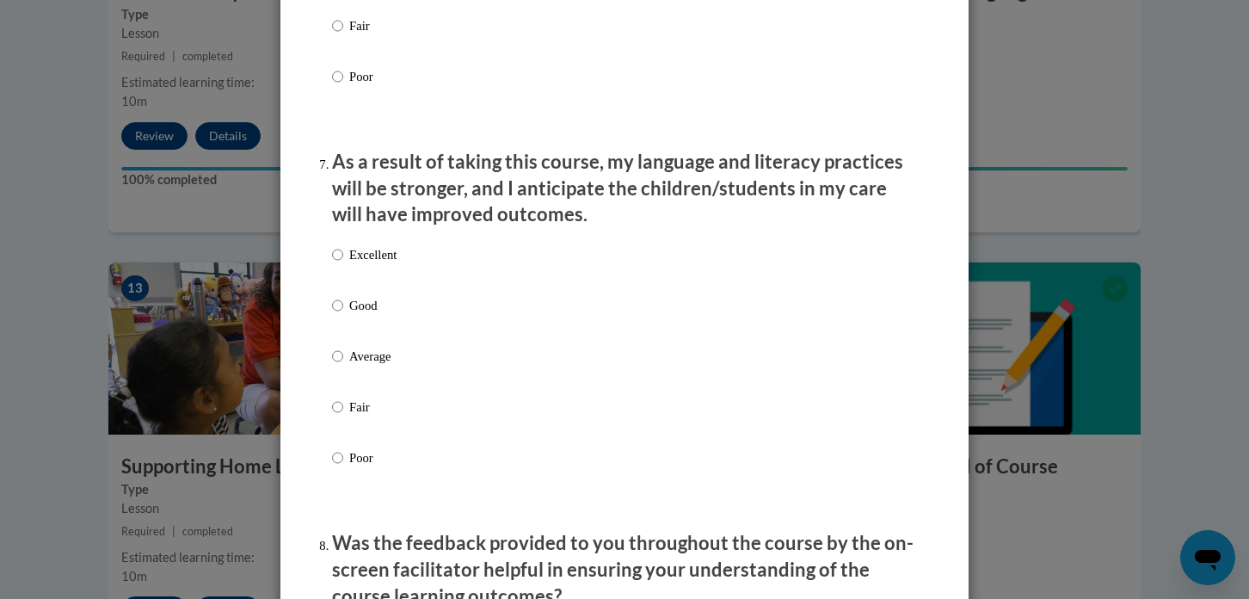
scroll to position [2173, 0]
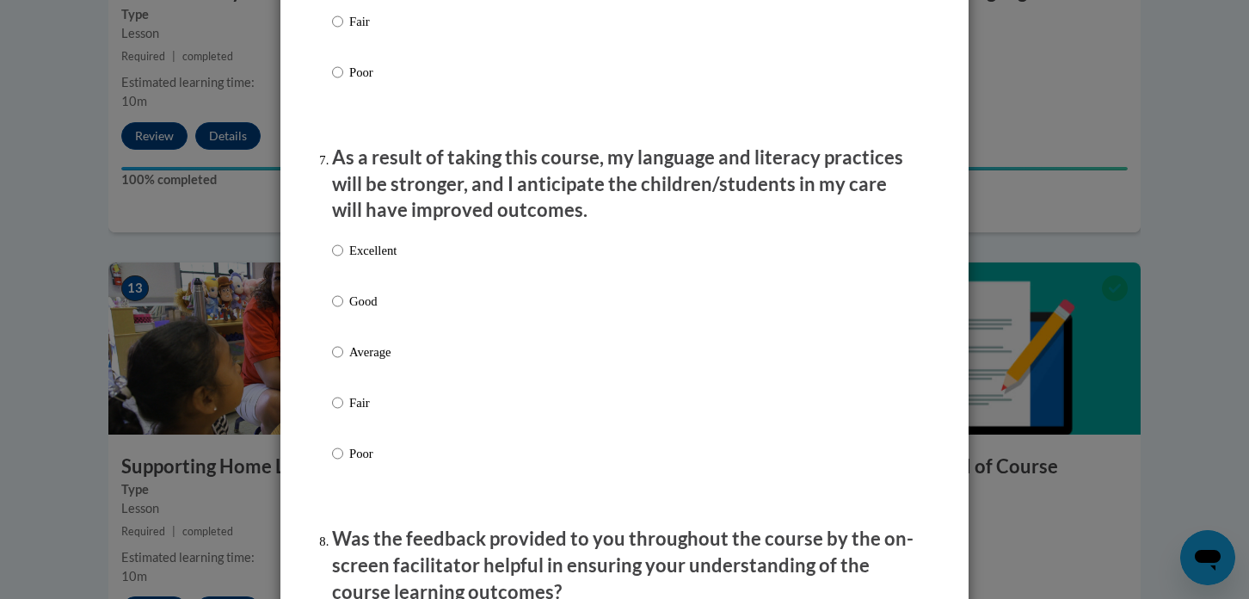
click at [381, 311] on p "Good" at bounding box center [372, 301] width 47 height 19
click at [343, 311] on input "Good" at bounding box center [337, 301] width 11 height 19
radio input "true"
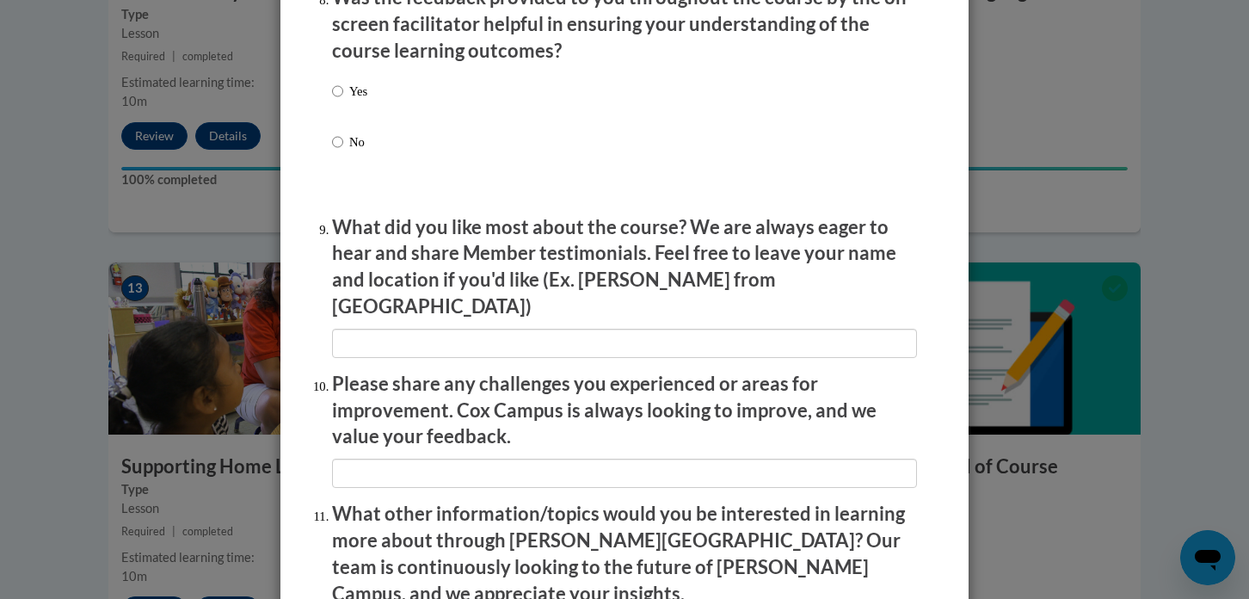
scroll to position [2722, 0]
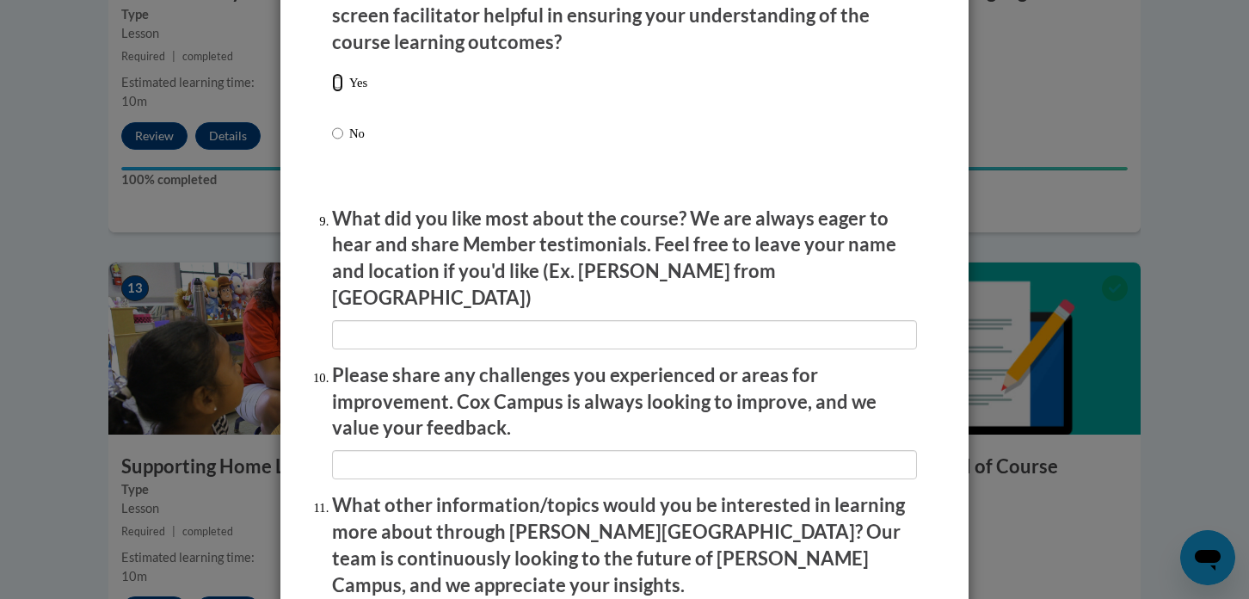
click at [332, 92] on input "Yes" at bounding box center [337, 82] width 11 height 19
radio input "true"
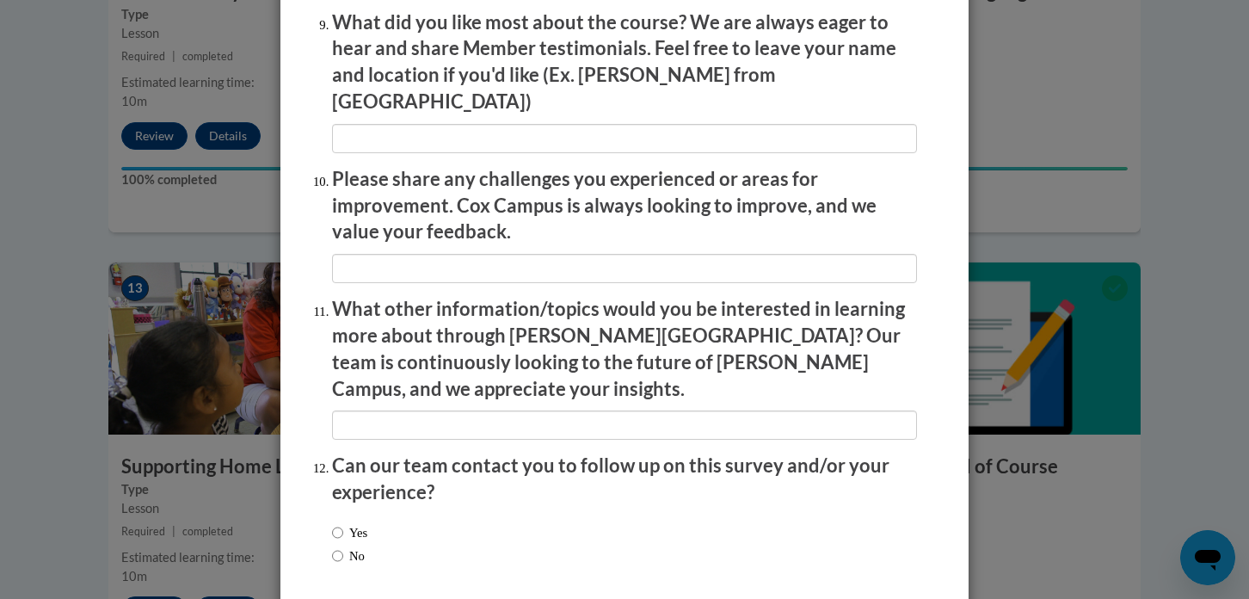
scroll to position [2984, 0]
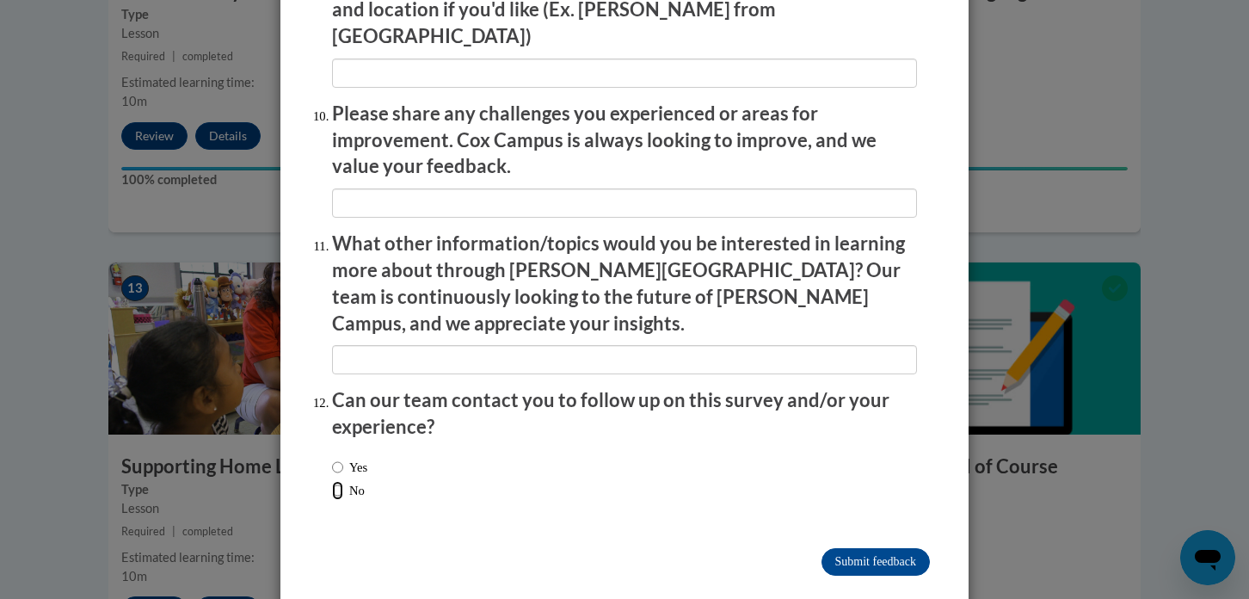
click at [334, 481] on input "No" at bounding box center [337, 490] width 11 height 19
radio input "true"
click at [871, 548] on input "Submit feedback" at bounding box center [876, 562] width 108 height 28
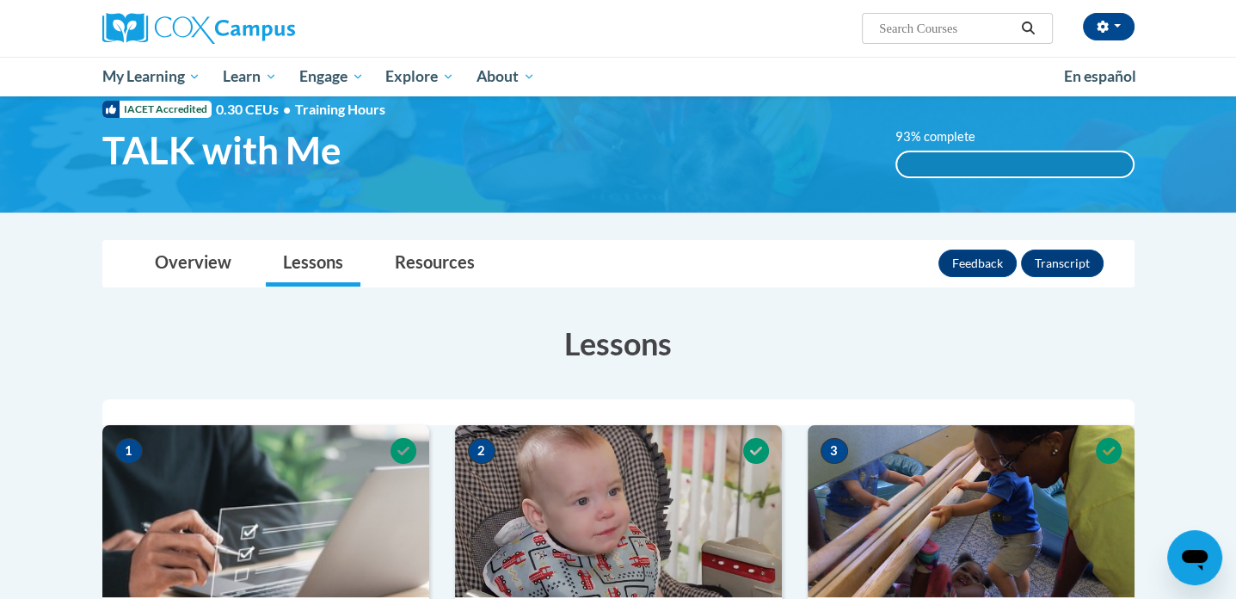
scroll to position [0, 0]
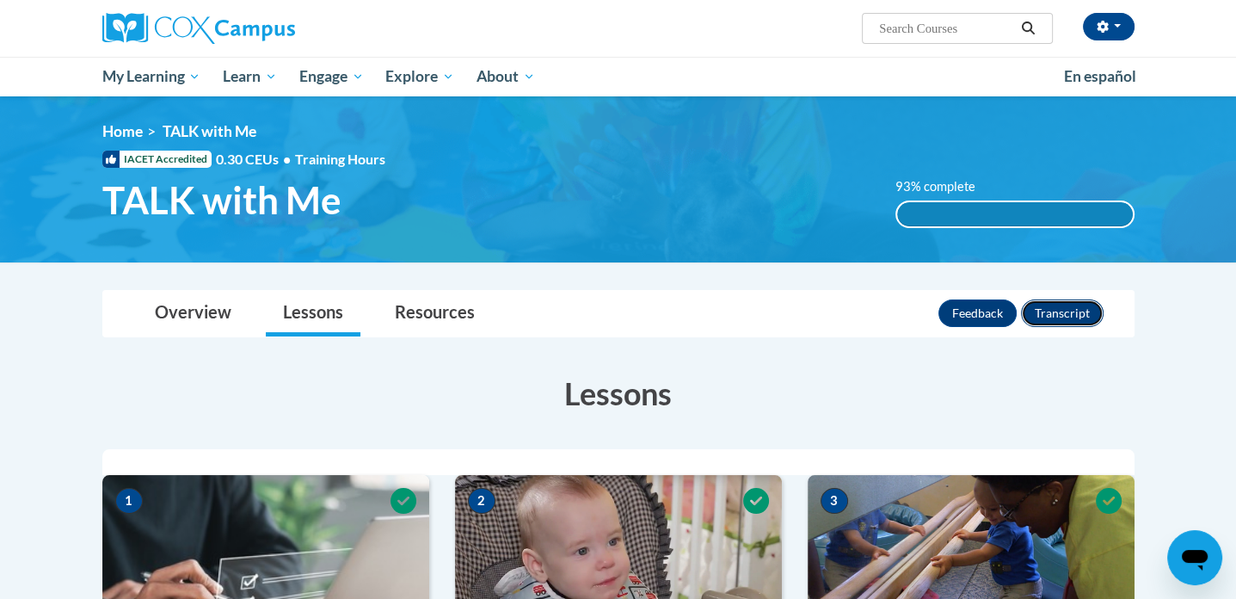
click at [1082, 308] on button "Transcript" at bounding box center [1062, 313] width 83 height 28
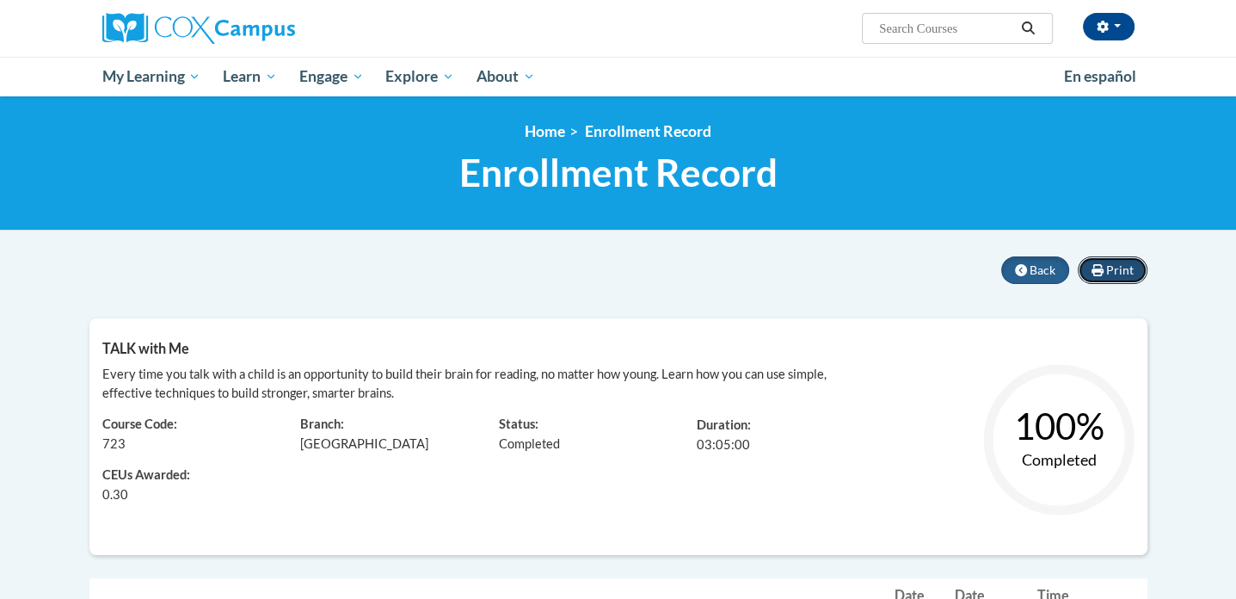
click at [1122, 274] on span "Print" at bounding box center [1121, 269] width 28 height 15
click at [1044, 273] on span "Back" at bounding box center [1043, 269] width 26 height 15
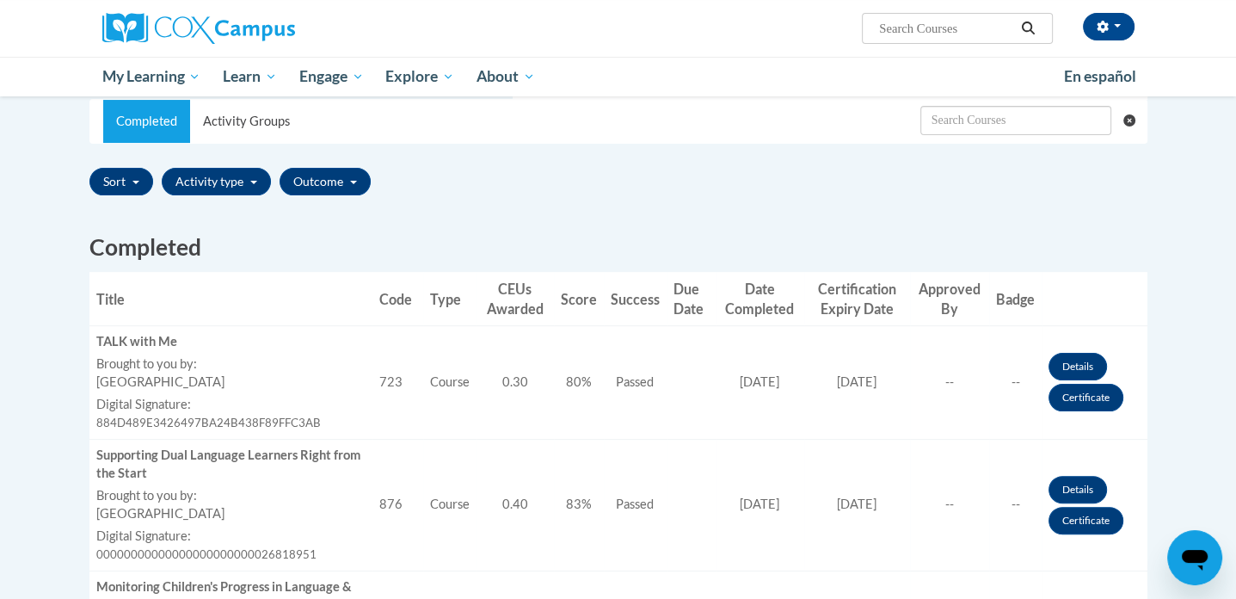
scroll to position [372, 0]
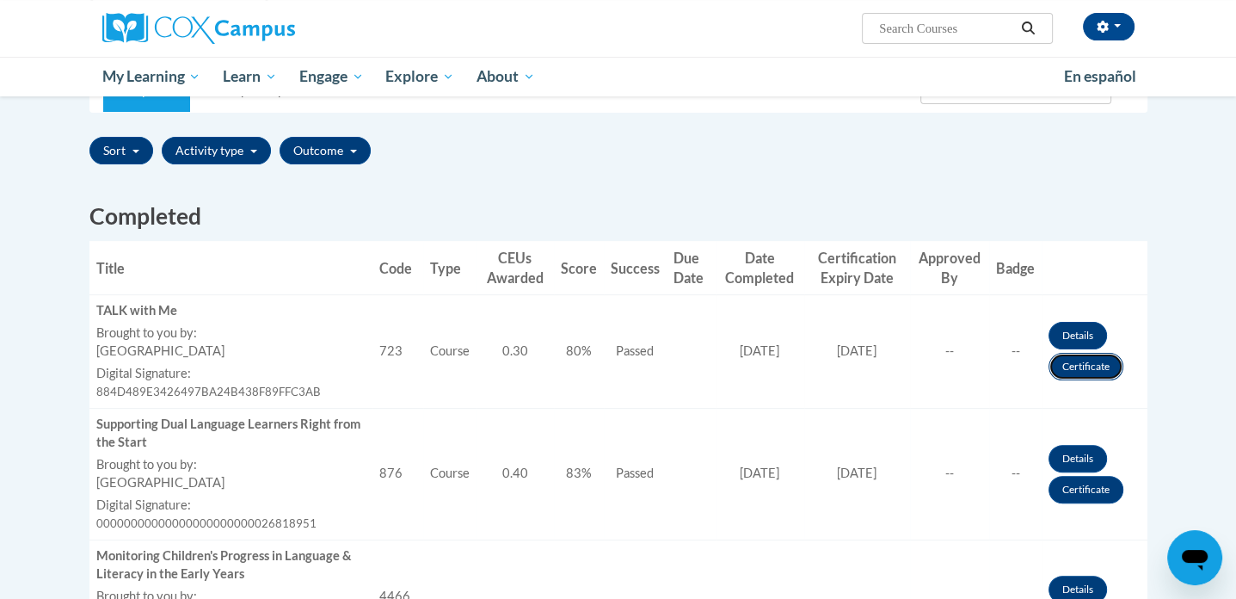
click at [1083, 364] on link "Certificate" at bounding box center [1086, 367] width 75 height 28
click at [1074, 367] on link "Certificate" at bounding box center [1086, 367] width 75 height 28
click at [1067, 330] on link "Details" at bounding box center [1078, 336] width 59 height 28
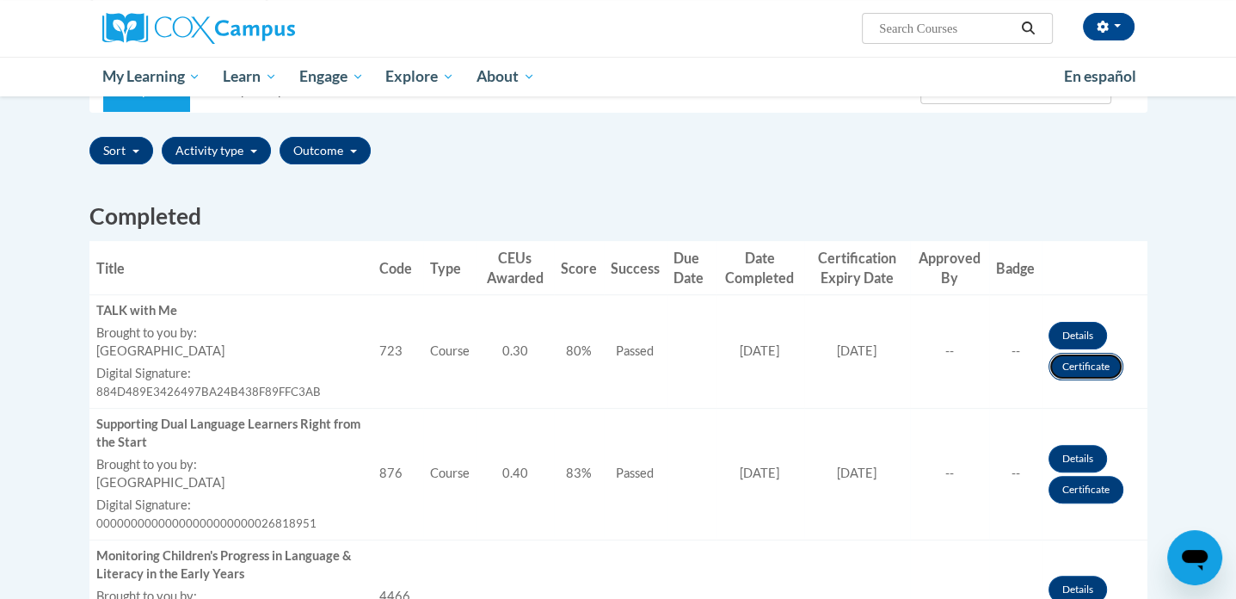
click at [1082, 366] on link "Certificate" at bounding box center [1086, 367] width 75 height 28
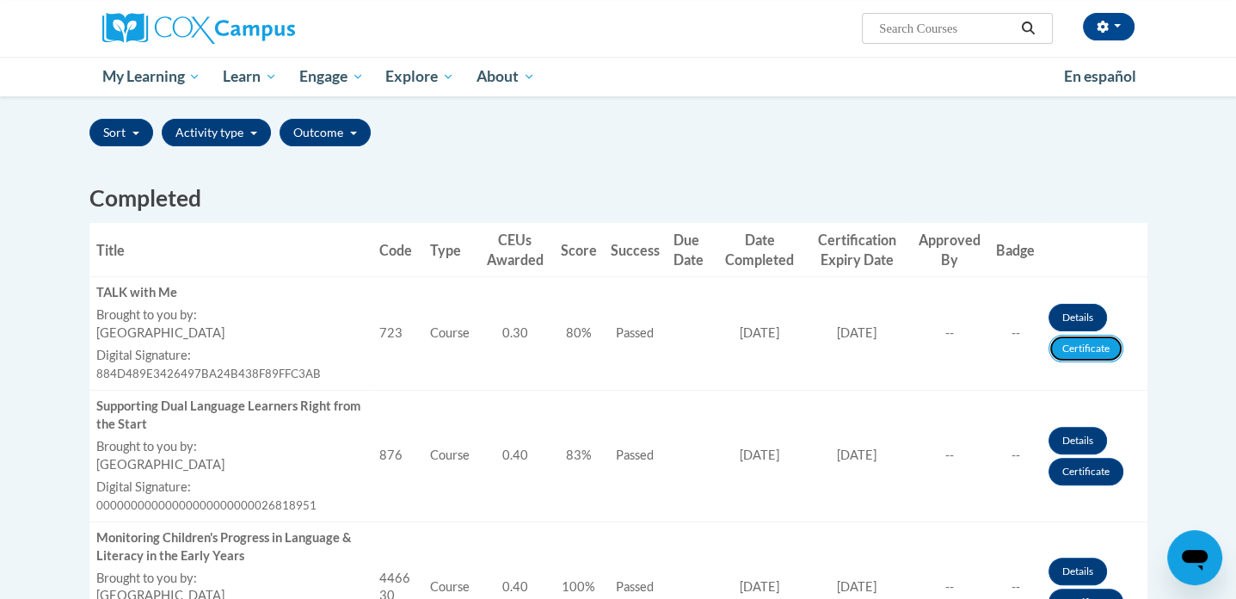
scroll to position [423, 0]
